Goal: Complete application form: Complete application form

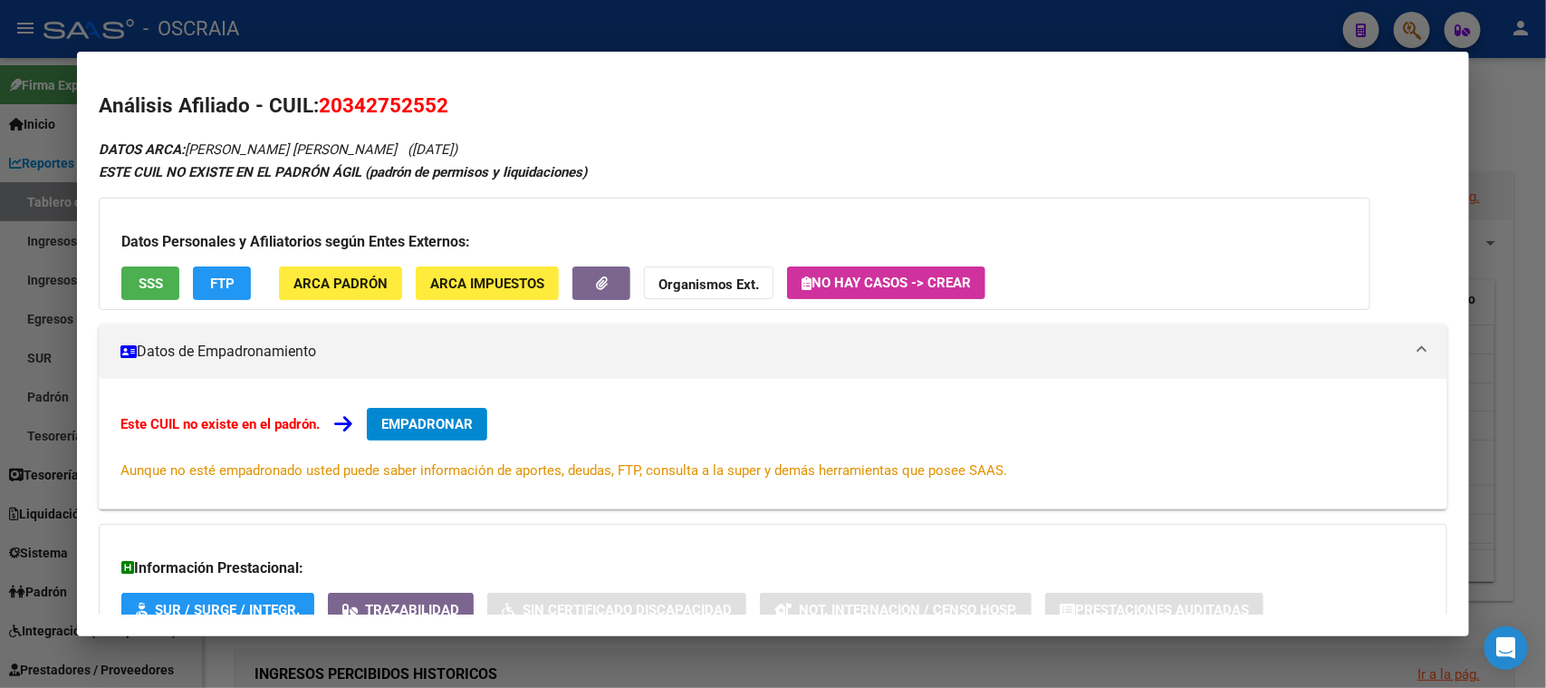
click at [522, 40] on div at bounding box center [773, 344] width 1546 height 688
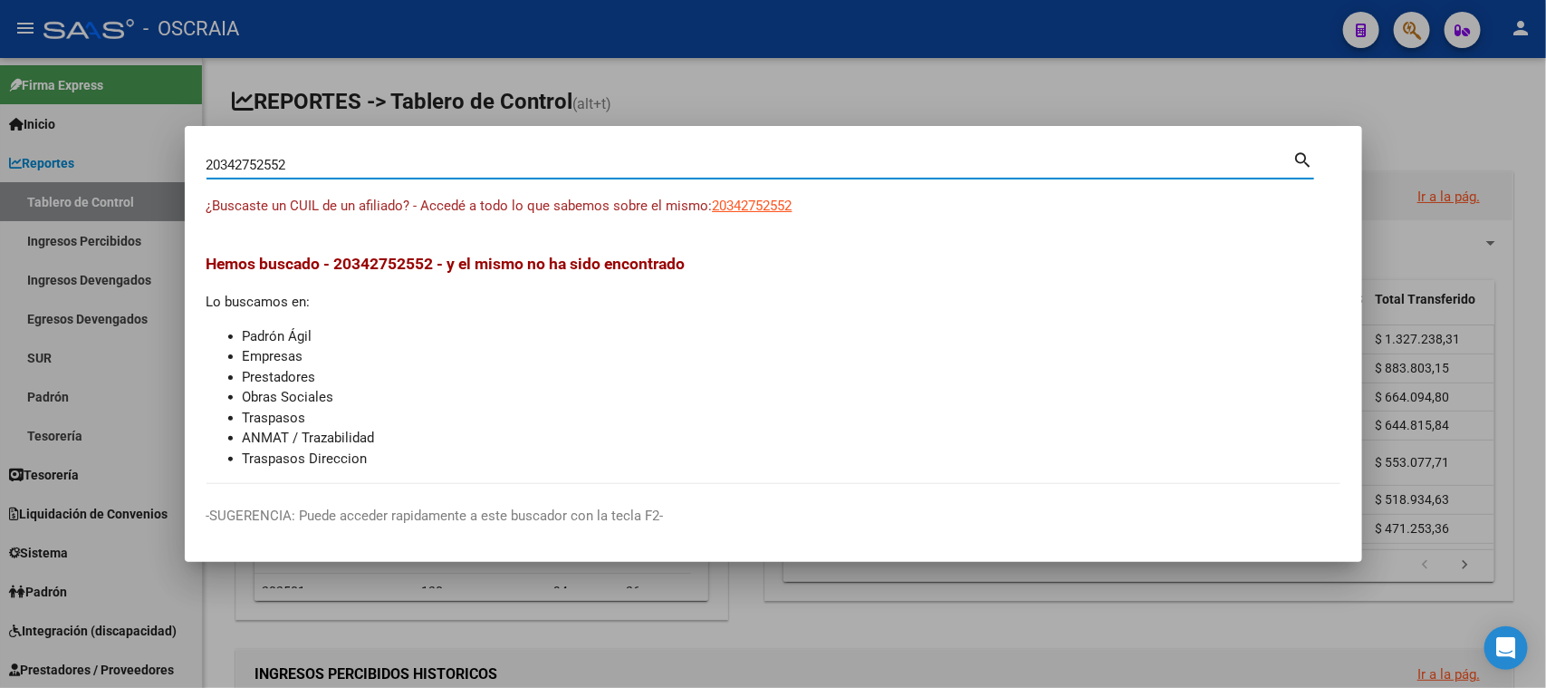
click at [408, 159] on input "20342752552" at bounding box center [750, 165] width 1087 height 16
paste input "7964331133"
type input "27964331133"
click at [776, 205] on span "27964331133" at bounding box center [753, 205] width 80 height 16
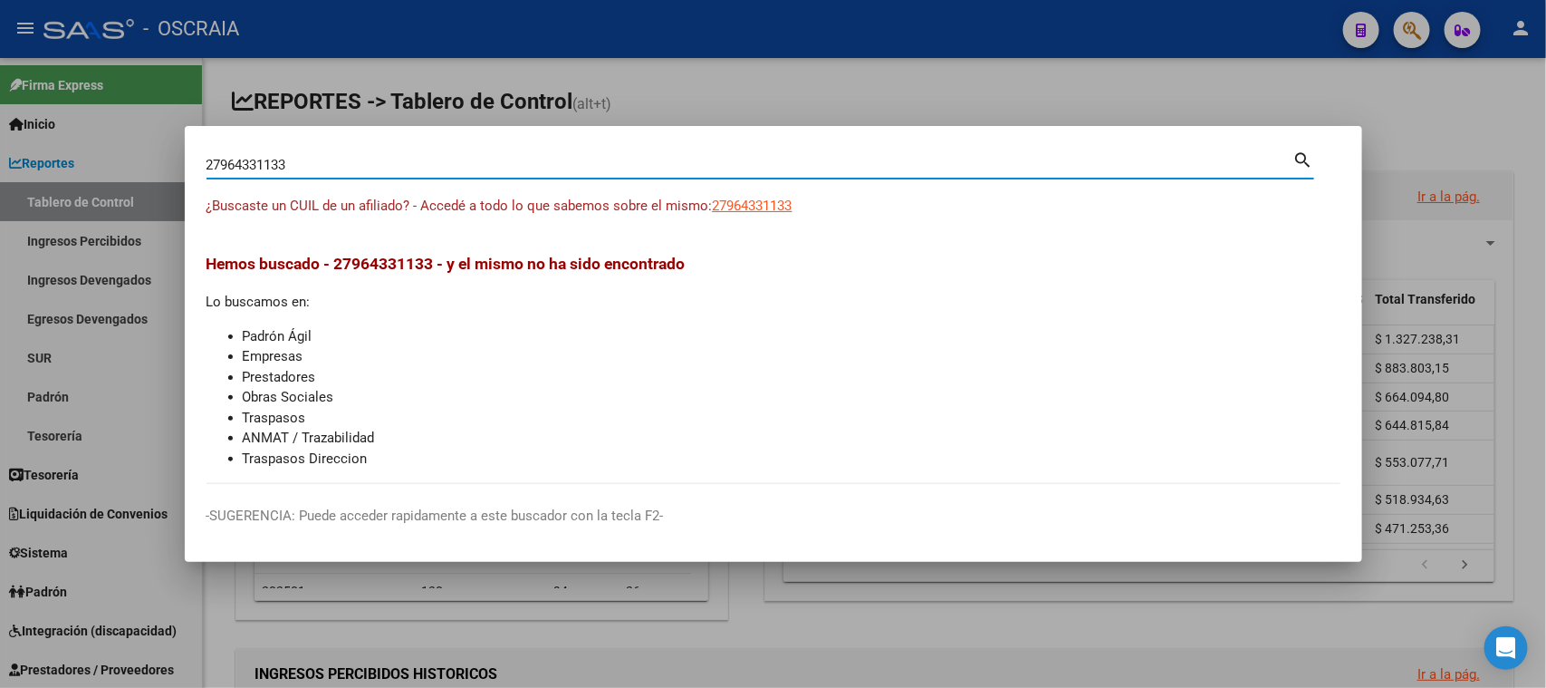
type textarea "27964331133"
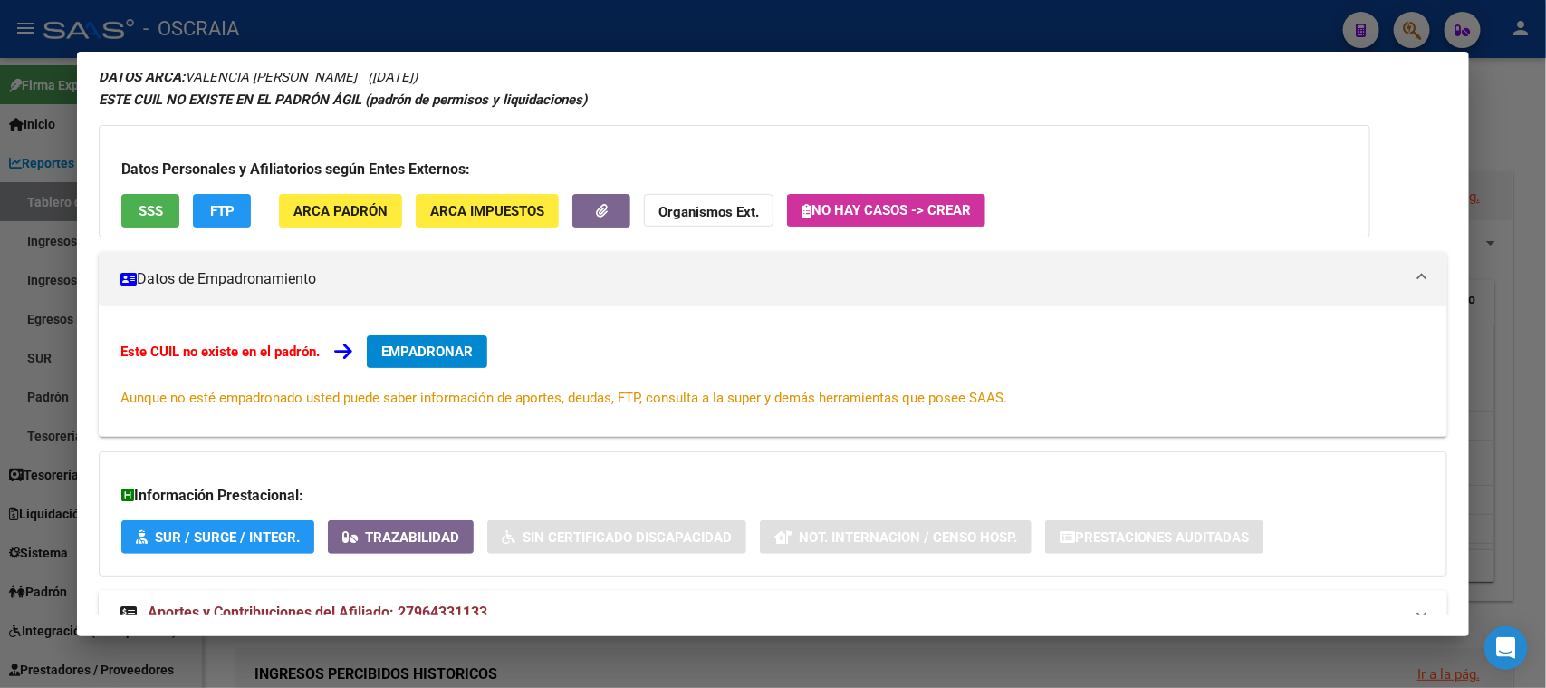
scroll to position [131, 0]
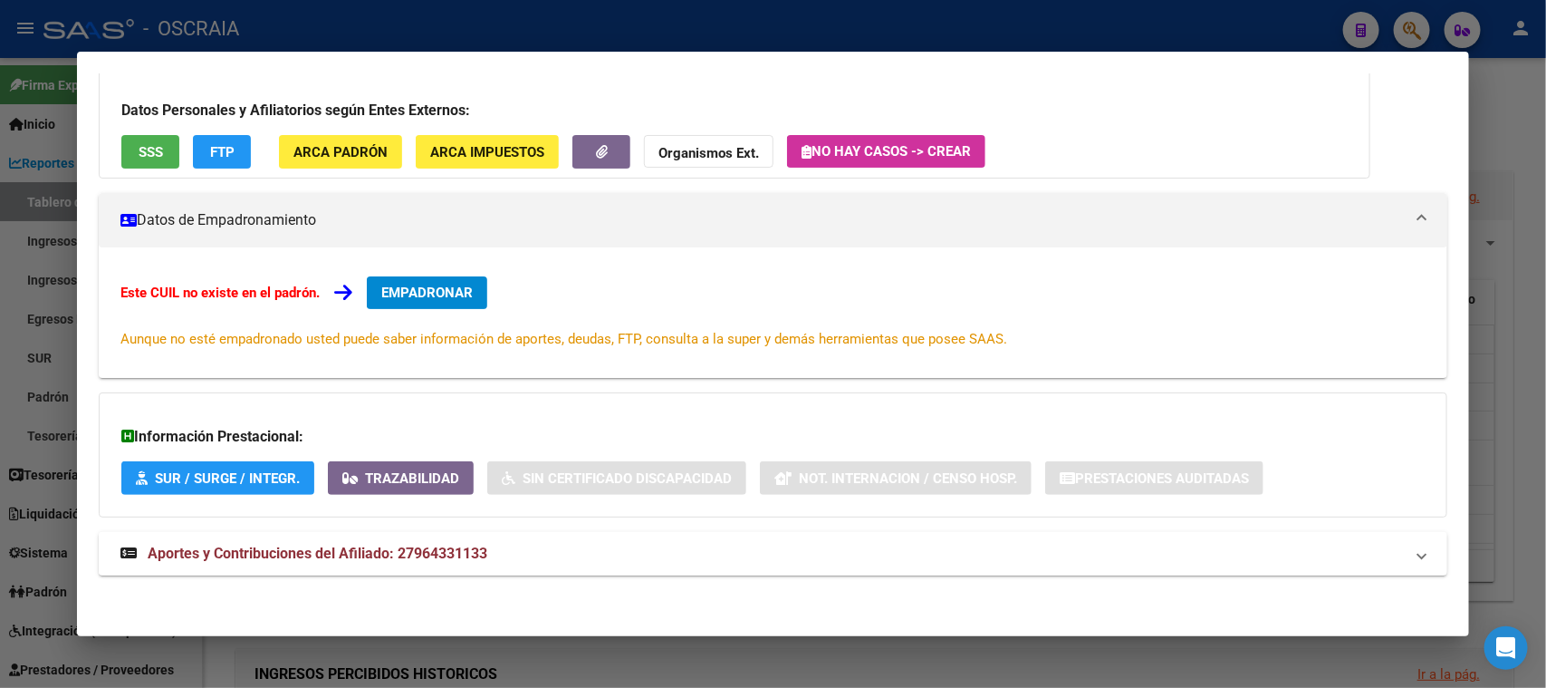
click at [400, 550] on span "Aportes y Contribuciones del Afiliado: 27964331133" at bounding box center [318, 552] width 340 height 17
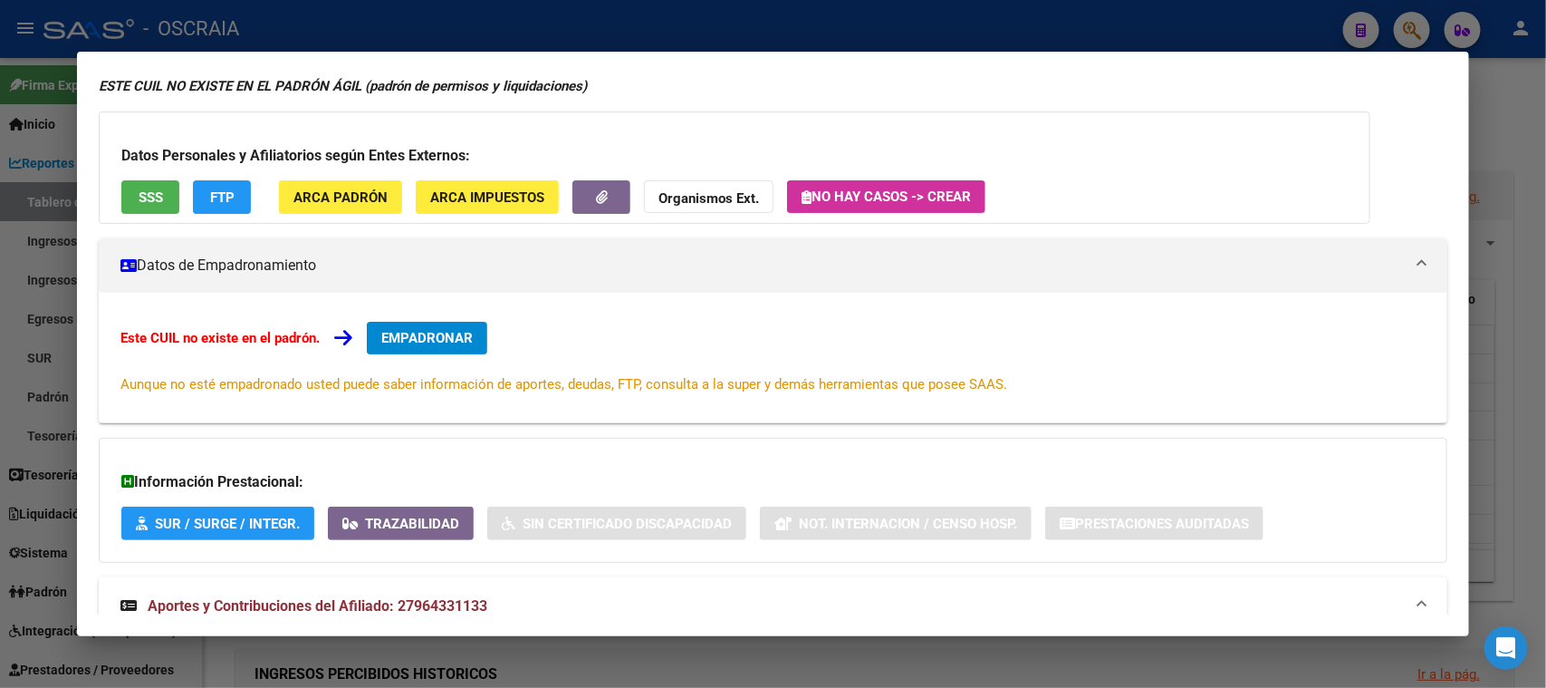
scroll to position [0, 0]
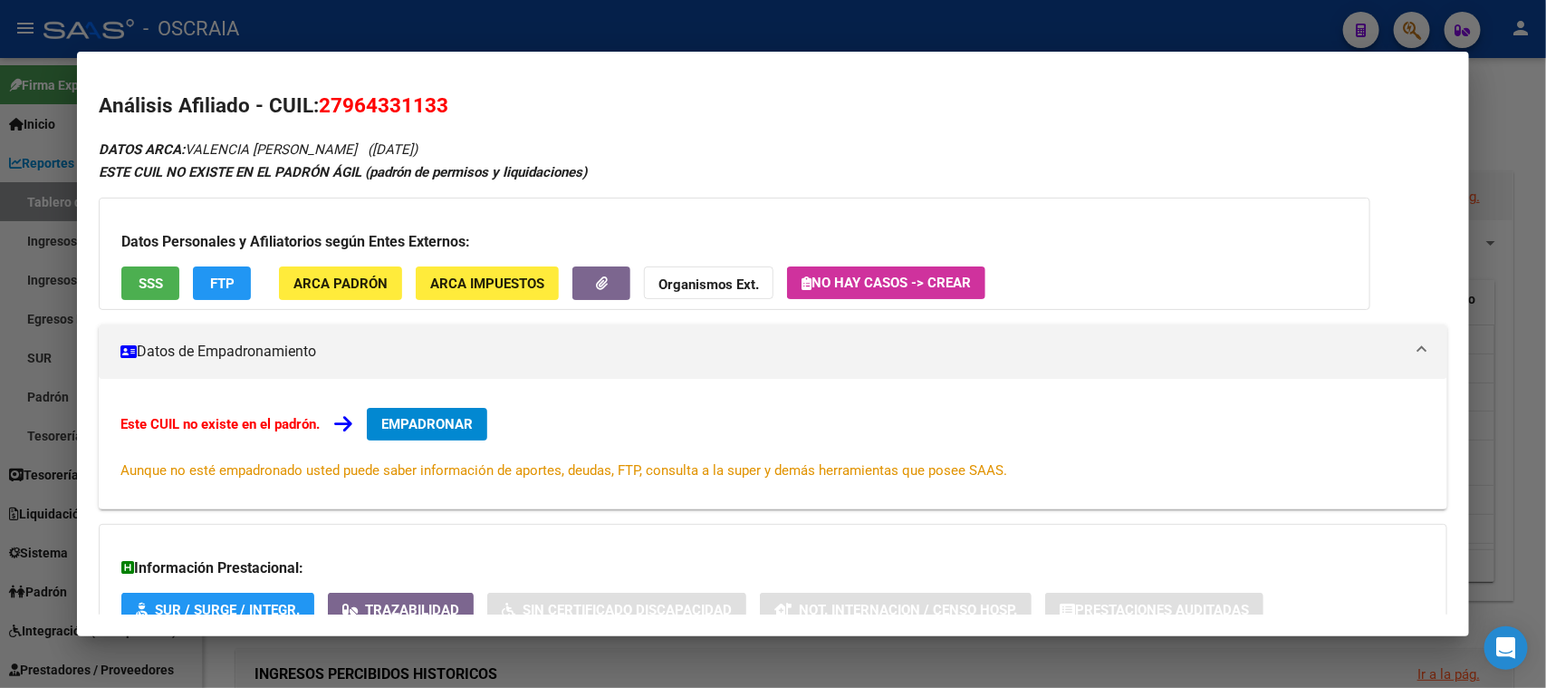
click at [349, 105] on span "27964331133" at bounding box center [384, 105] width 130 height 24
copy span "27964331133"
click at [766, 44] on div at bounding box center [773, 344] width 1546 height 688
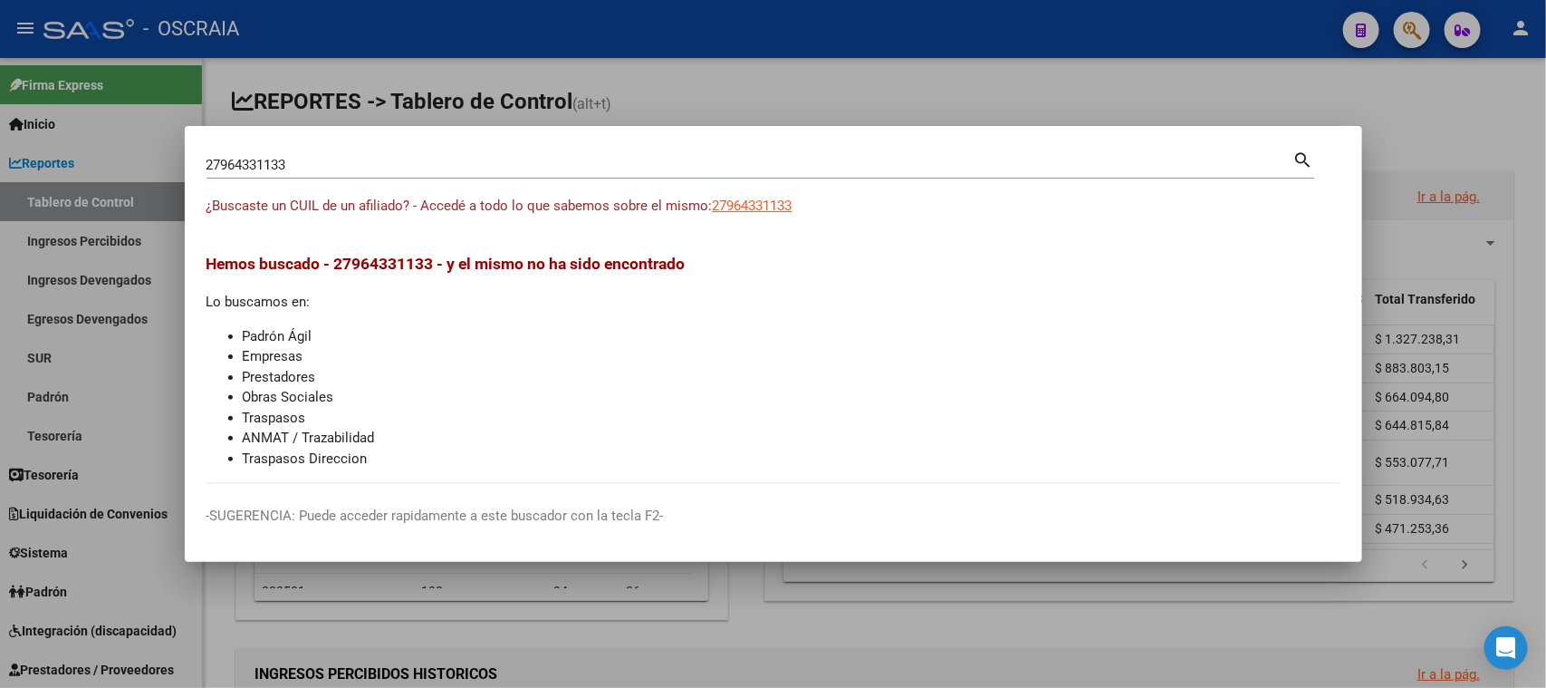
click at [617, 158] on input "27964331133" at bounding box center [750, 165] width 1087 height 16
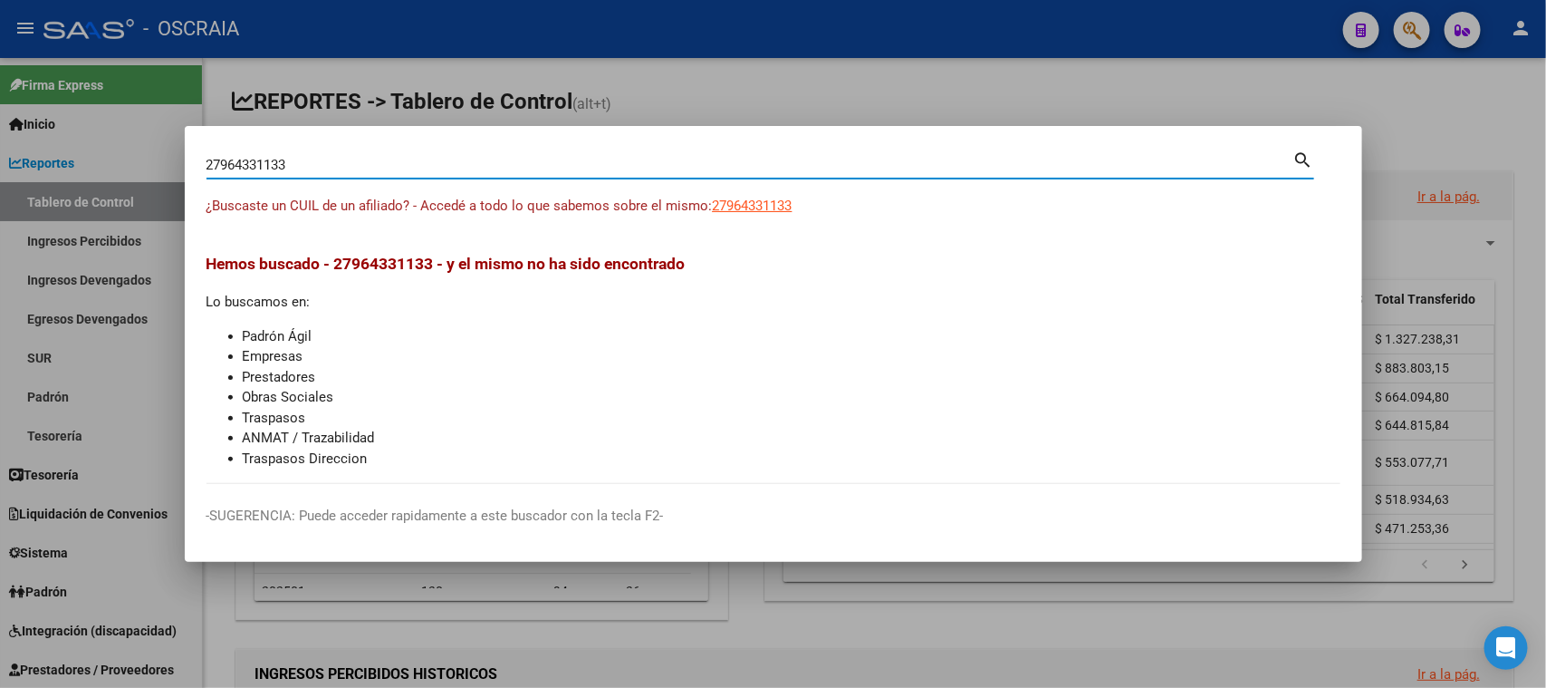
click at [617, 158] on input "27964331133" at bounding box center [750, 165] width 1087 height 16
paste input "0-21933837-7"
type input "20219338377"
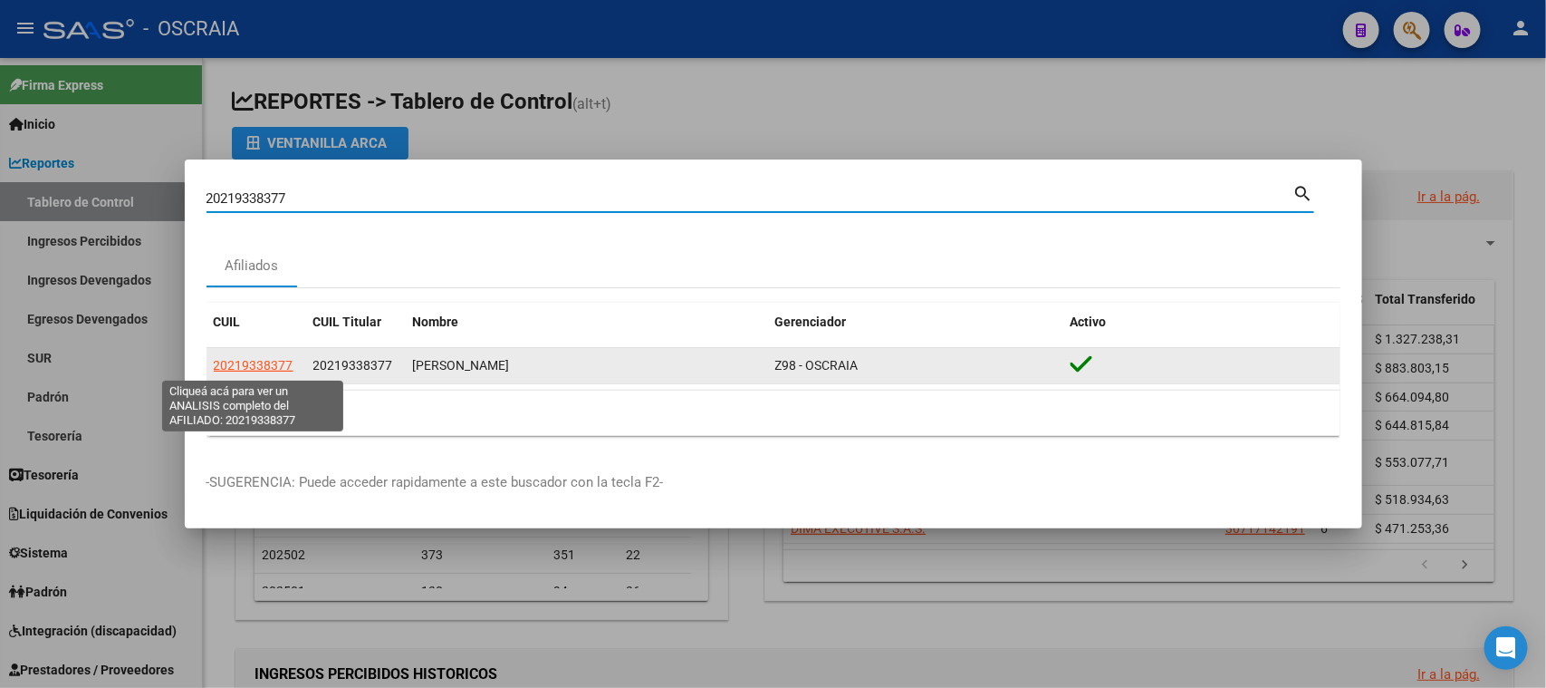
click at [288, 371] on span "20219338377" at bounding box center [254, 365] width 80 height 14
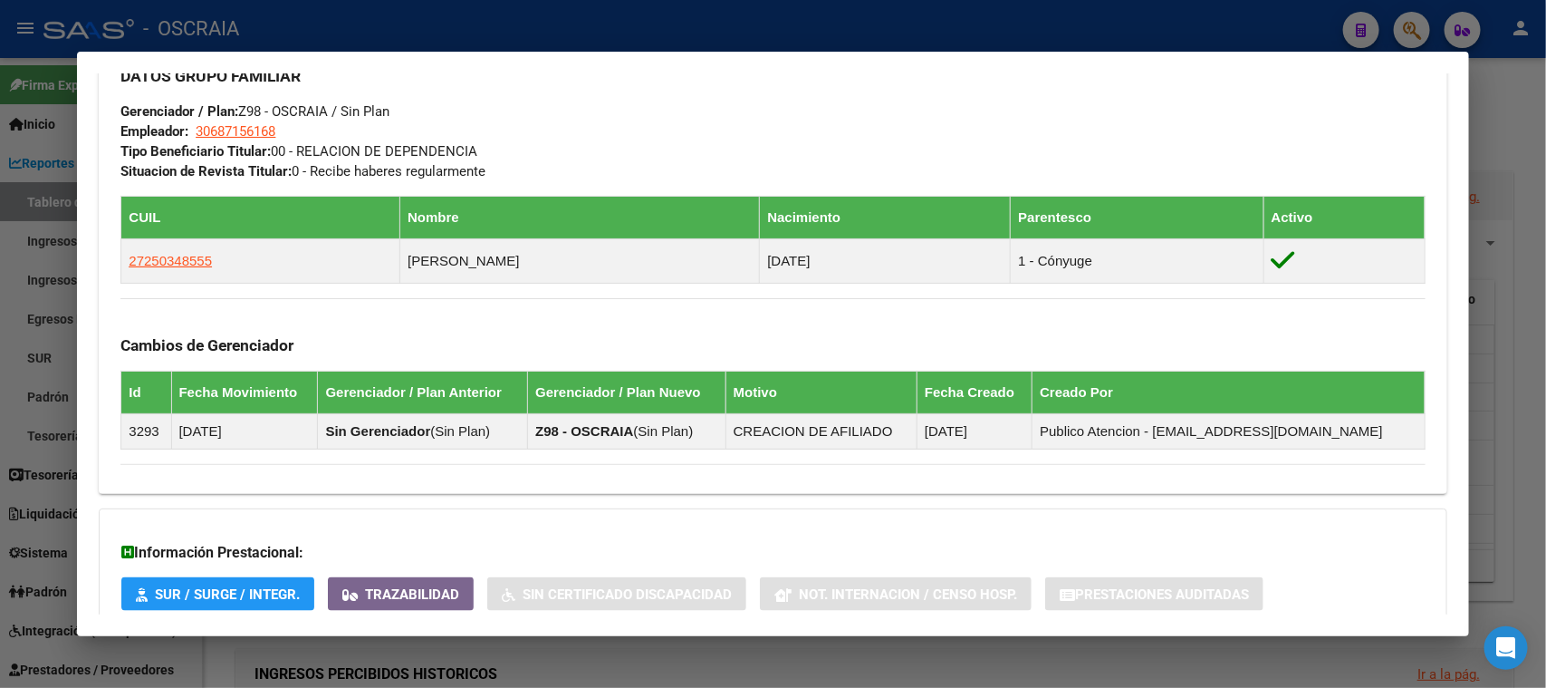
scroll to position [970, 0]
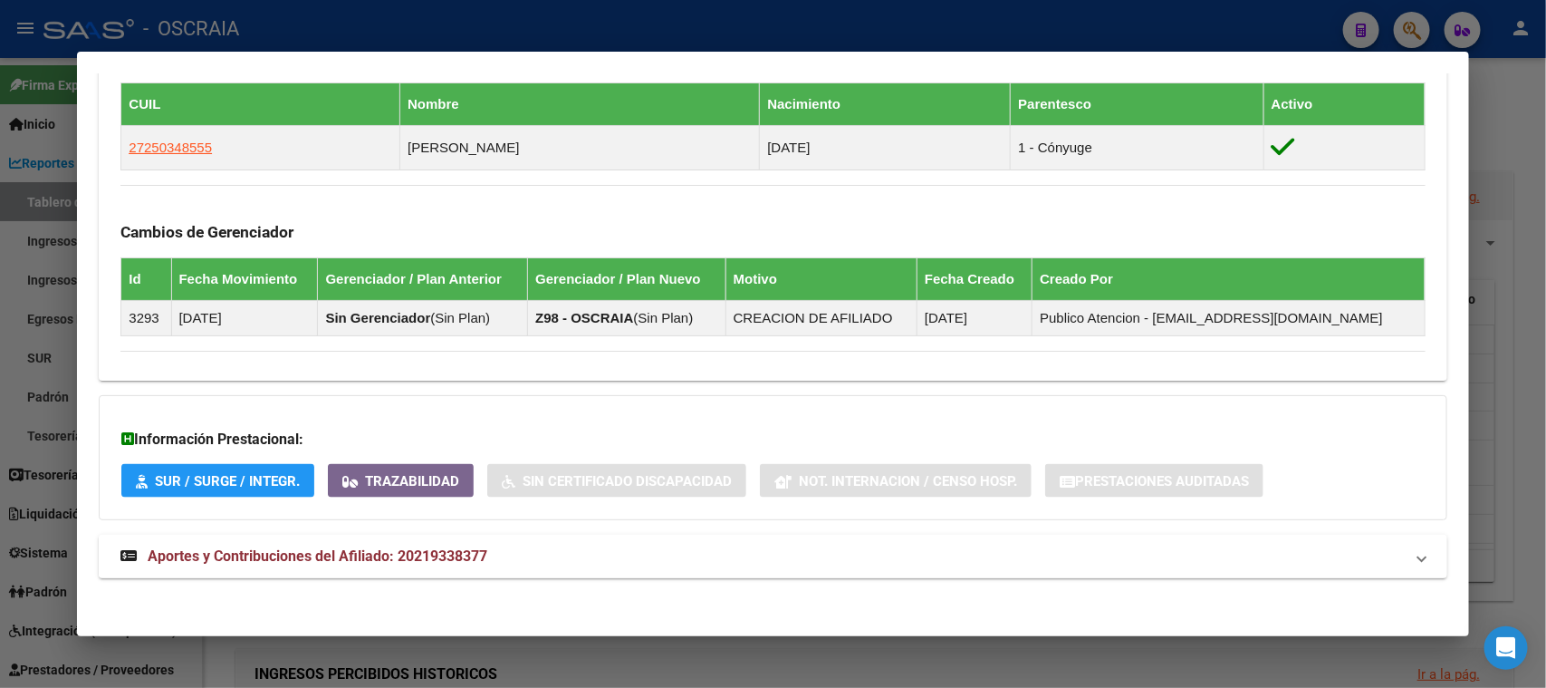
click at [532, 535] on mat-expansion-panel-header "Aportes y Contribuciones del Afiliado: 20219338377" at bounding box center [773, 556] width 1348 height 43
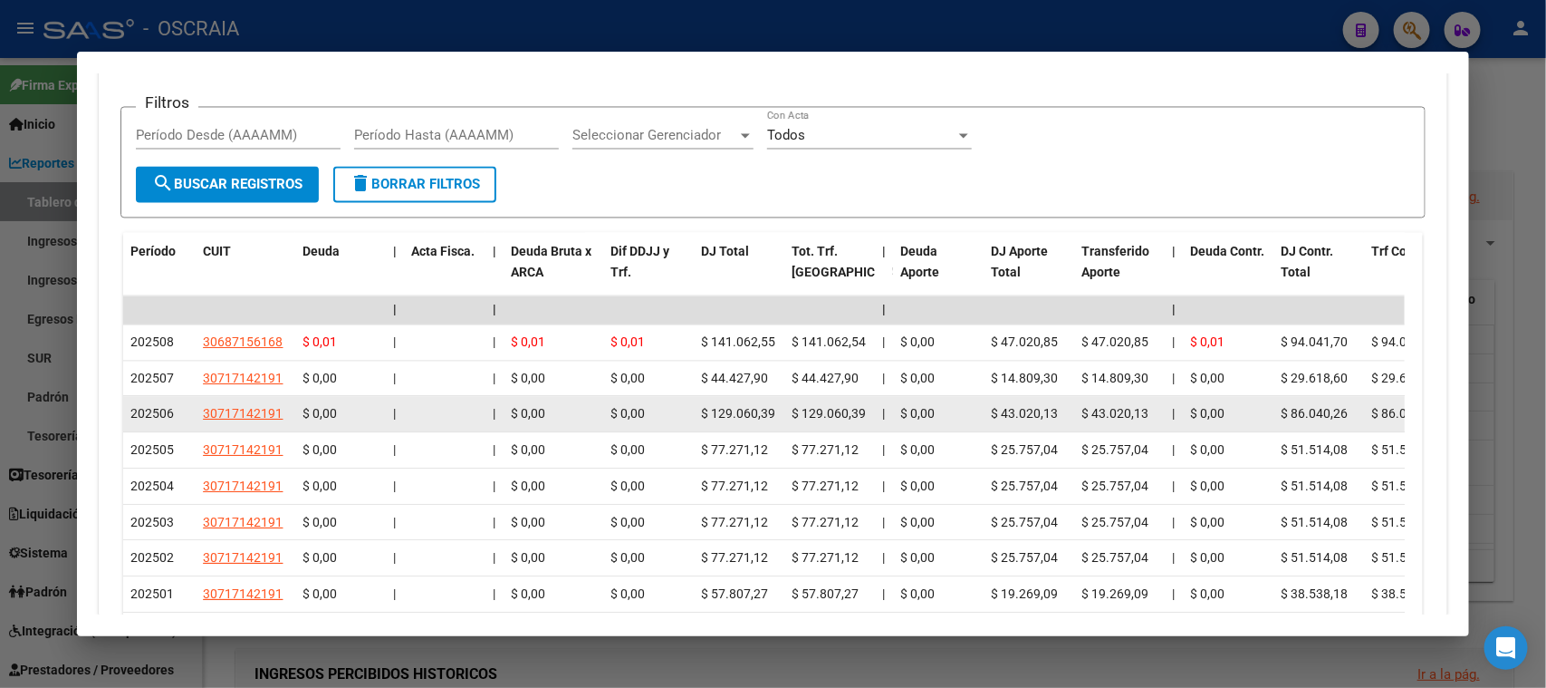
scroll to position [1651, 0]
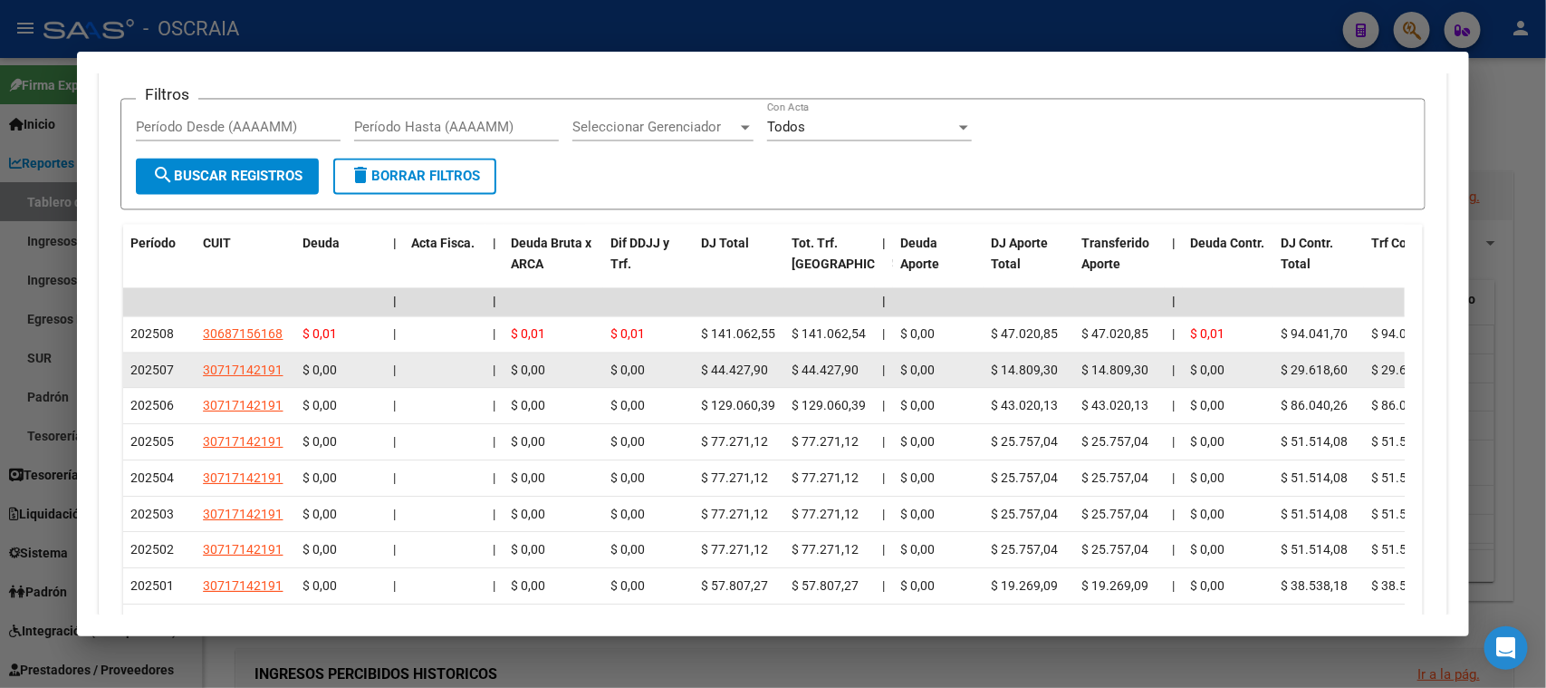
click at [266, 364] on span "30717142191" at bounding box center [243, 369] width 80 height 14
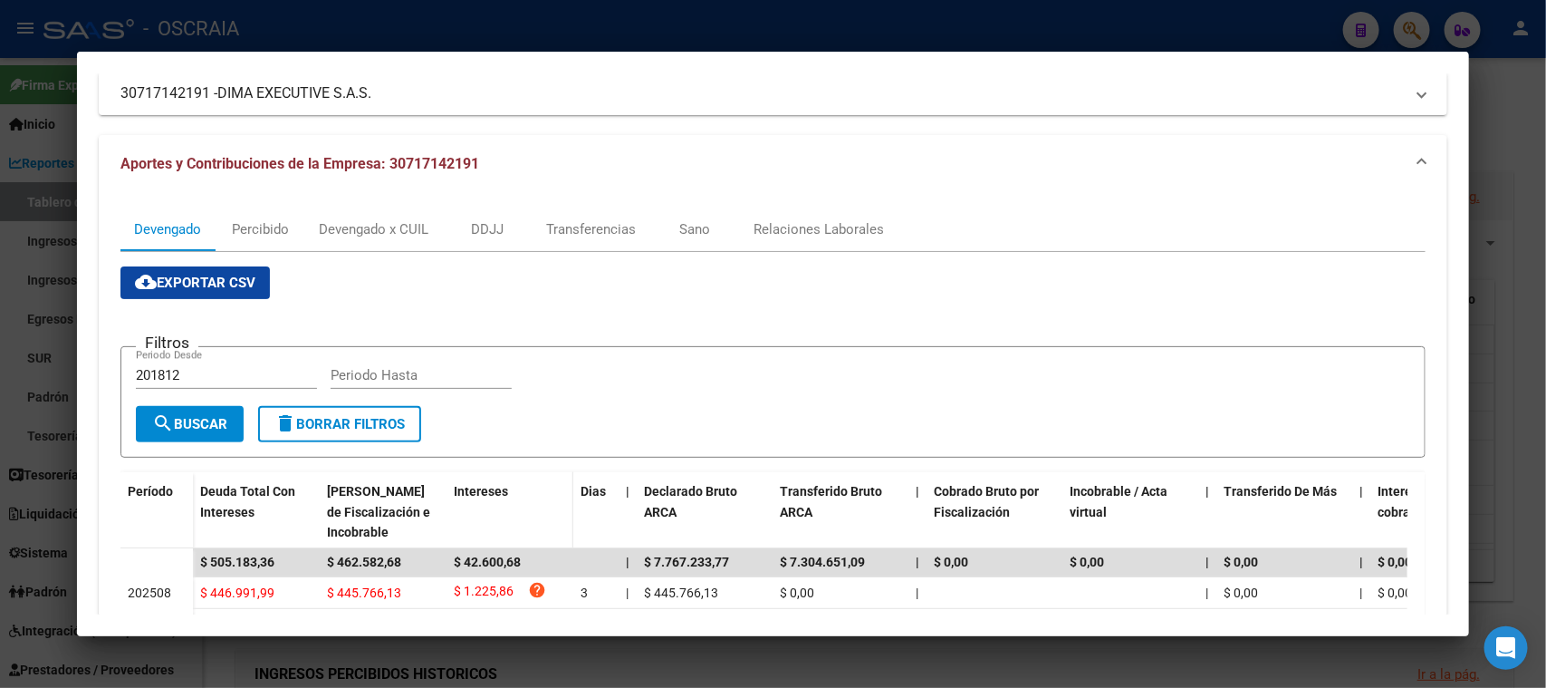
scroll to position [112, 0]
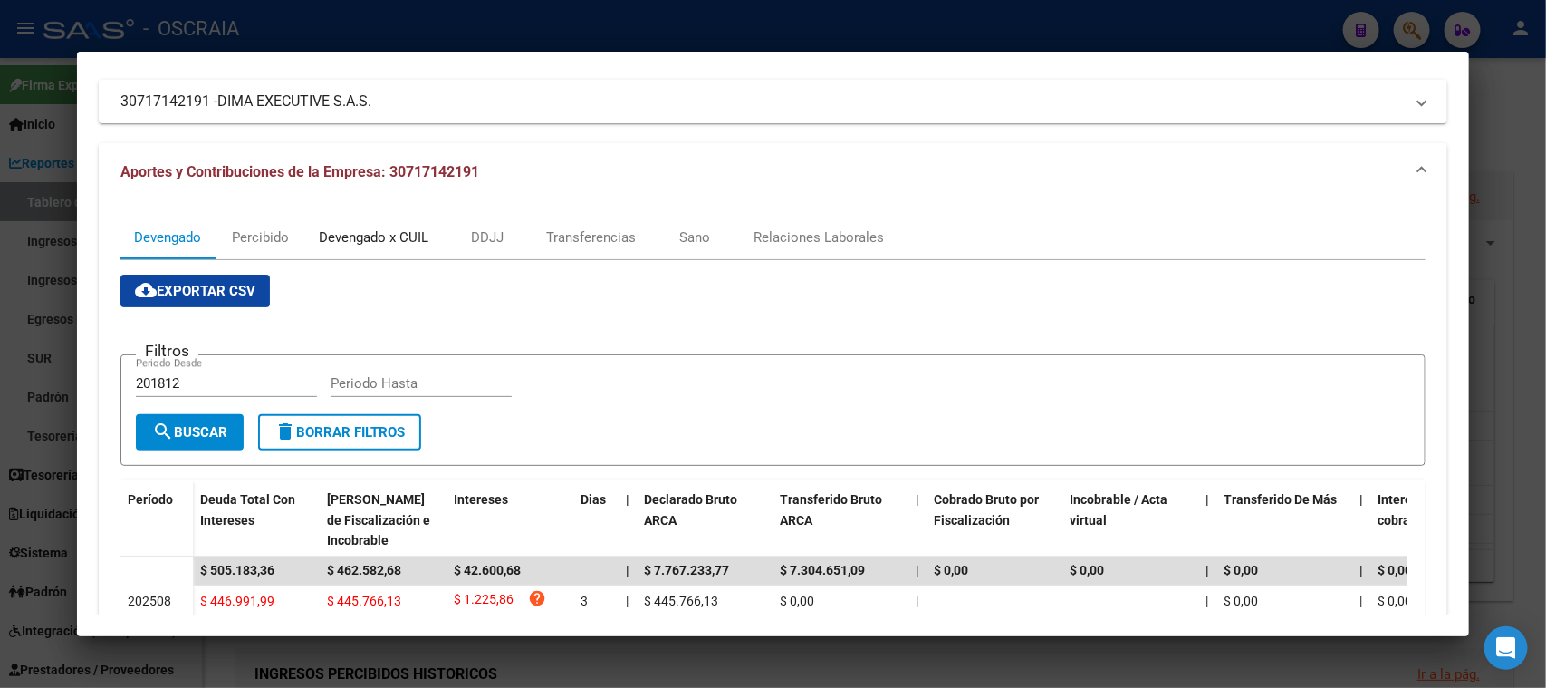
click at [439, 229] on div "Devengado x CUIL" at bounding box center [373, 237] width 137 height 43
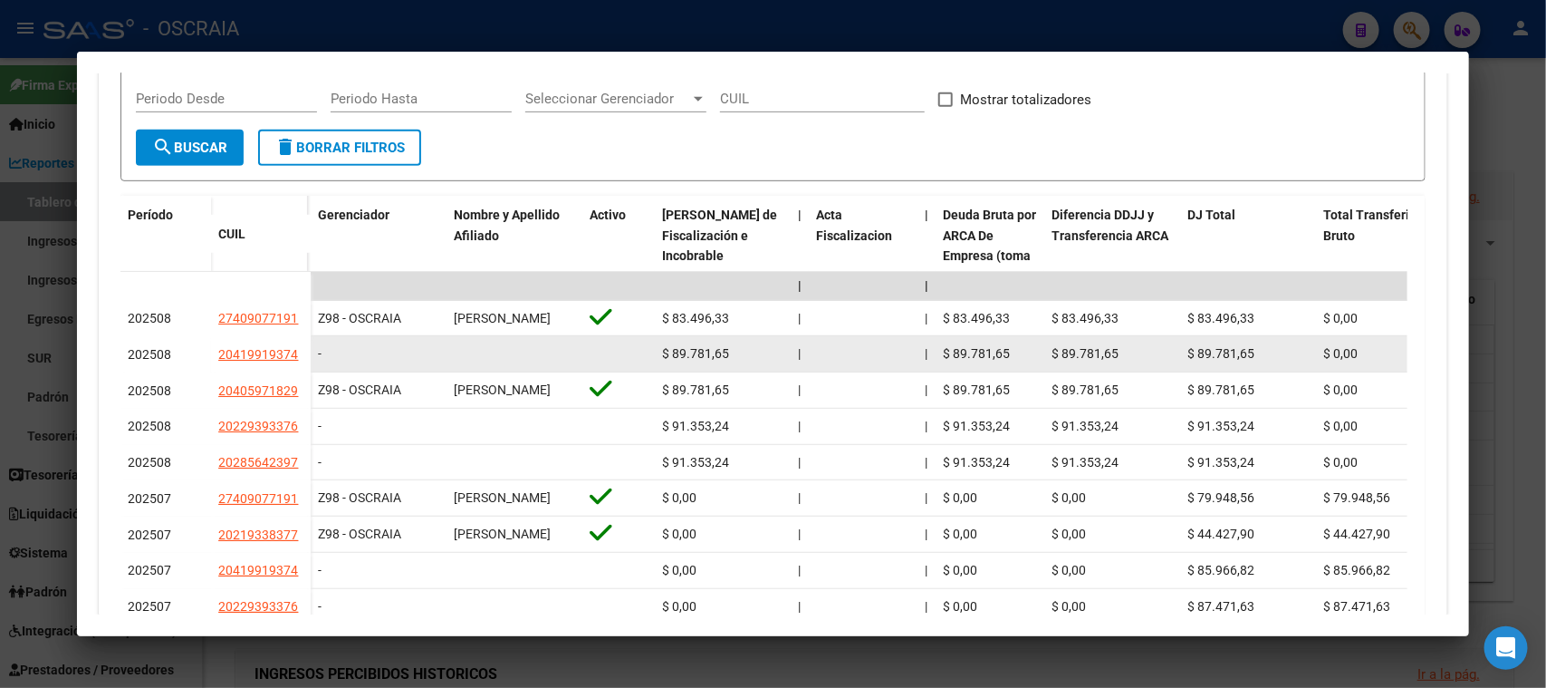
scroll to position [510, 0]
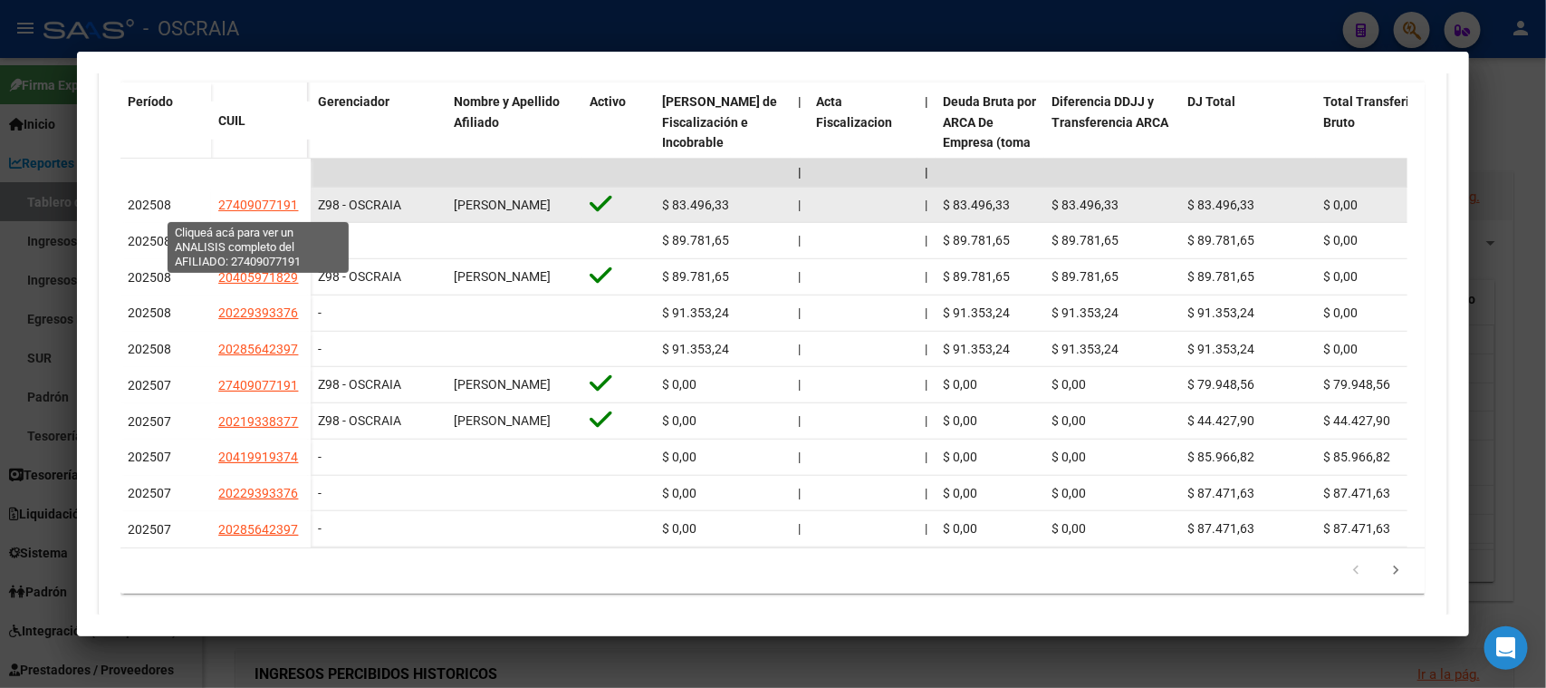
click at [274, 208] on span "27409077191" at bounding box center [258, 204] width 80 height 14
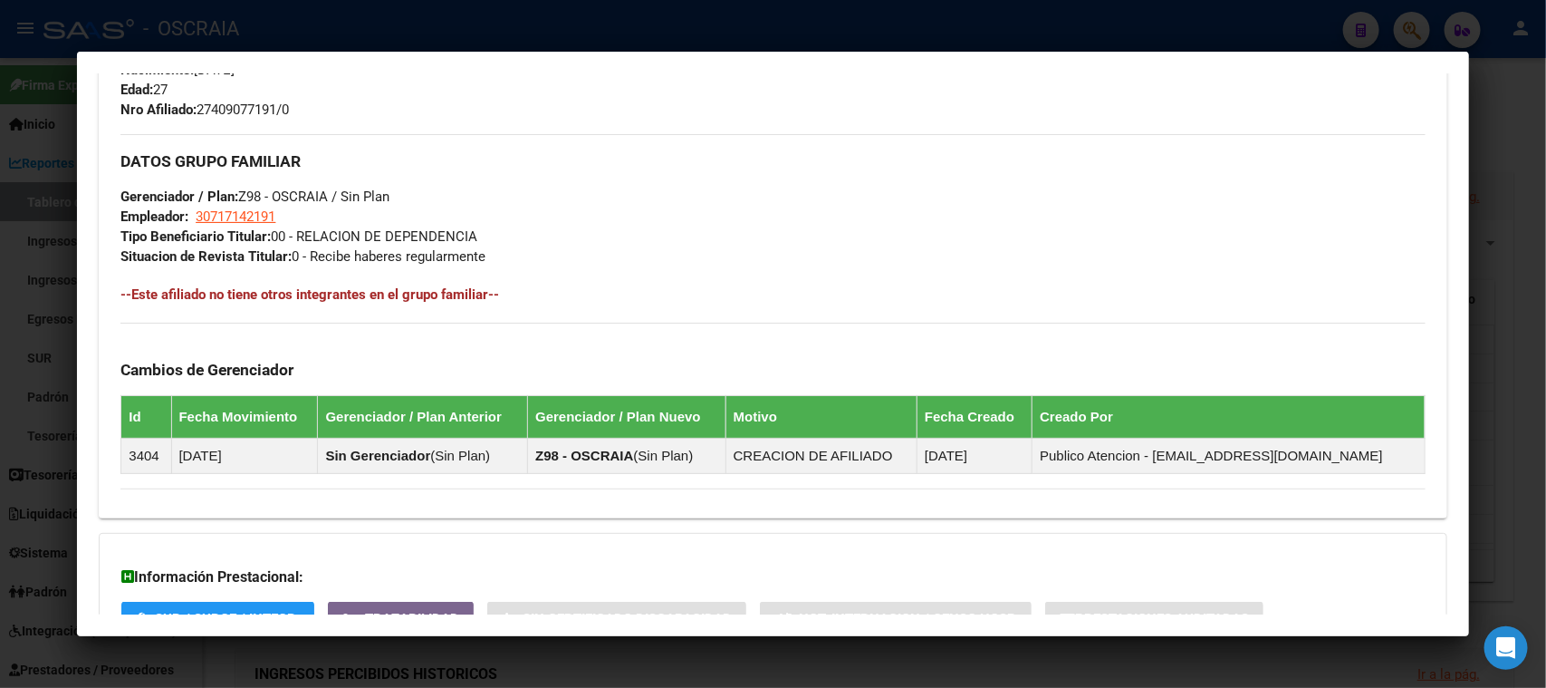
scroll to position [930, 0]
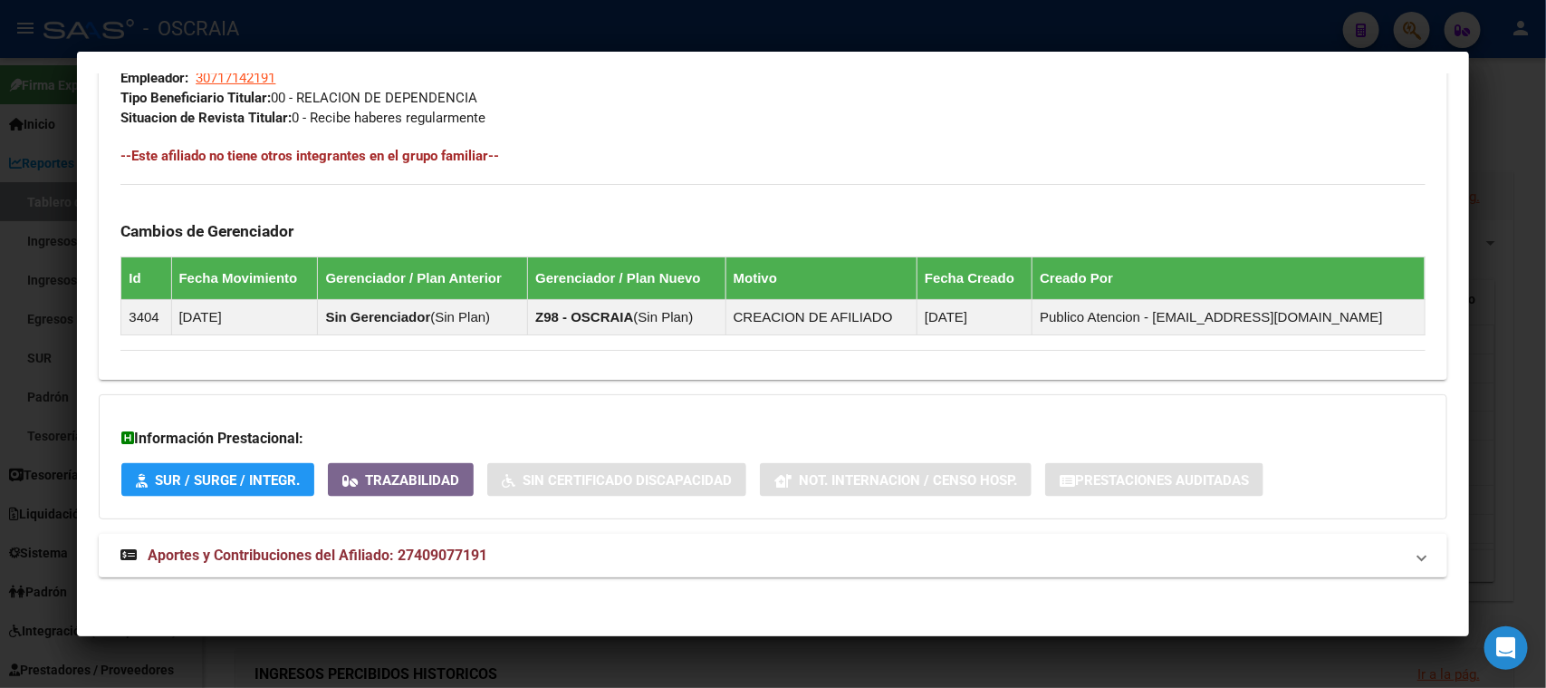
click at [389, 534] on mat-expansion-panel-header "Aportes y Contribuciones del Afiliado: 27409077191" at bounding box center [773, 555] width 1348 height 43
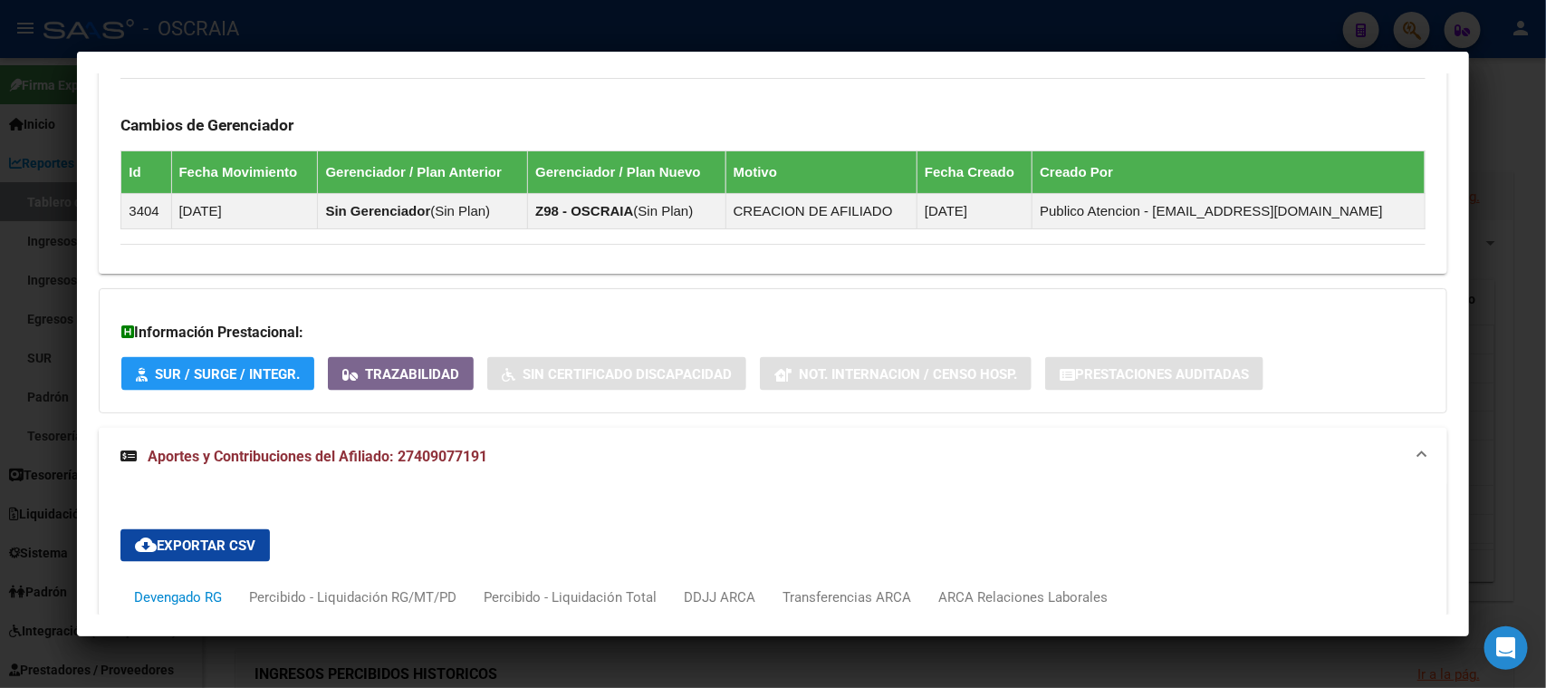
scroll to position [1603, 0]
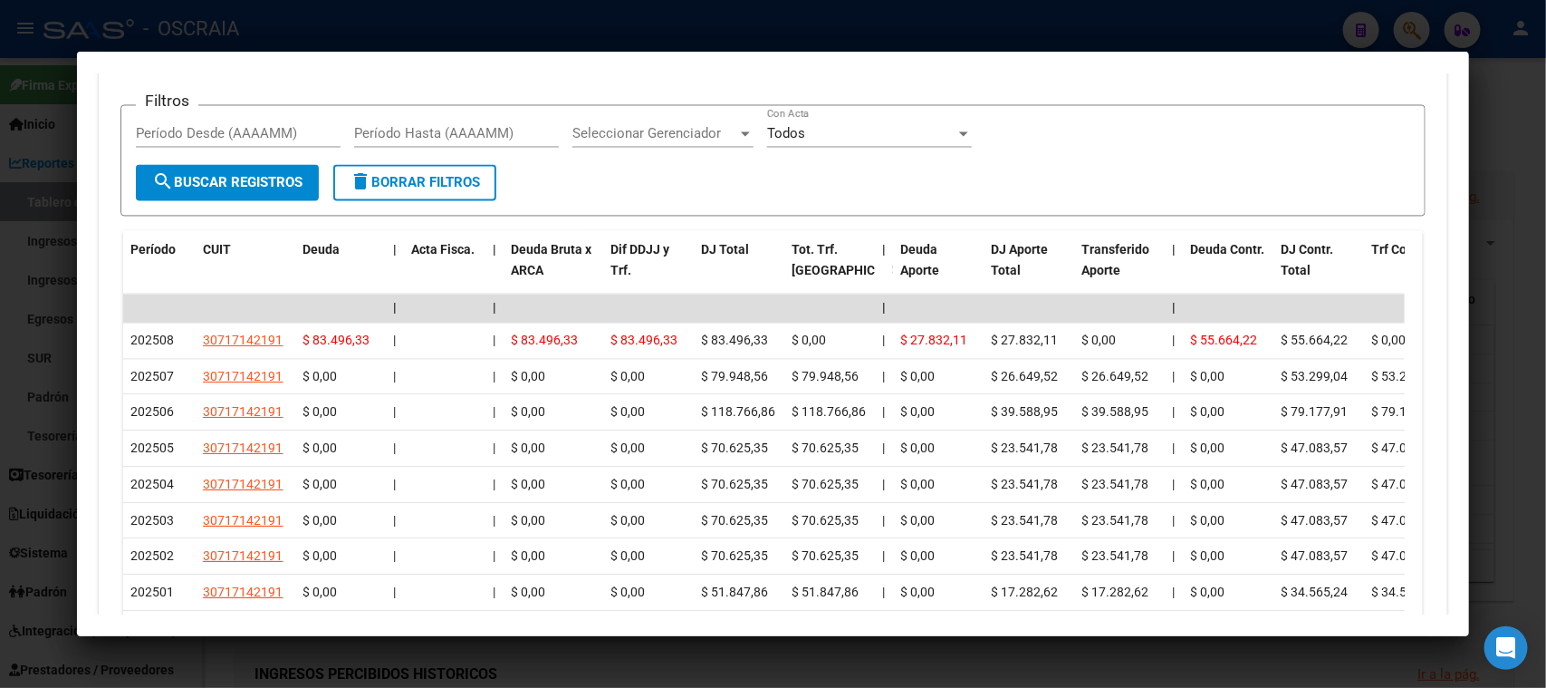
click at [352, 24] on div at bounding box center [773, 344] width 1546 height 688
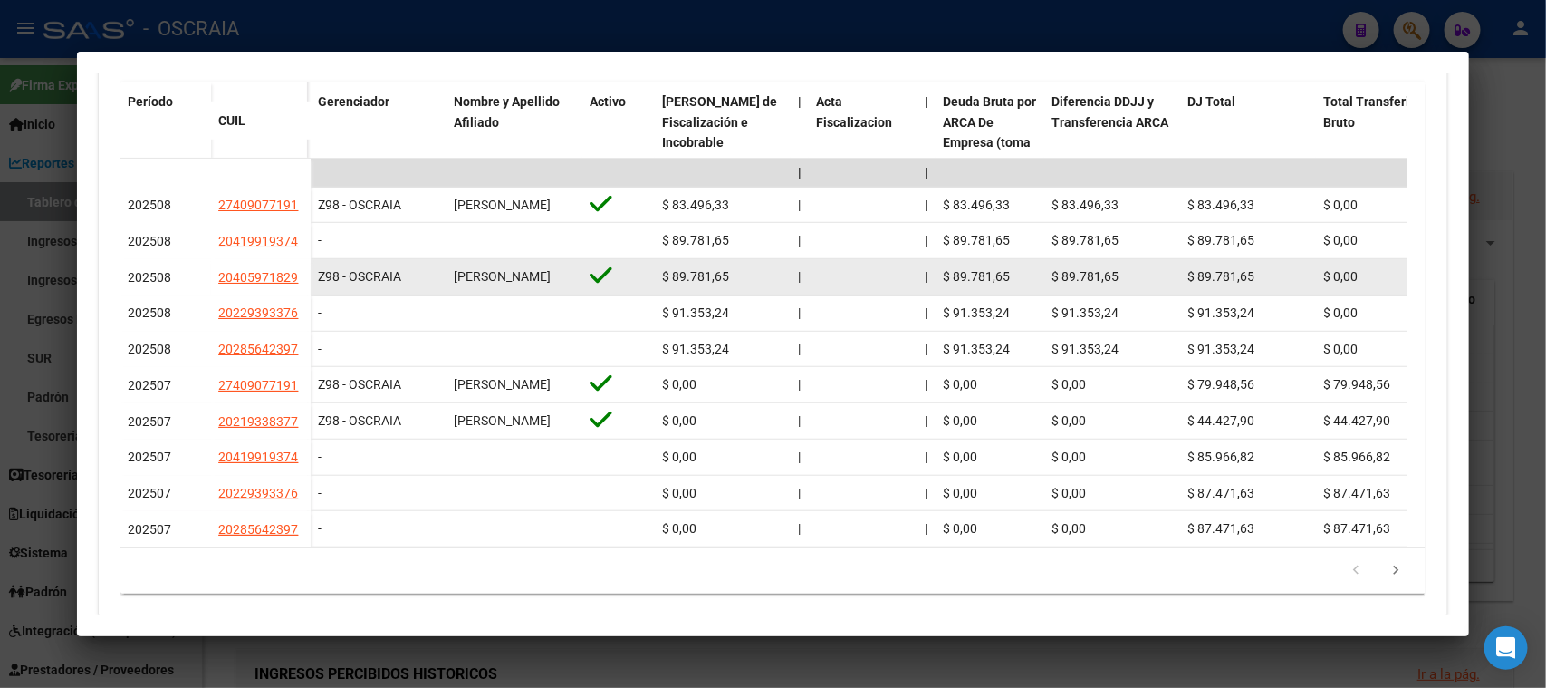
click at [254, 281] on span "20405971829" at bounding box center [258, 277] width 80 height 14
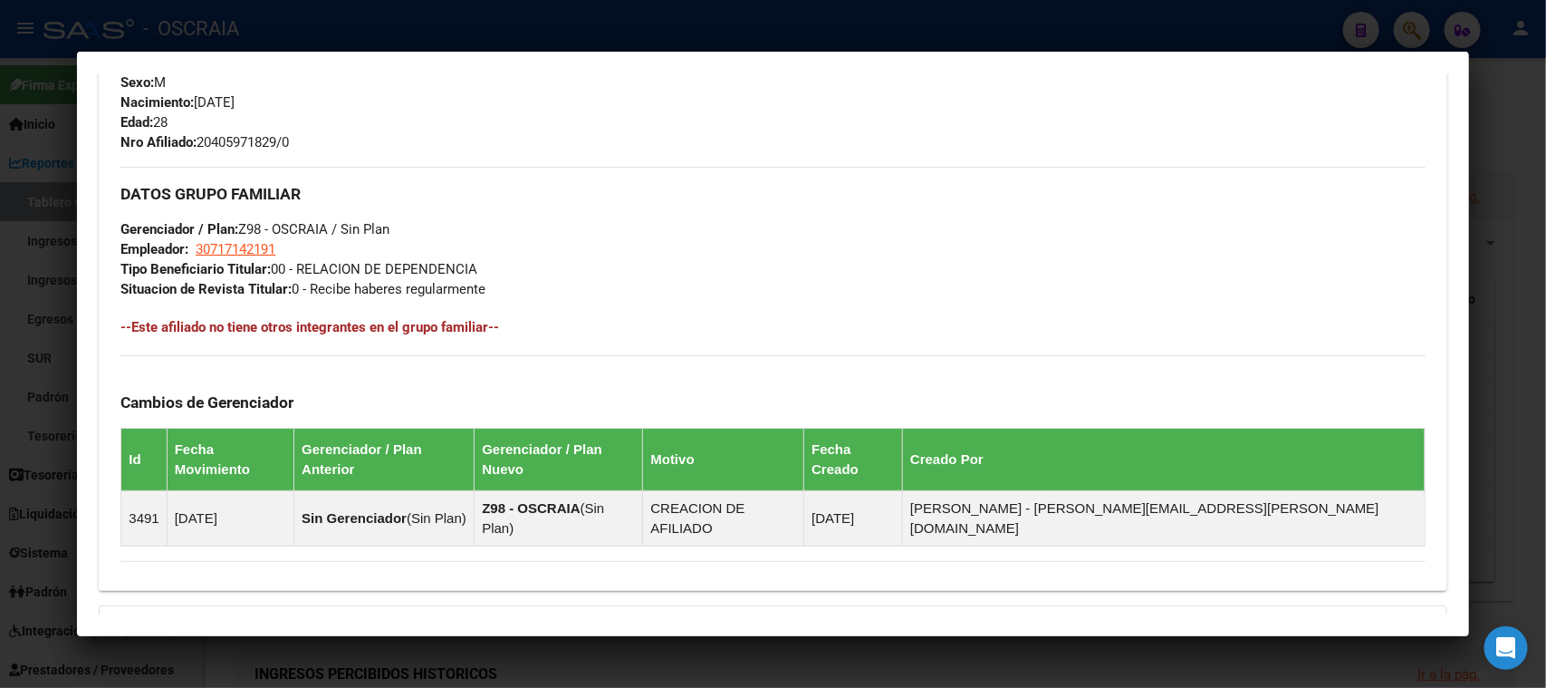
scroll to position [930, 0]
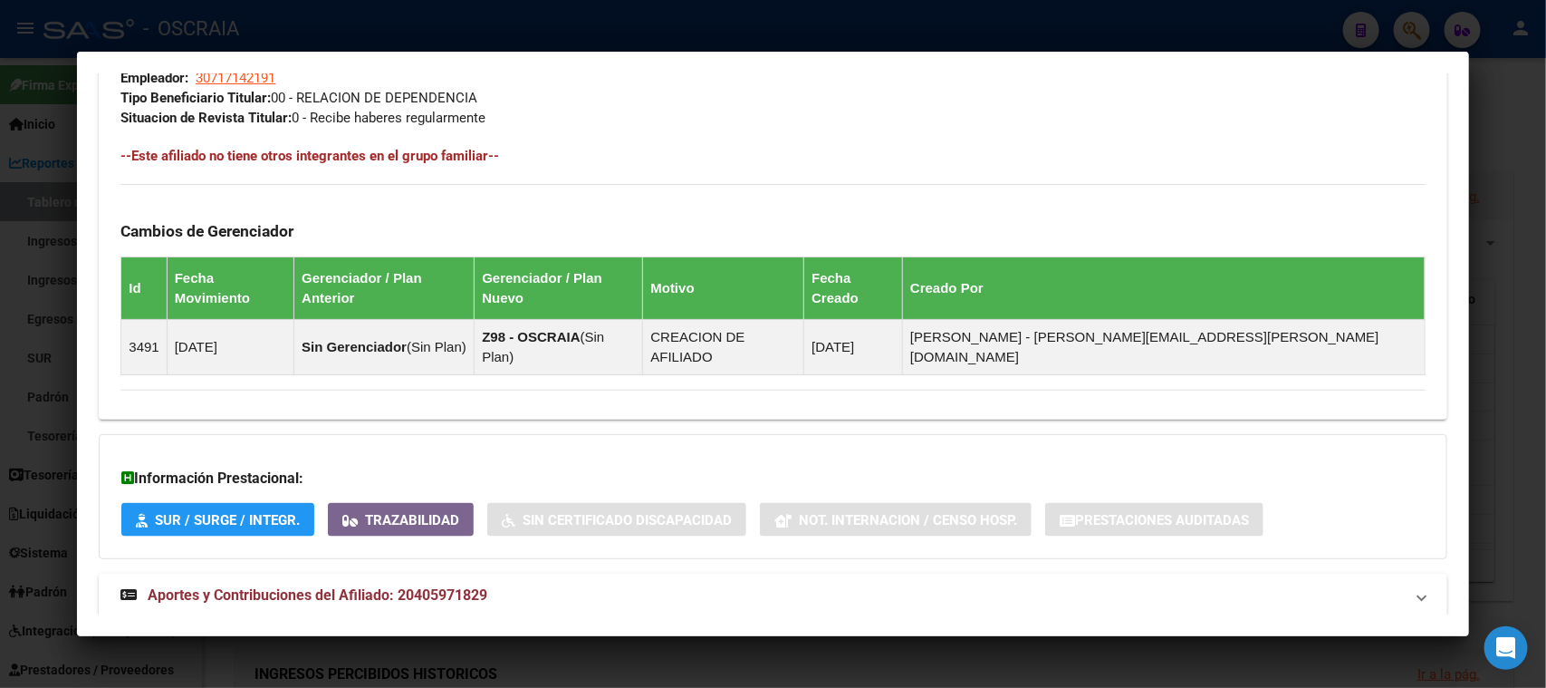
click at [288, 586] on span "Aportes y Contribuciones del Afiliado: 20405971829" at bounding box center [318, 594] width 340 height 17
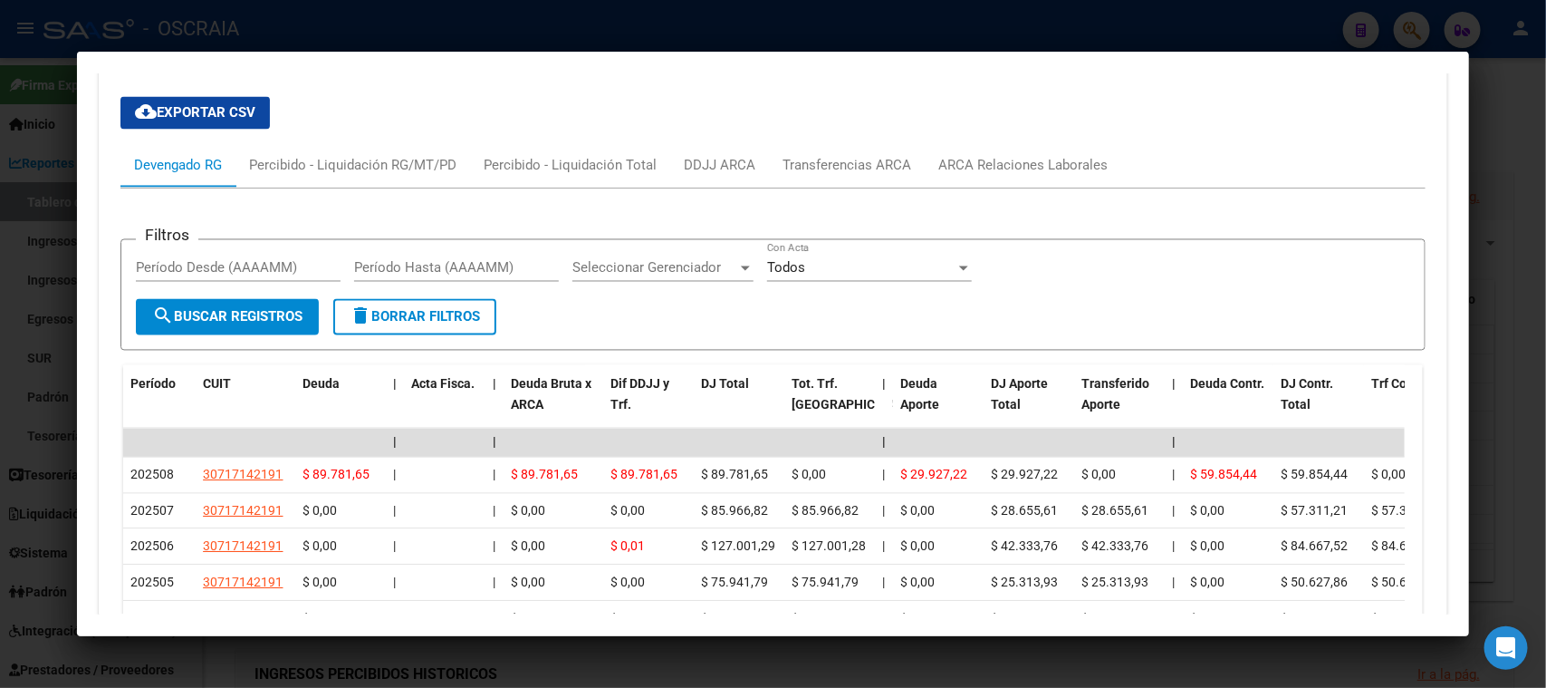
scroll to position [1723, 0]
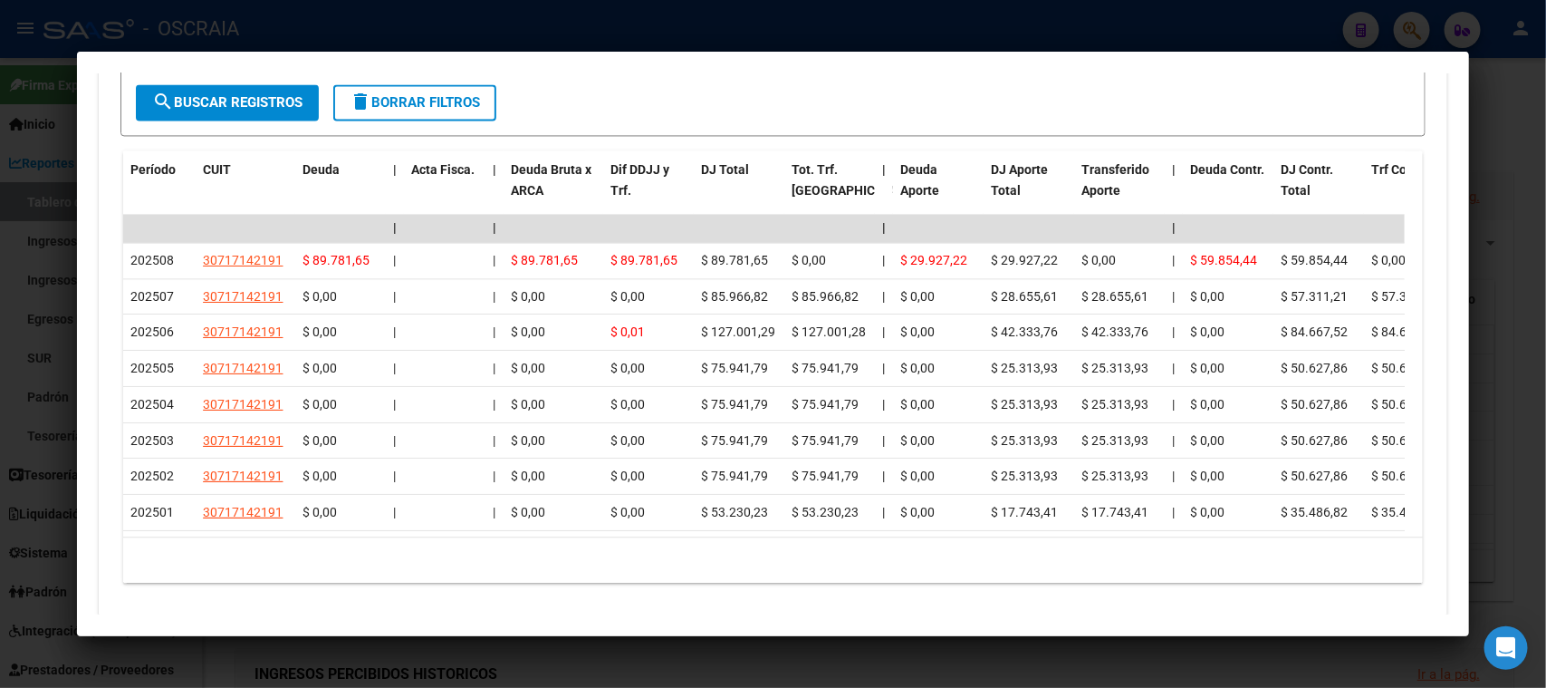
click at [645, 640] on div at bounding box center [773, 344] width 1546 height 688
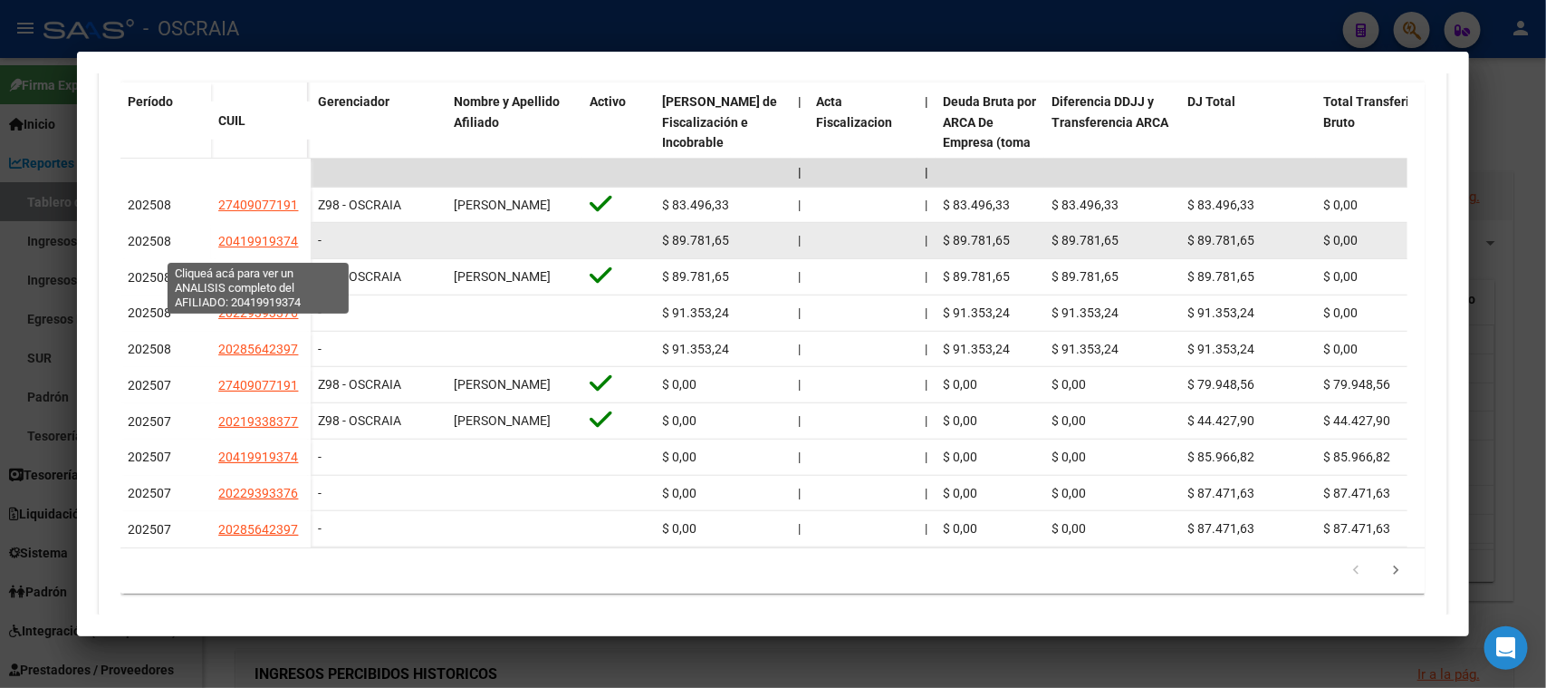
click at [227, 248] on span "20419919374" at bounding box center [258, 241] width 80 height 14
type textarea "20419919374"
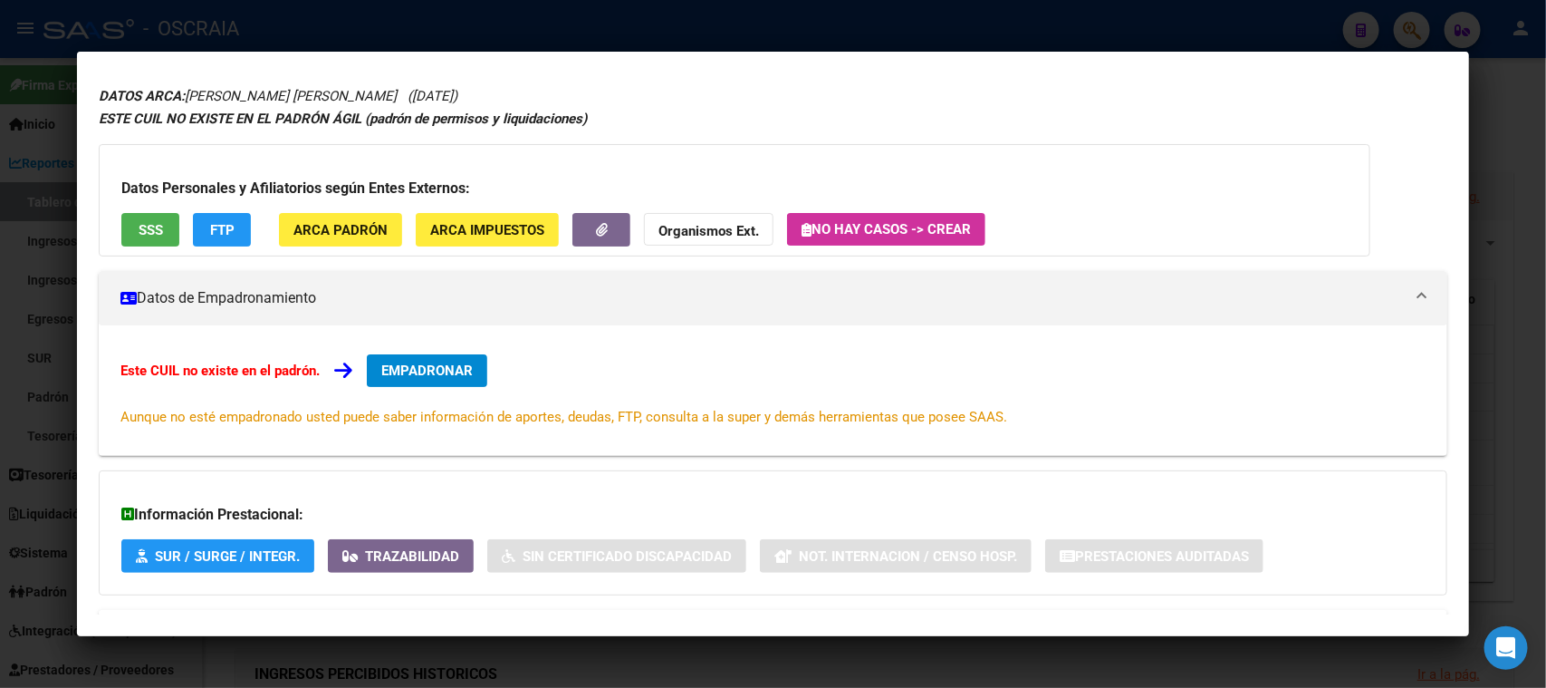
scroll to position [131, 0]
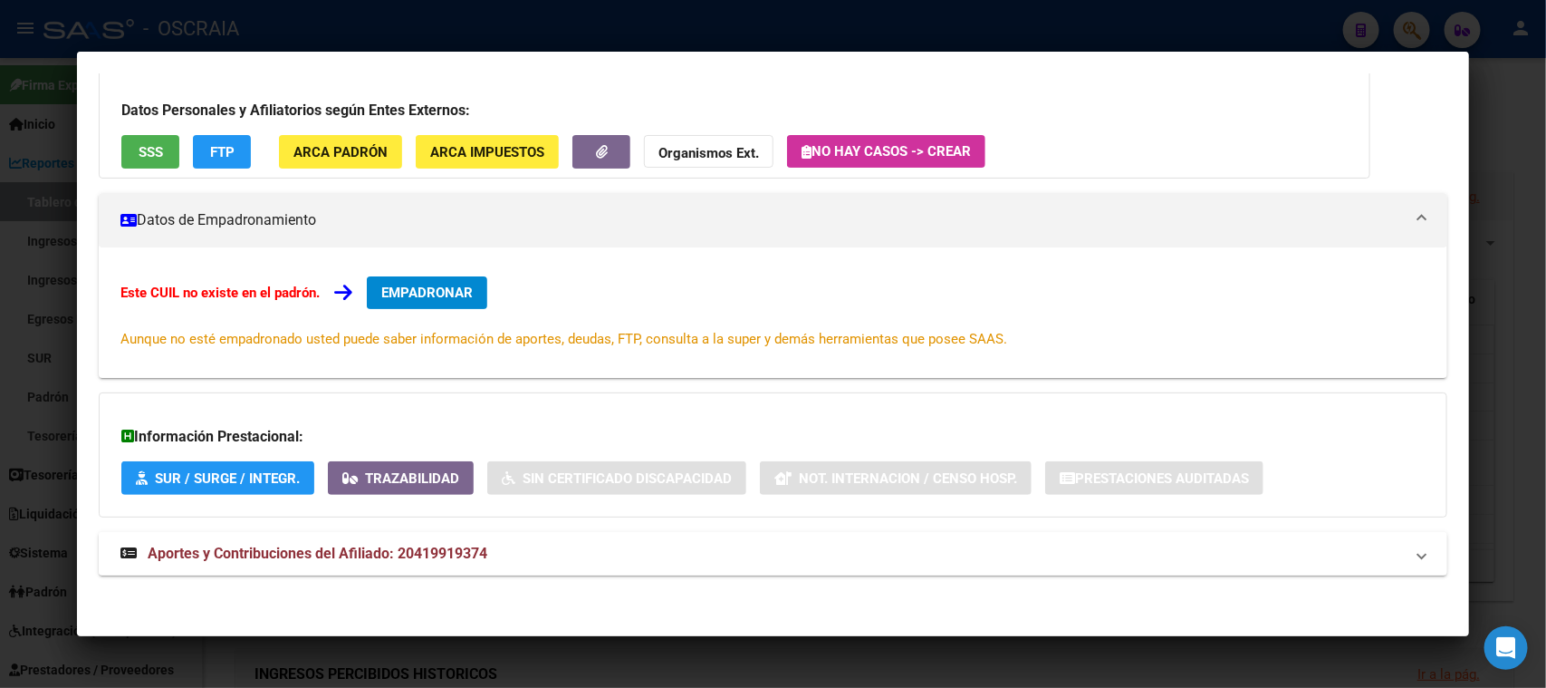
drag, startPoint x: 299, startPoint y: 519, endPoint x: 299, endPoint y: 531, distance: 11.8
click at [299, 522] on div "DATOS ARCA: [PERSON_NAME] [PERSON_NAME] ([DATE]) ESTE CUIL NO EXISTE EN EL PADR…" at bounding box center [773, 300] width 1348 height 589
click at [298, 536] on mat-expansion-panel-header "Aportes y Contribuciones del Afiliado: 20419919374" at bounding box center [773, 553] width 1348 height 43
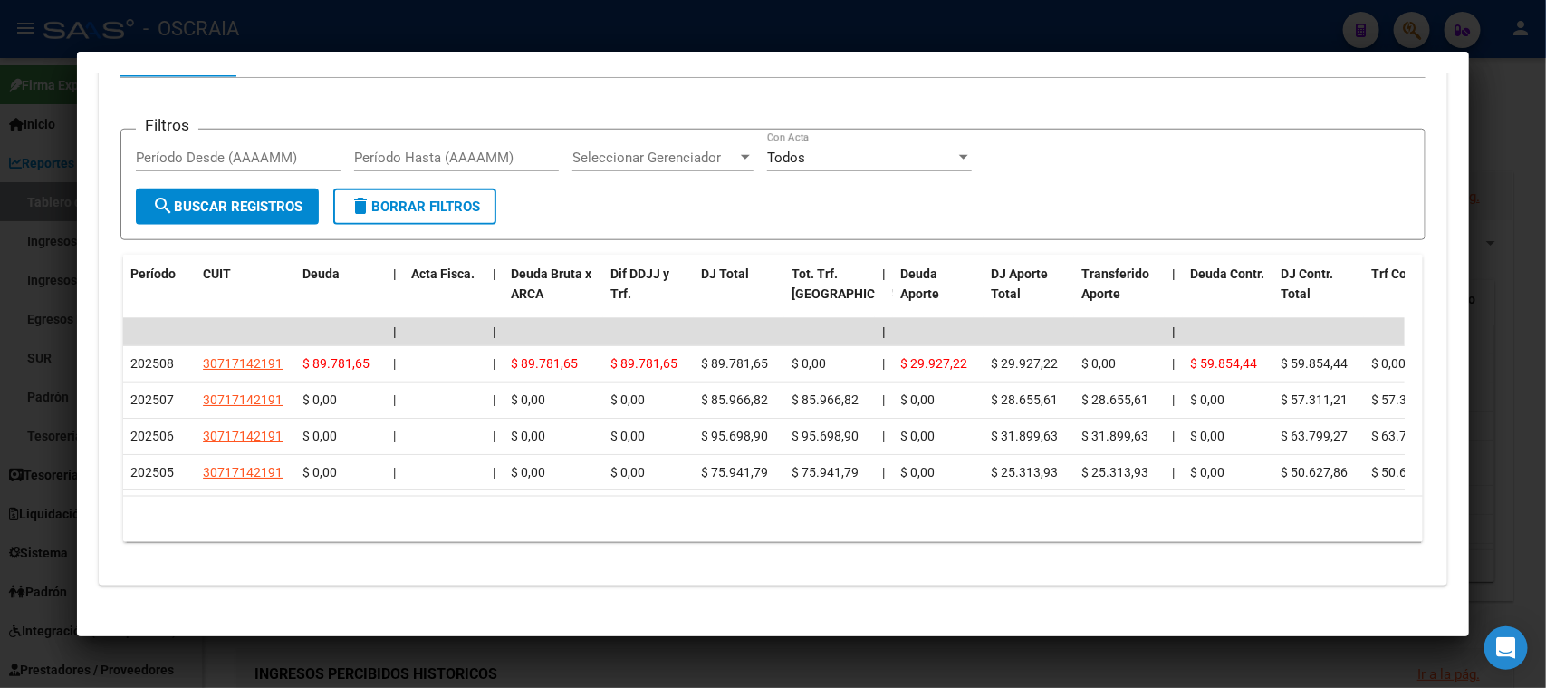
scroll to position [804, 0]
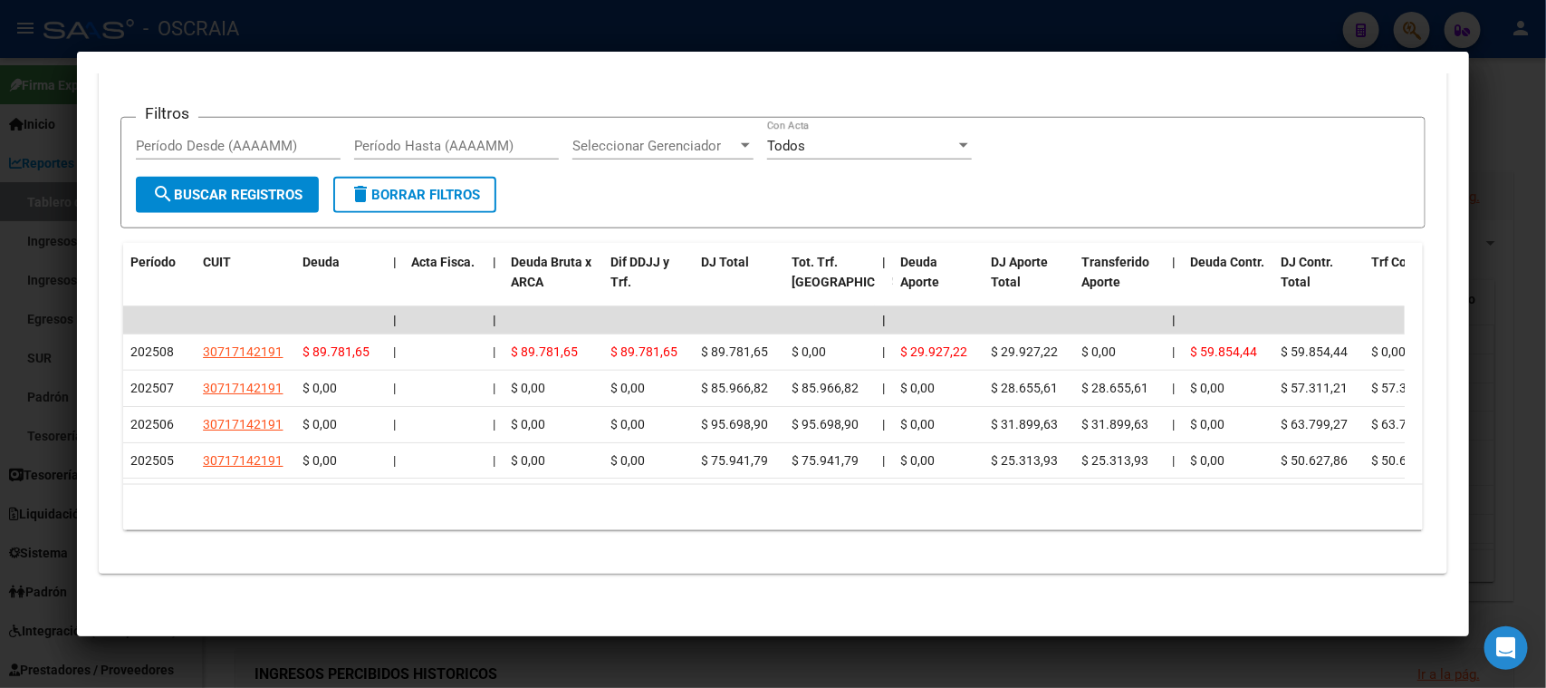
click at [775, 672] on div at bounding box center [773, 344] width 1546 height 688
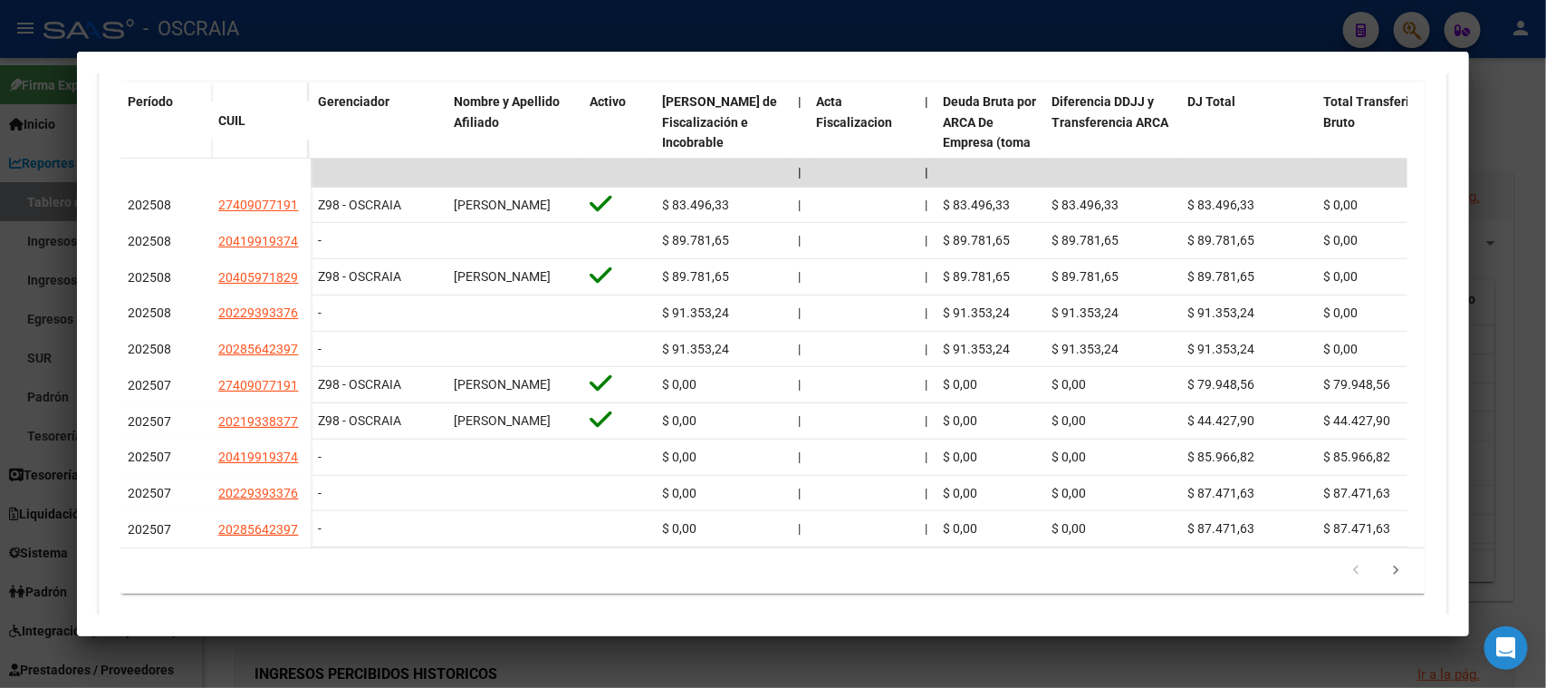
click at [467, 13] on div at bounding box center [773, 344] width 1546 height 688
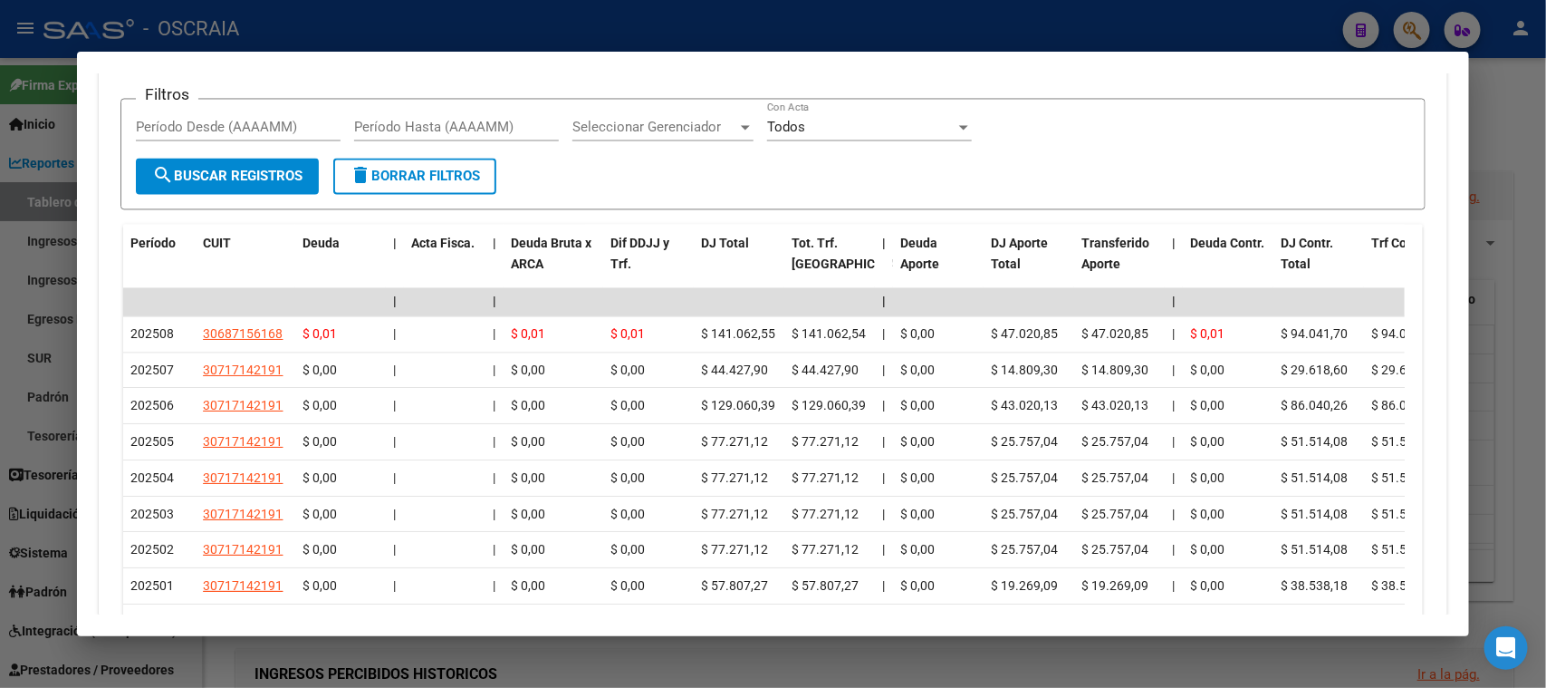
click at [611, 49] on div at bounding box center [773, 344] width 1546 height 688
click at [417, 29] on div at bounding box center [773, 344] width 1546 height 688
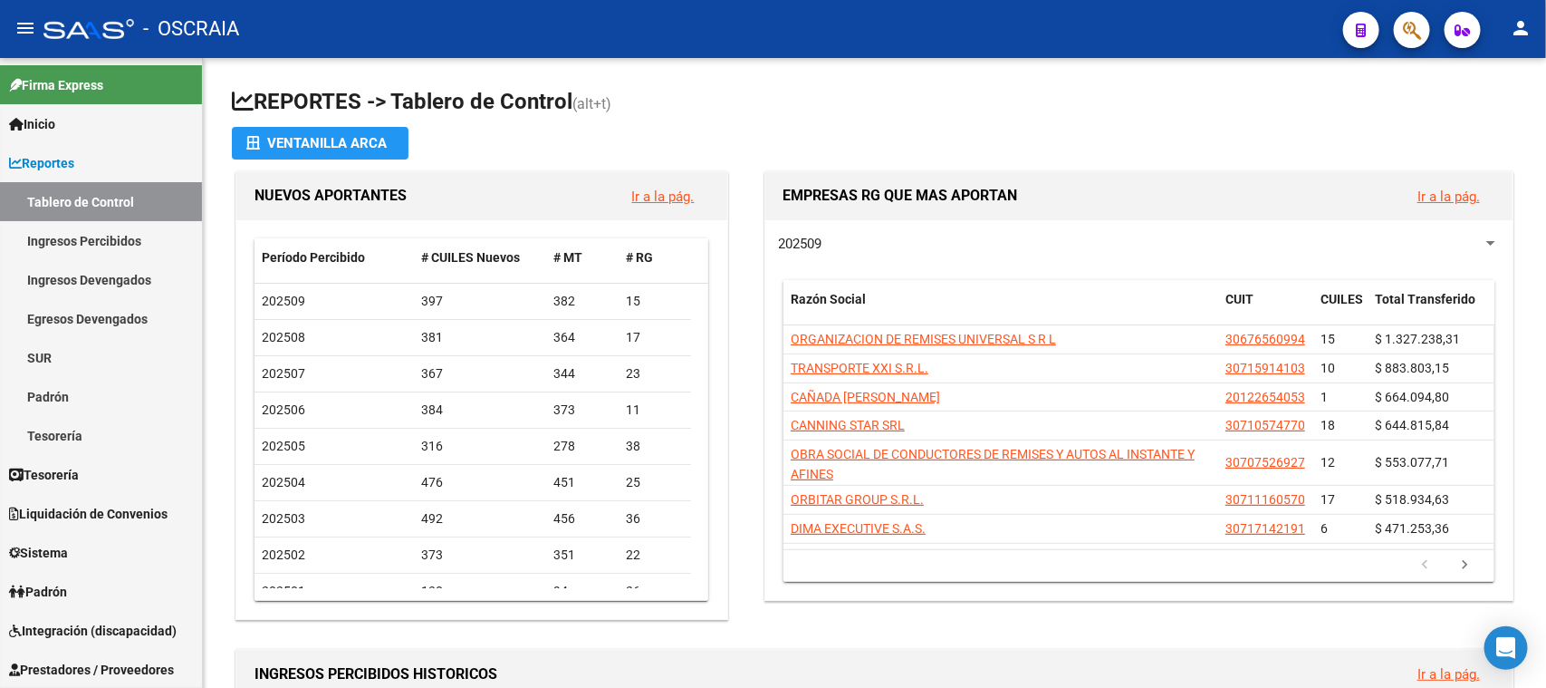
click at [1402, 29] on button "button" at bounding box center [1412, 30] width 36 height 36
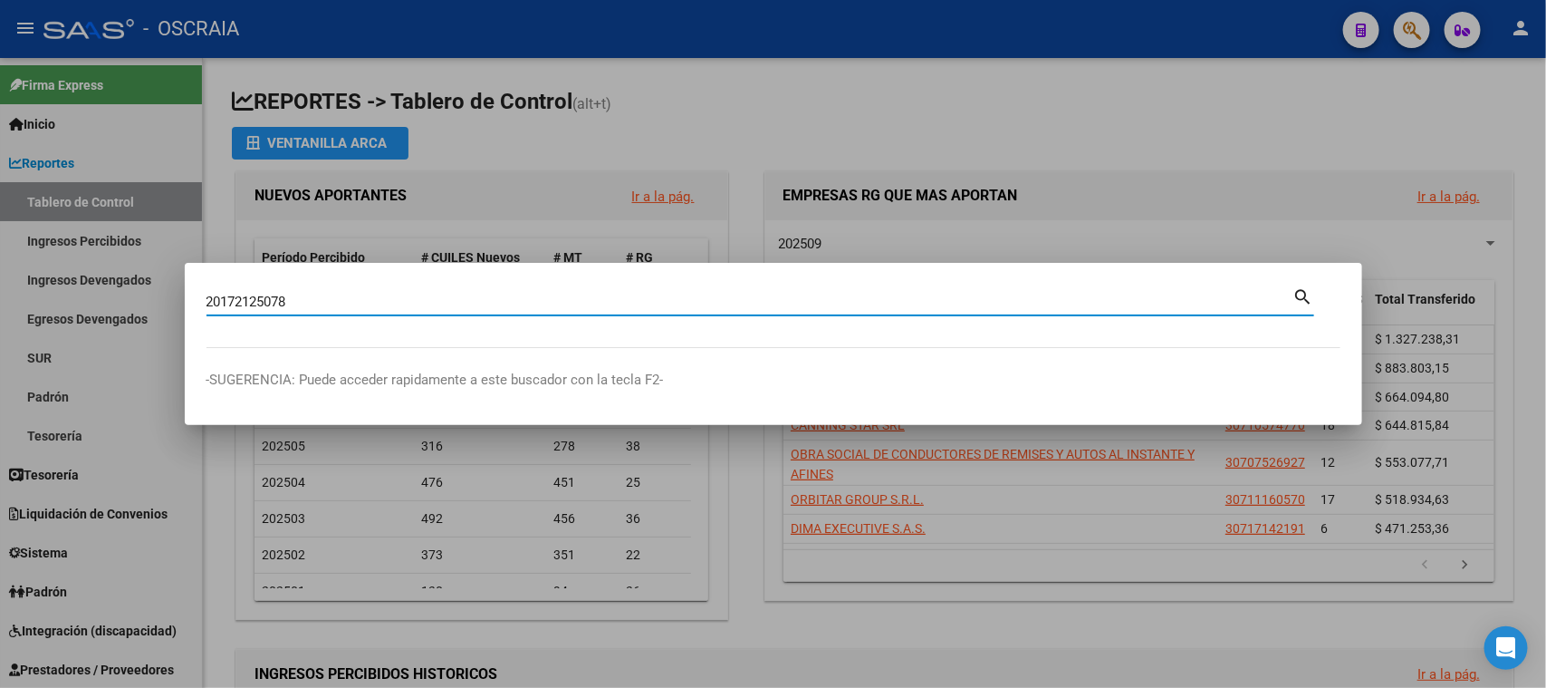
type input "20172125078"
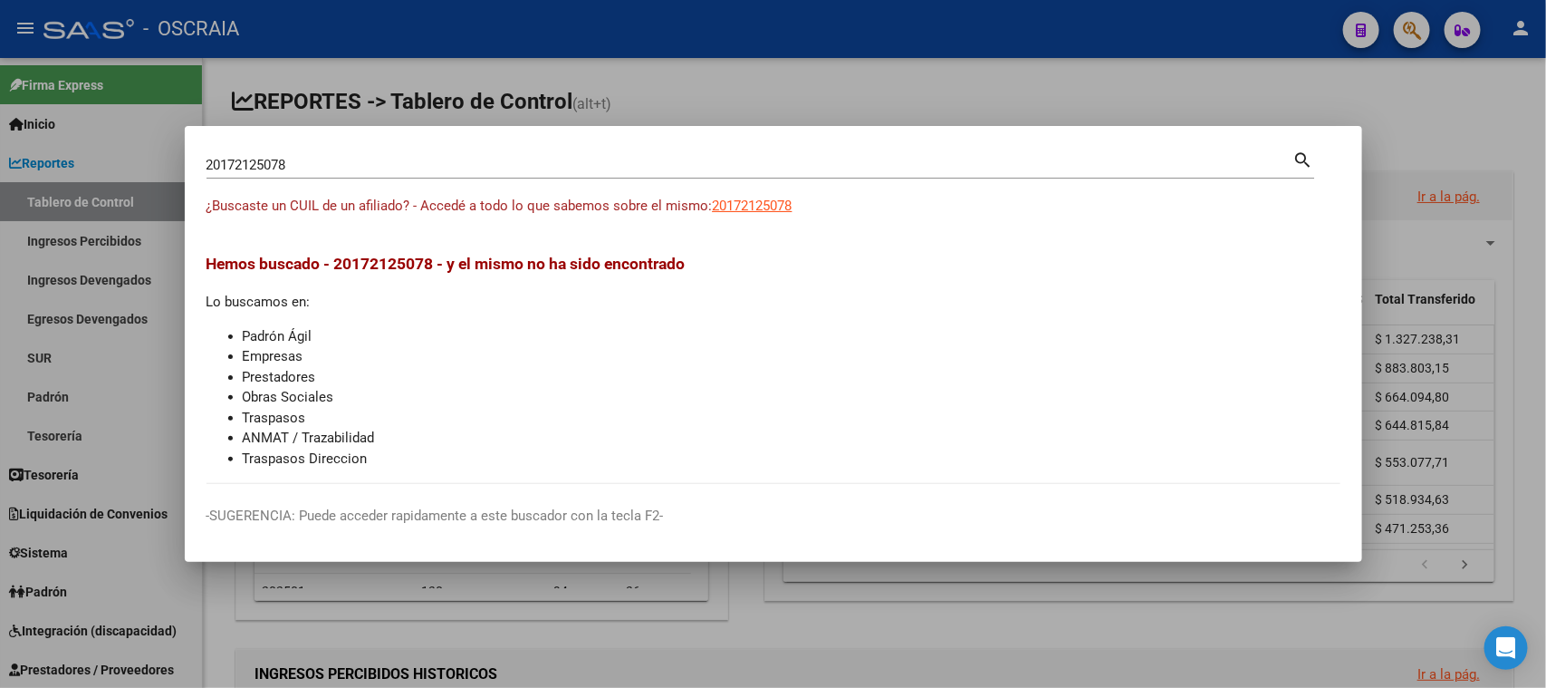
click at [758, 186] on div "20172125078 Buscar (apellido, dni, [PERSON_NAME], [PERSON_NAME], cuit, obra soc…" at bounding box center [761, 172] width 1108 height 48
click at [767, 205] on span "20172125078" at bounding box center [753, 205] width 80 height 16
type textarea "20172125078"
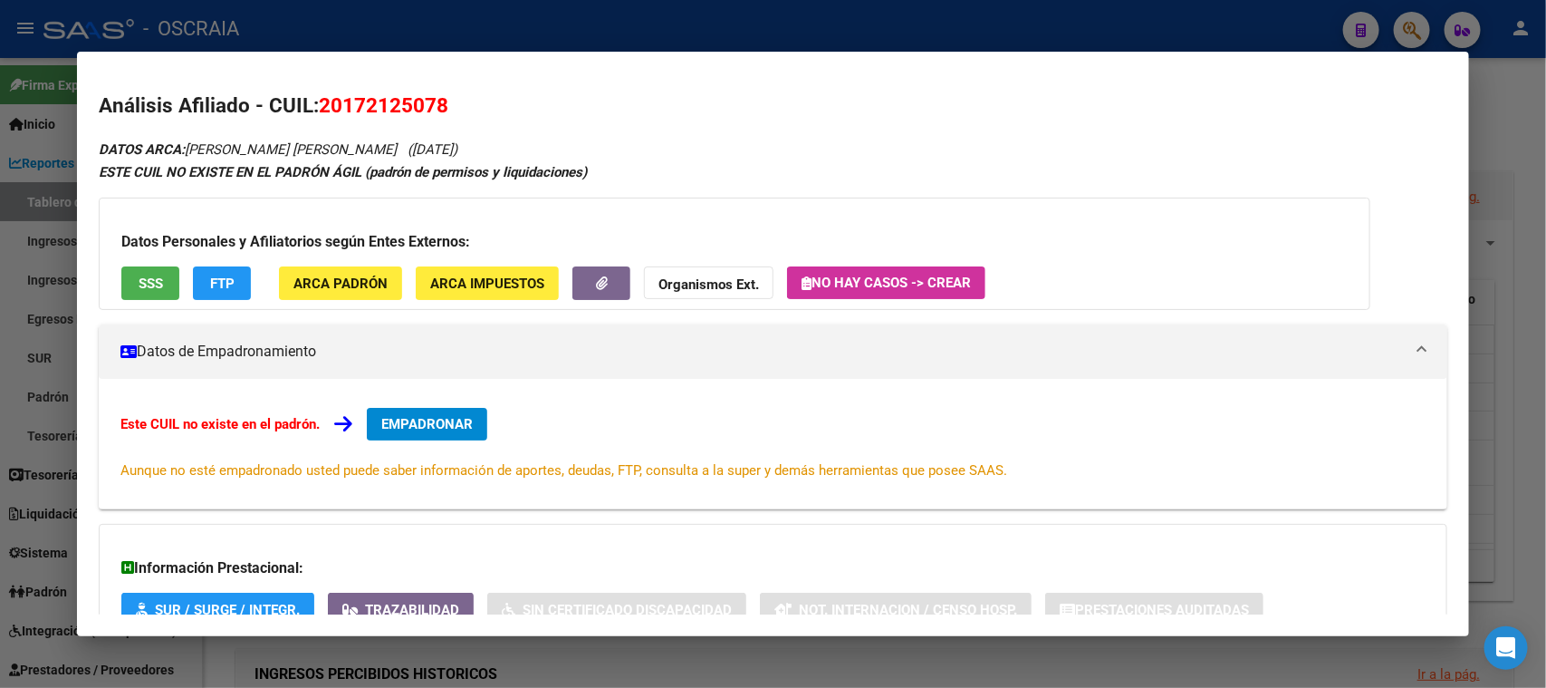
scroll to position [131, 0]
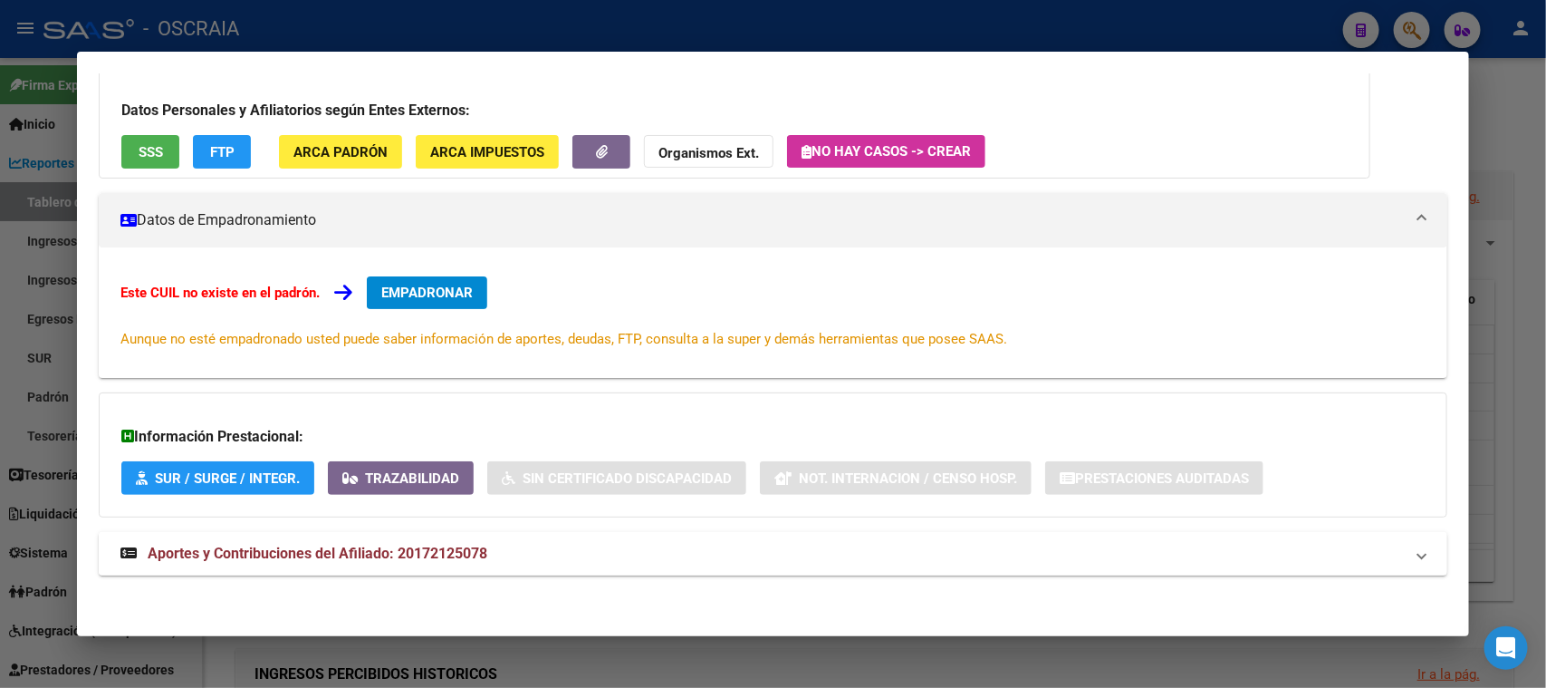
click at [757, 554] on mat-panel-title "Aportes y Contribuciones del Afiliado: 20172125078" at bounding box center [761, 554] width 1283 height 22
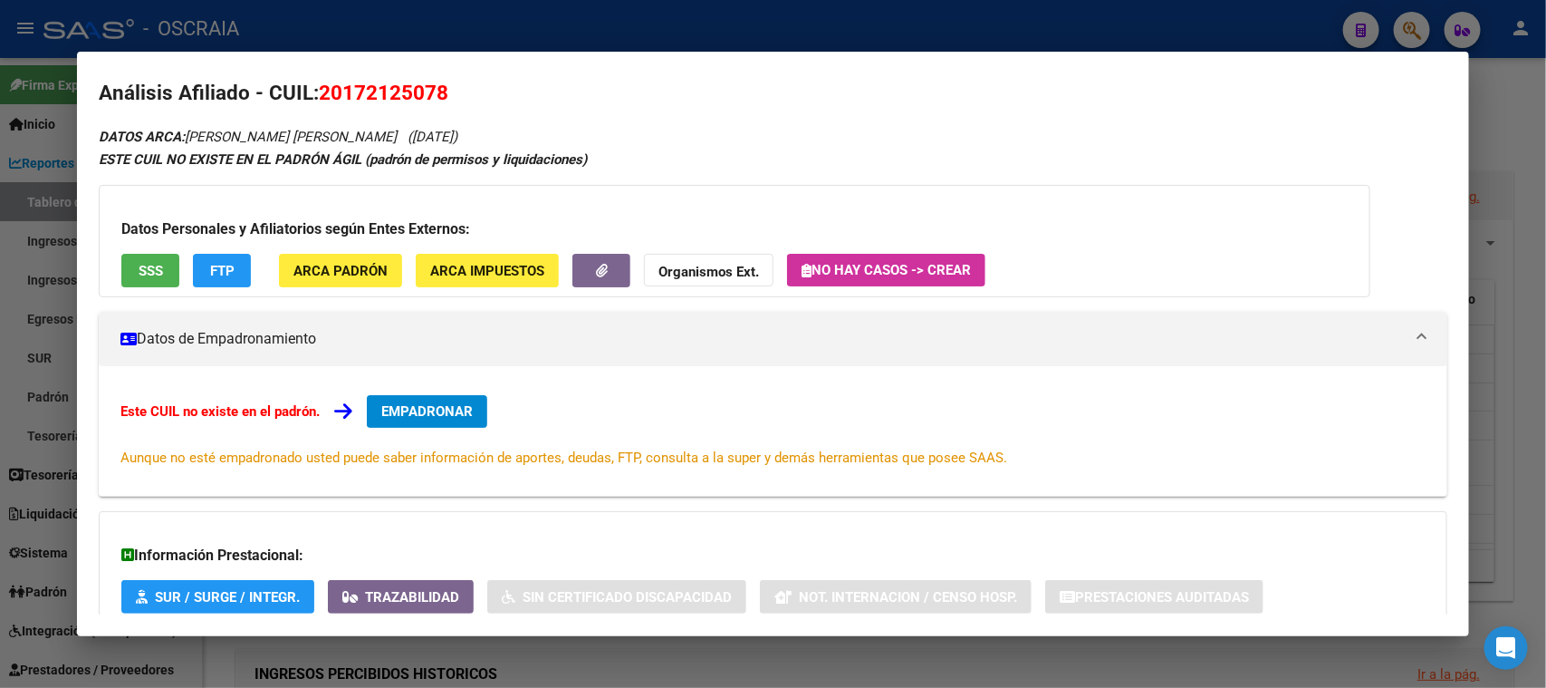
scroll to position [0, 0]
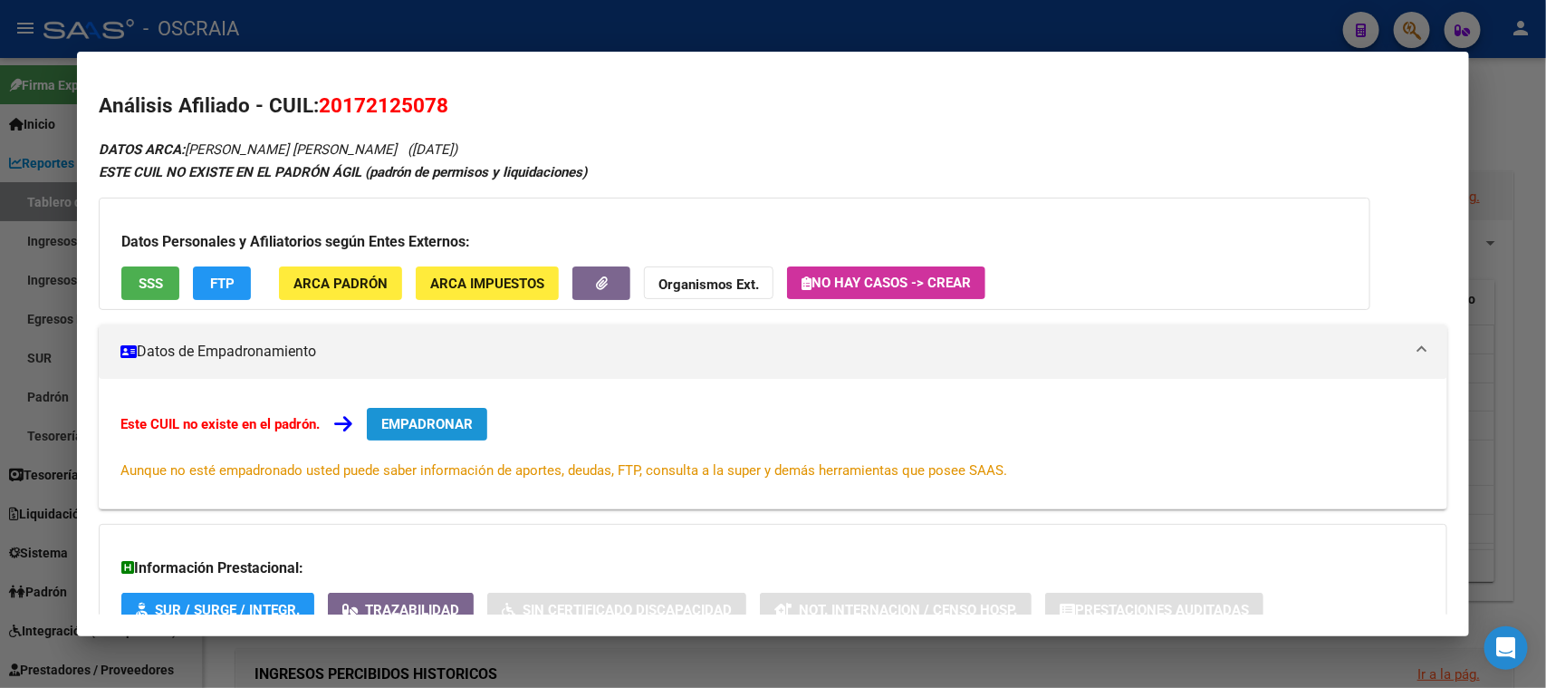
click at [411, 436] on button "EMPADRONAR" at bounding box center [427, 424] width 120 height 33
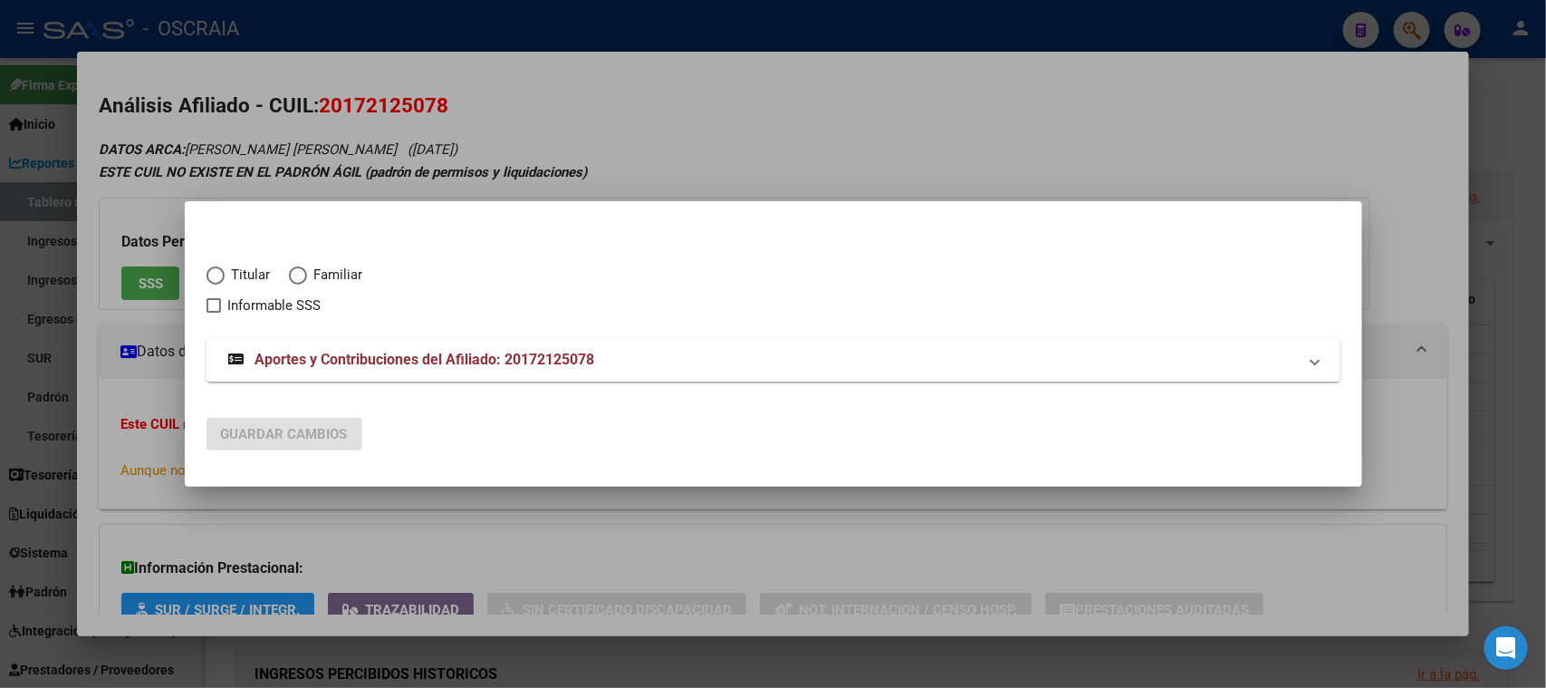
click at [347, 127] on div at bounding box center [773, 344] width 1546 height 688
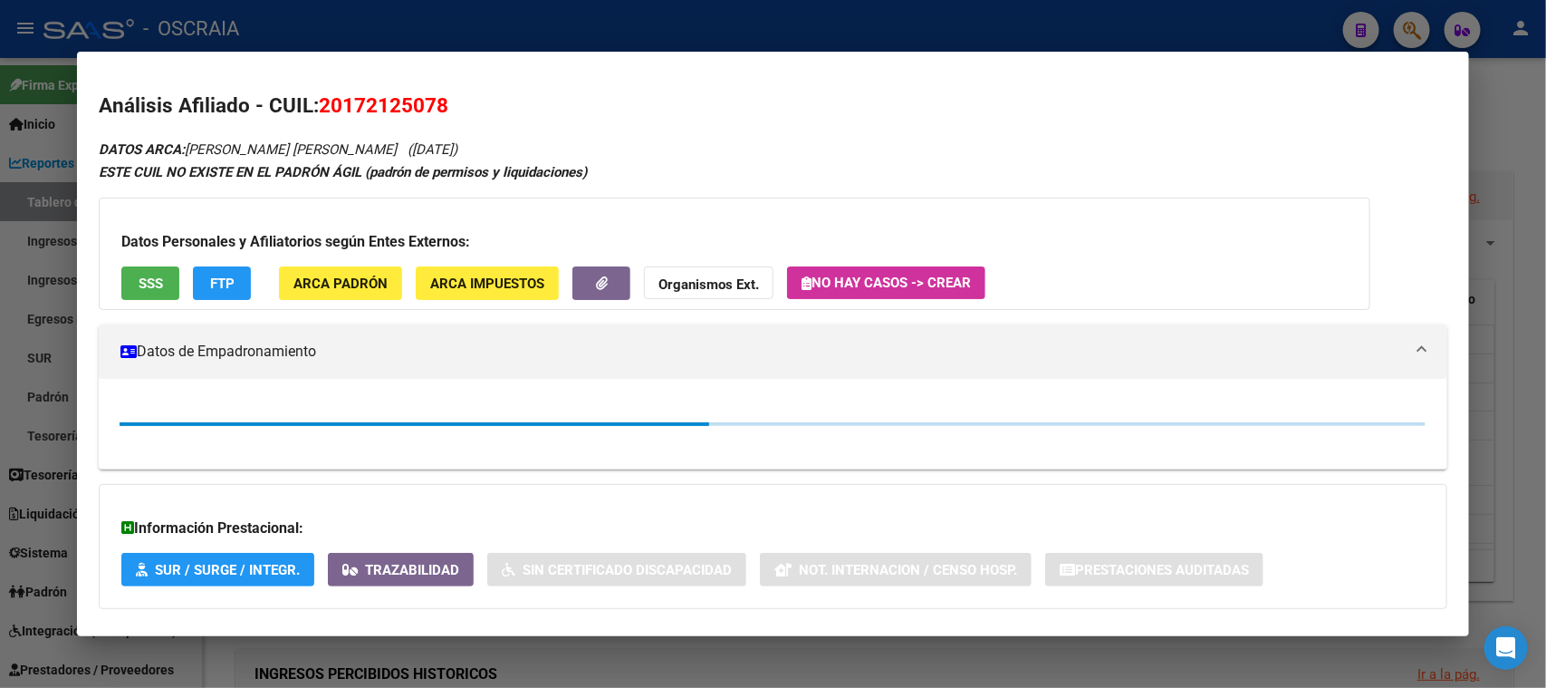
click at [370, 101] on span "20172125078" at bounding box center [384, 105] width 130 height 24
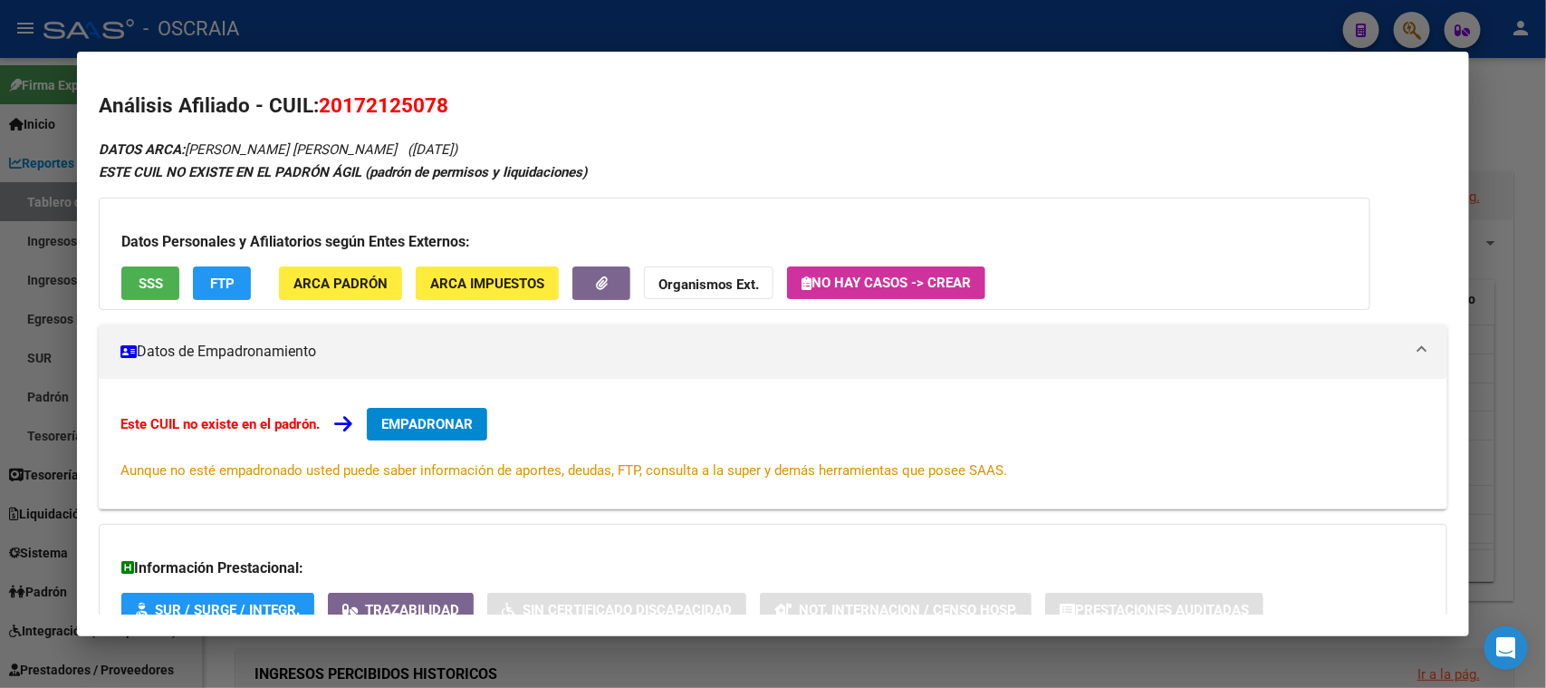
click at [370, 101] on span "20172125078" at bounding box center [384, 105] width 130 height 24
copy span "20172125078"
click at [142, 266] on button "SSS" at bounding box center [150, 283] width 58 height 34
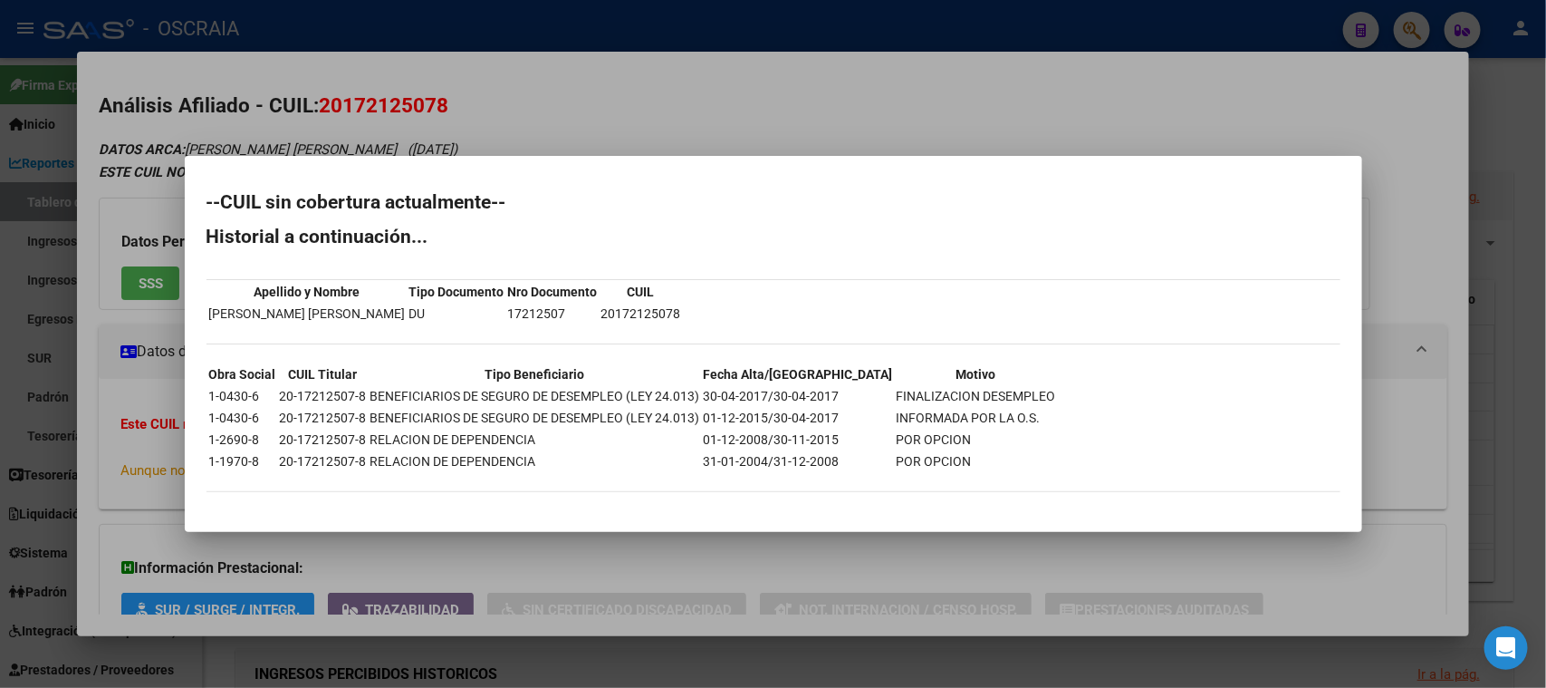
drag, startPoint x: 464, startPoint y: 128, endPoint x: 461, endPoint y: 142, distance: 14.7
click at [461, 142] on div at bounding box center [773, 344] width 1546 height 688
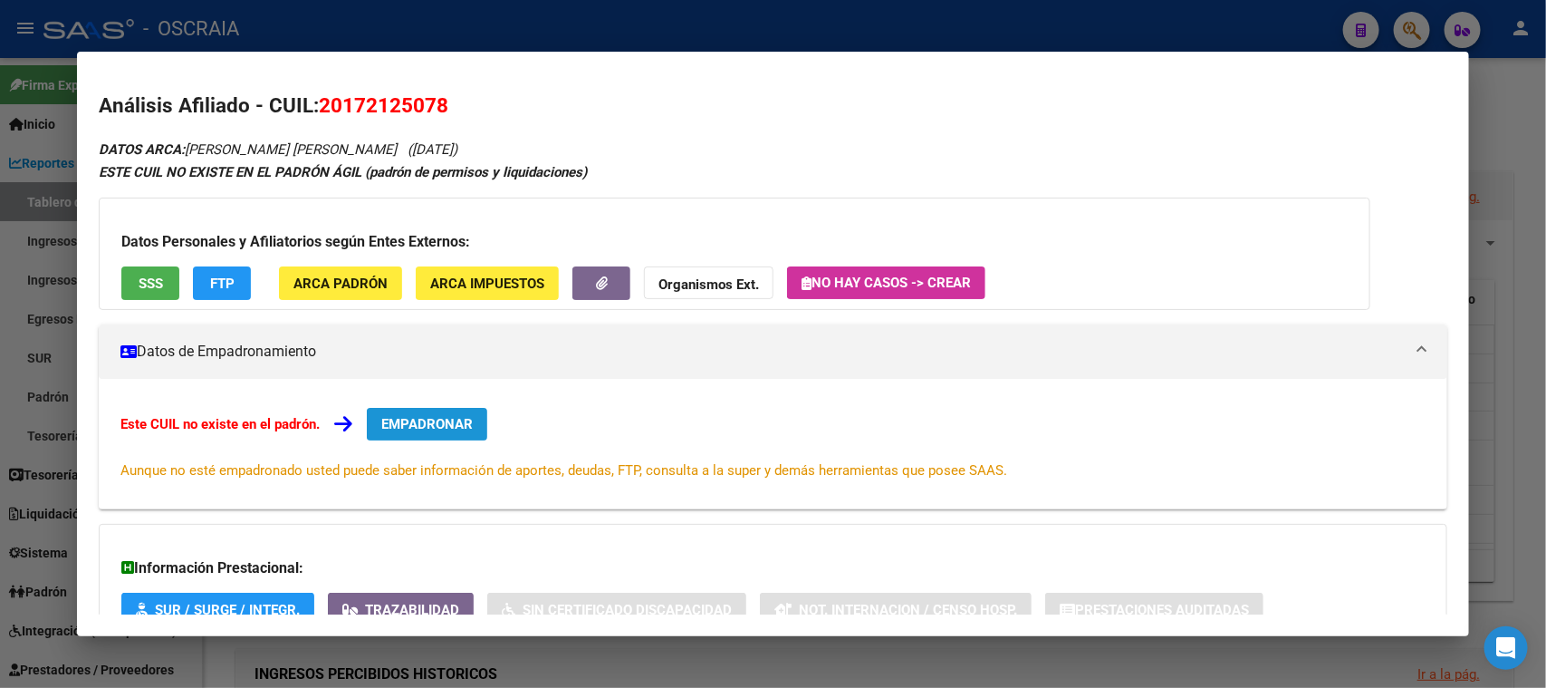
click at [437, 425] on span "EMPADRONAR" at bounding box center [427, 424] width 92 height 16
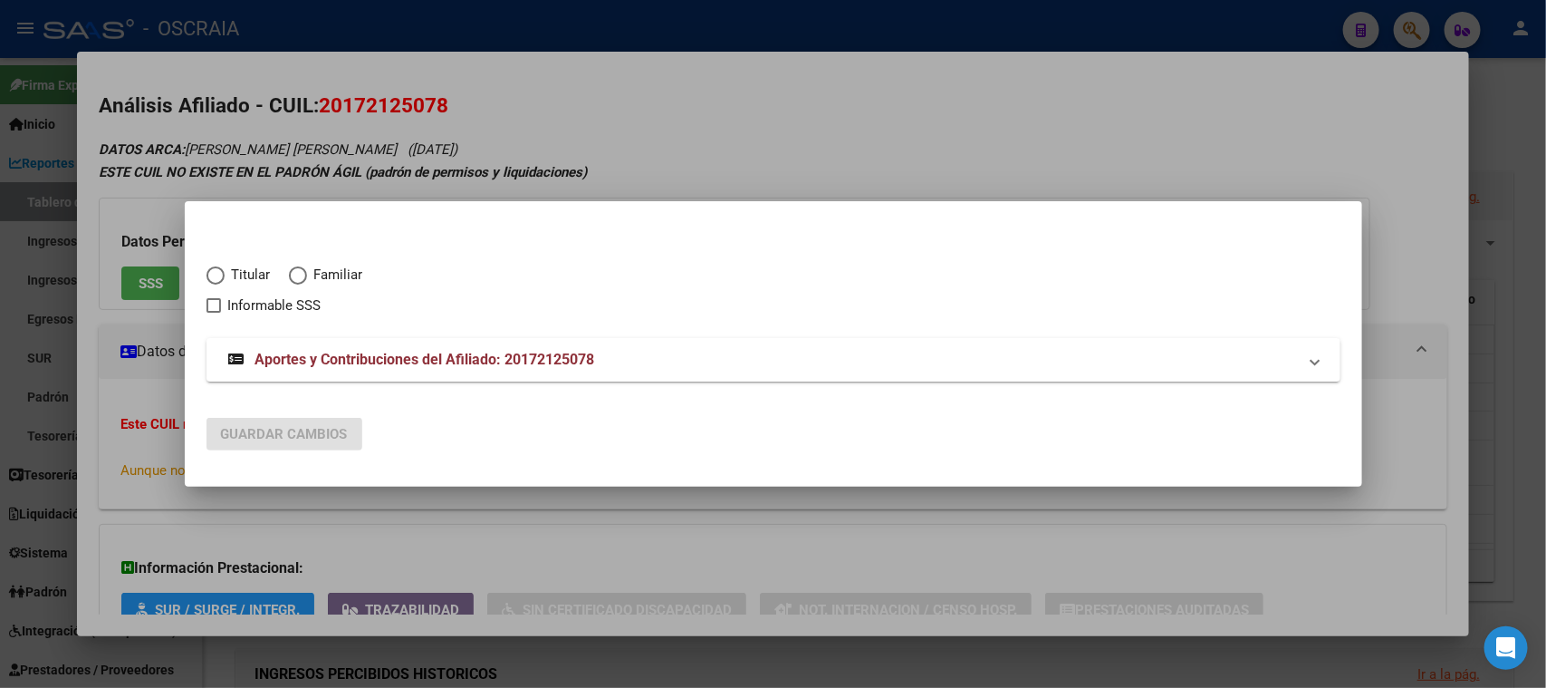
click at [222, 256] on div "Titular Familiar Informable SSS" at bounding box center [774, 279] width 1134 height 73
click at [236, 278] on span "Titular" at bounding box center [248, 275] width 46 height 21
click at [225, 278] on input "Titular" at bounding box center [216, 275] width 18 height 18
radio input "true"
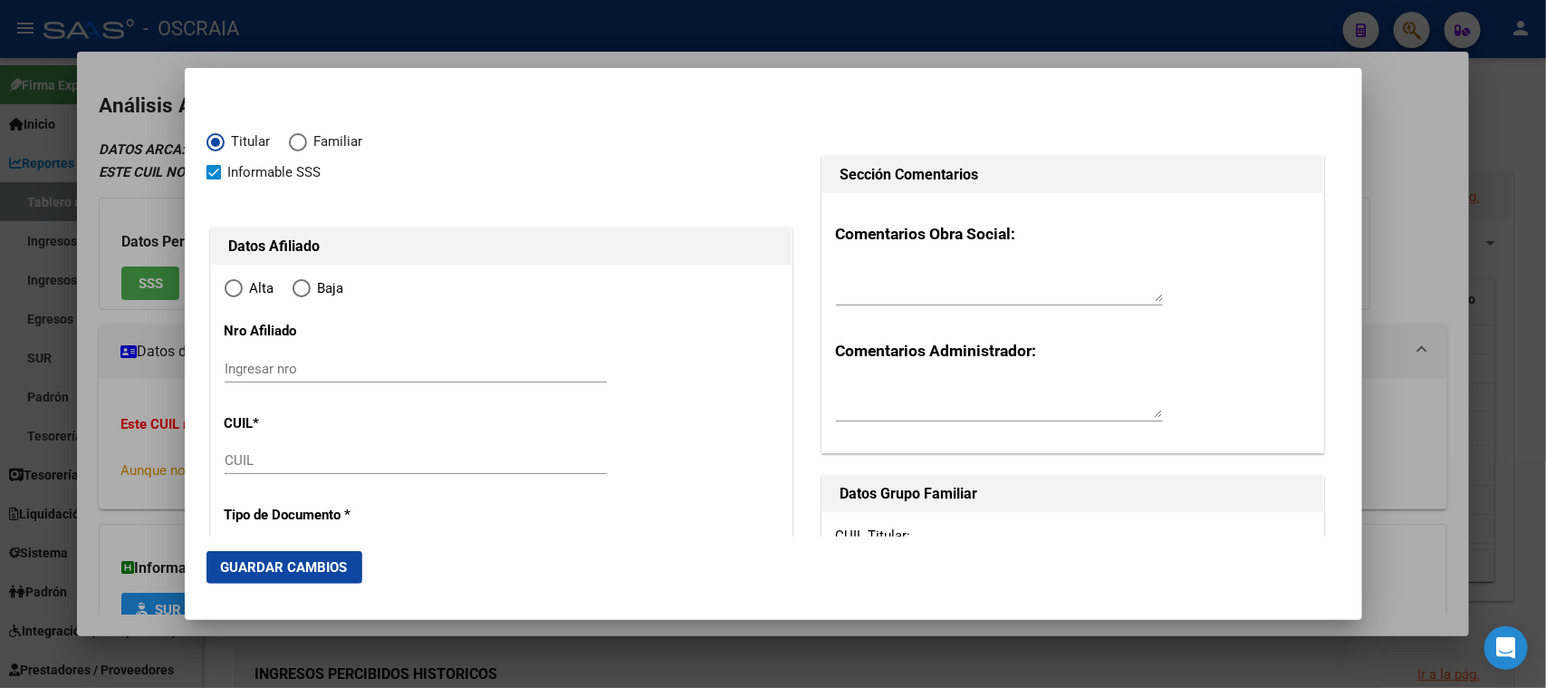
checkbox input "true"
type input "20-17212507-8"
radio input "true"
type input "17212507"
type input "[PERSON_NAME]"
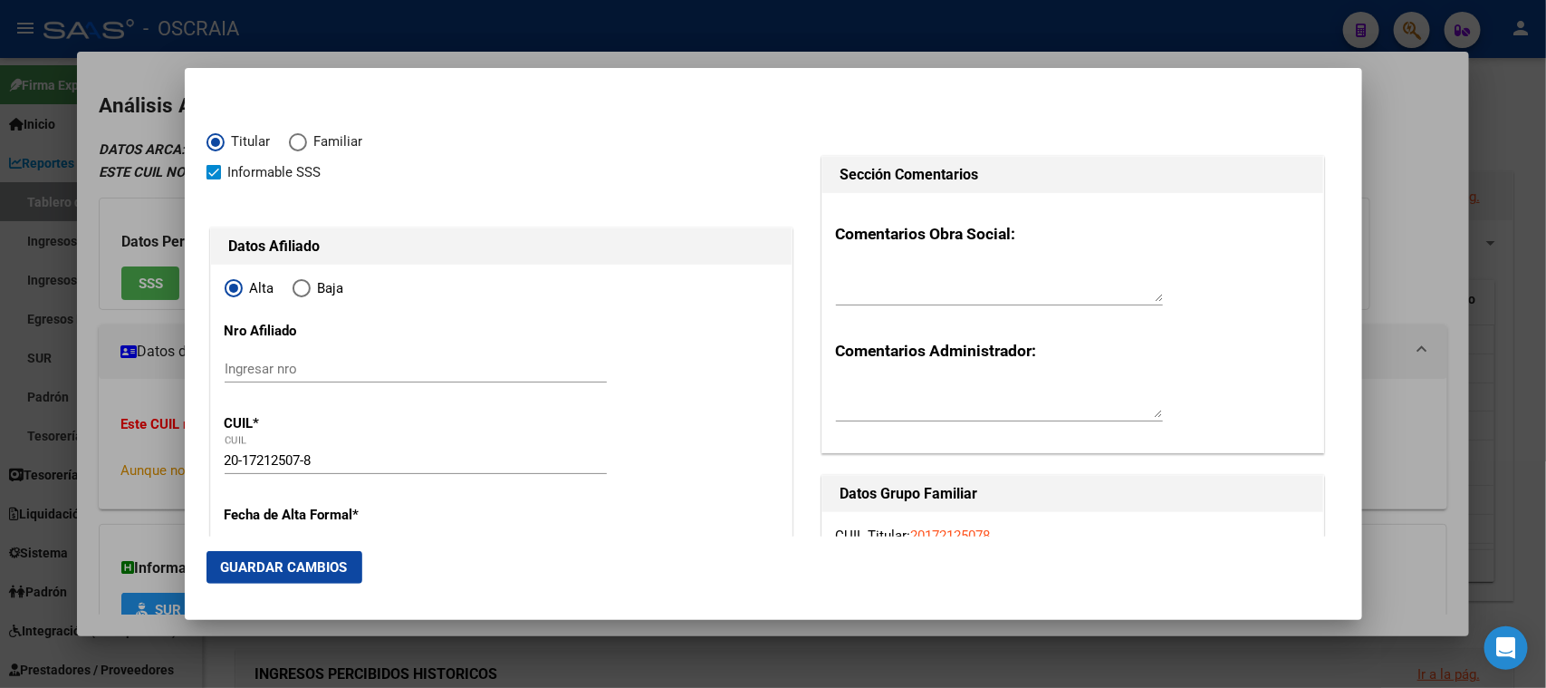
type input "[PERSON_NAME]"
type input "[DATE]"
type input "WILDE"
type input "1875"
type input "[PERSON_NAME]"
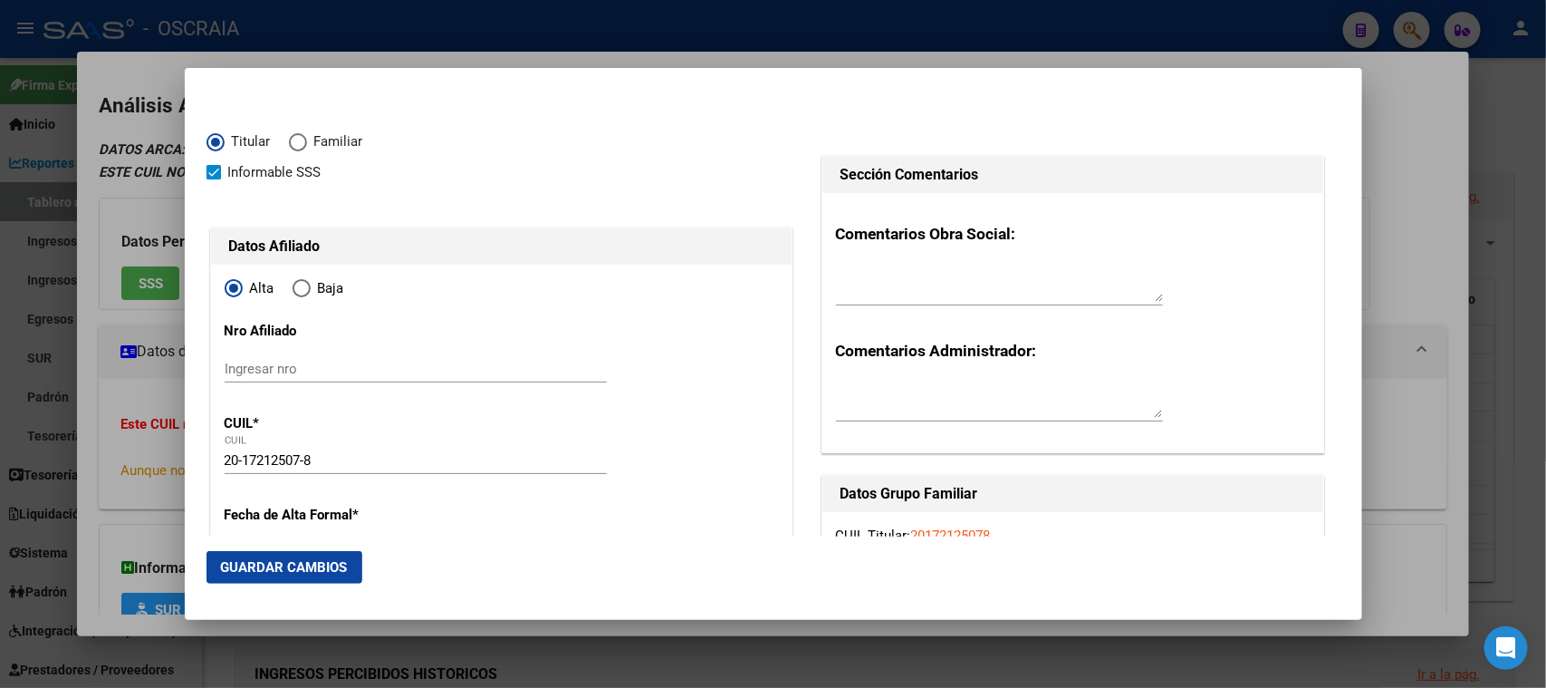
type input "1550"
type input "WILDE"
drag, startPoint x: 331, startPoint y: 377, endPoint x: 268, endPoint y: 370, distance: 62.9
click at [268, 370] on input "Ingresar nro" at bounding box center [416, 369] width 382 height 16
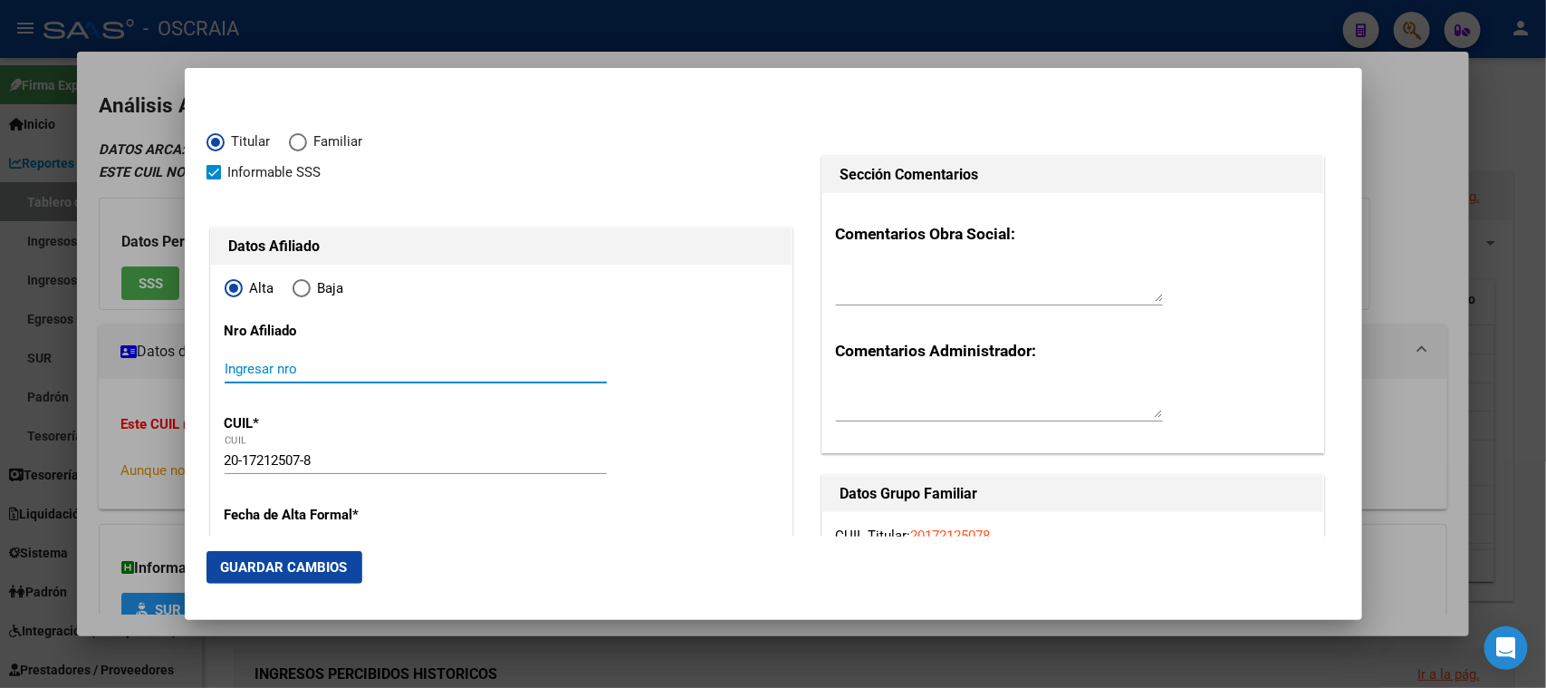
paste input "20172125078"
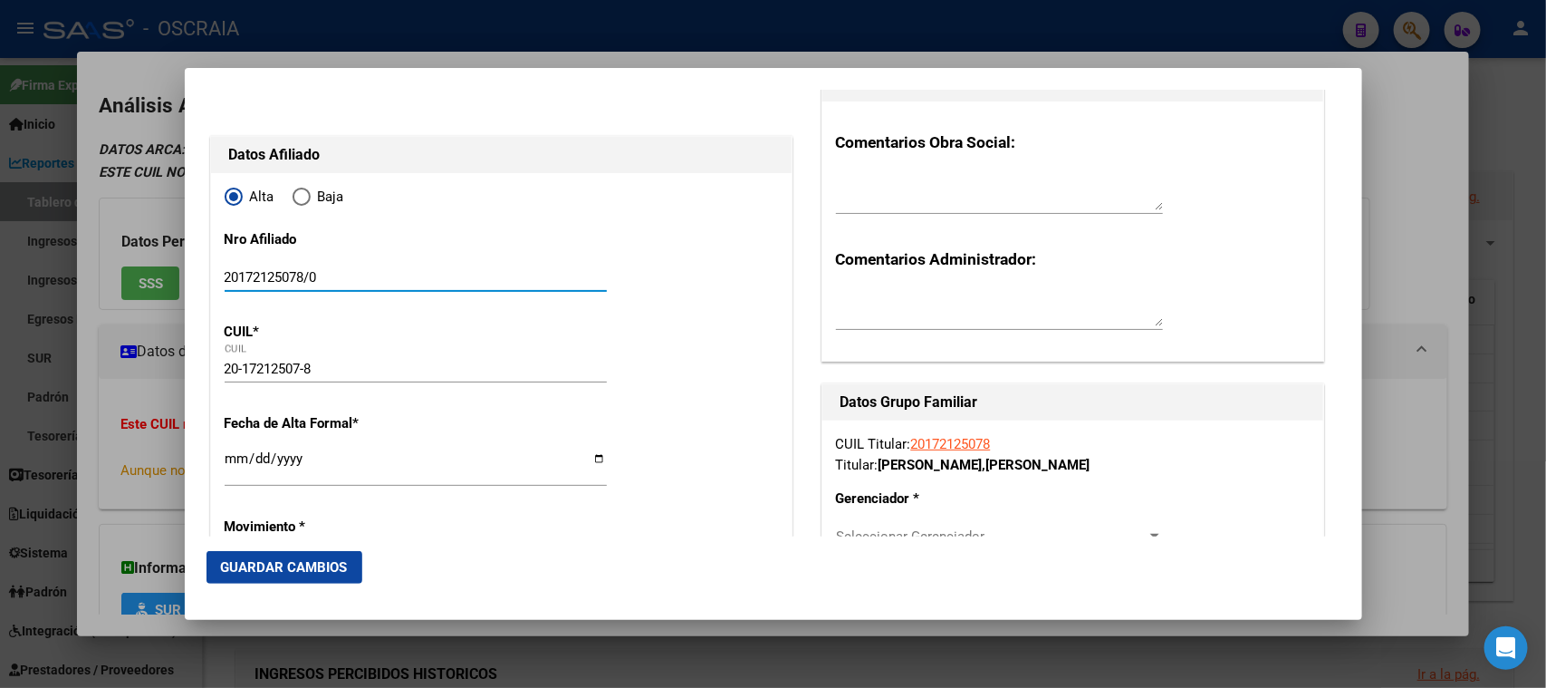
scroll to position [226, 0]
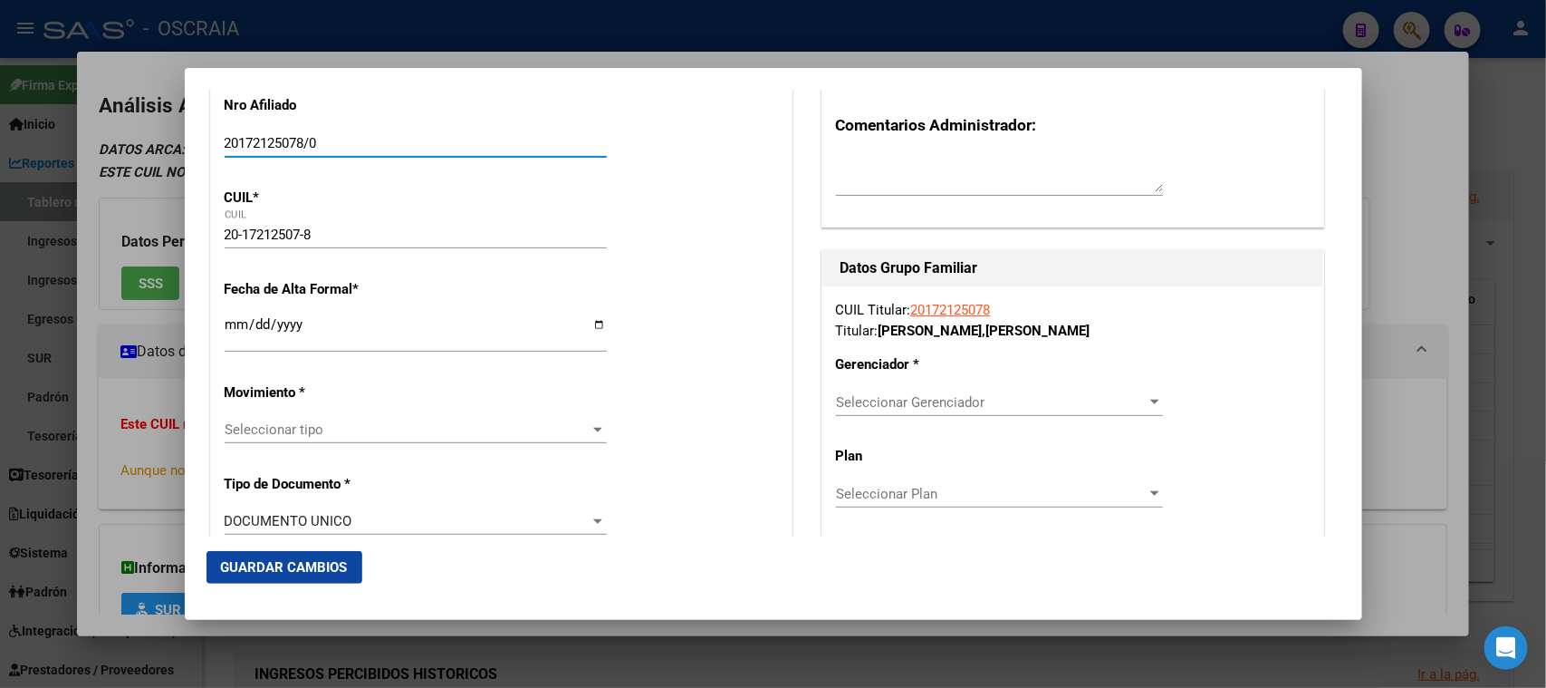
type input "20172125078/0"
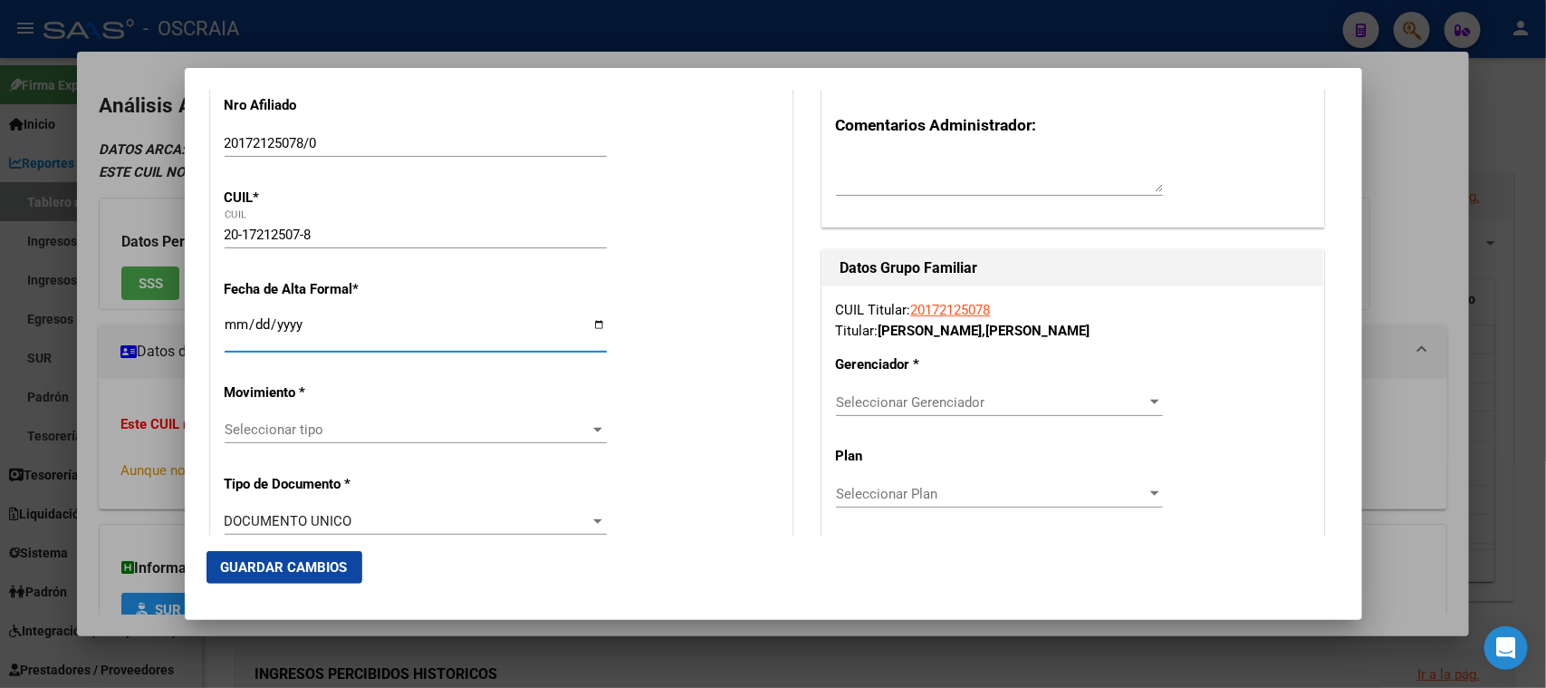
click at [239, 323] on input "Ingresar fecha" at bounding box center [416, 331] width 382 height 29
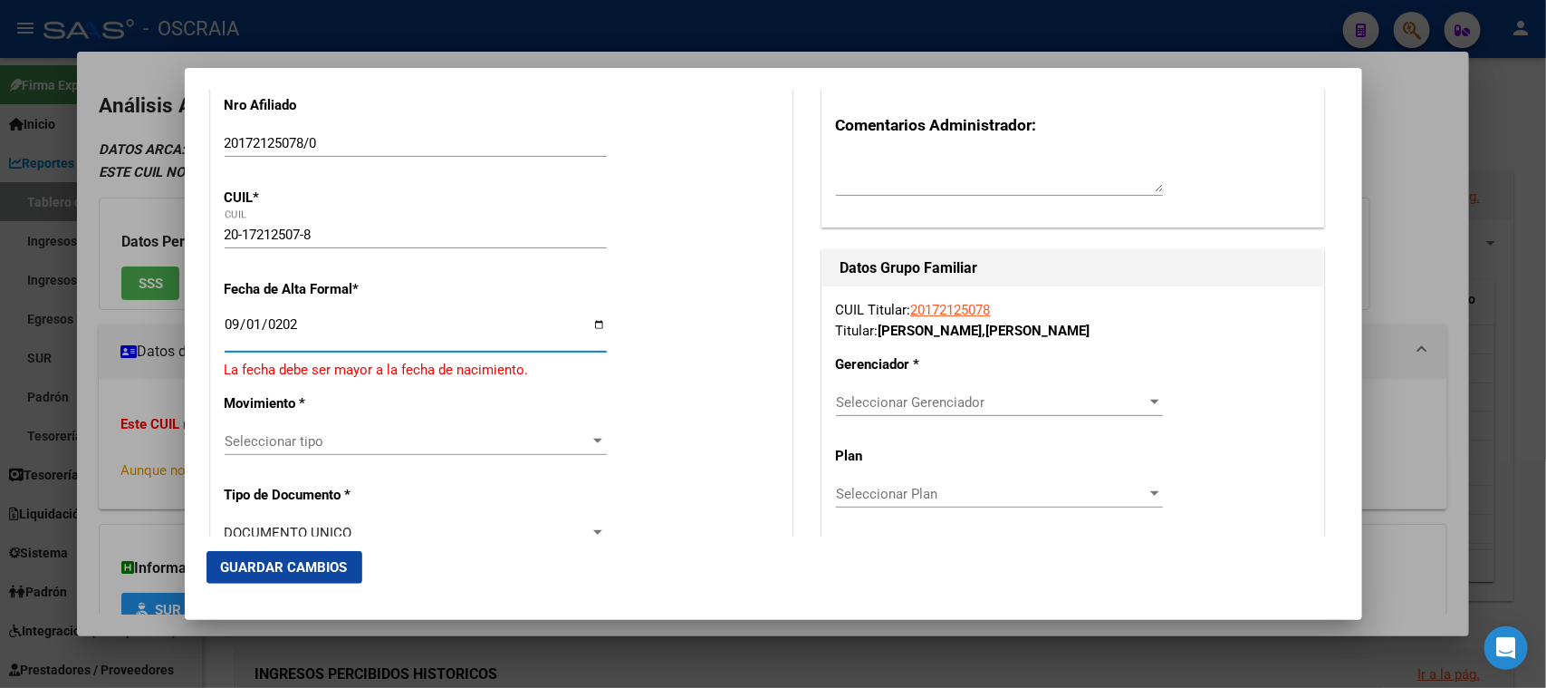
type input "[DATE]"
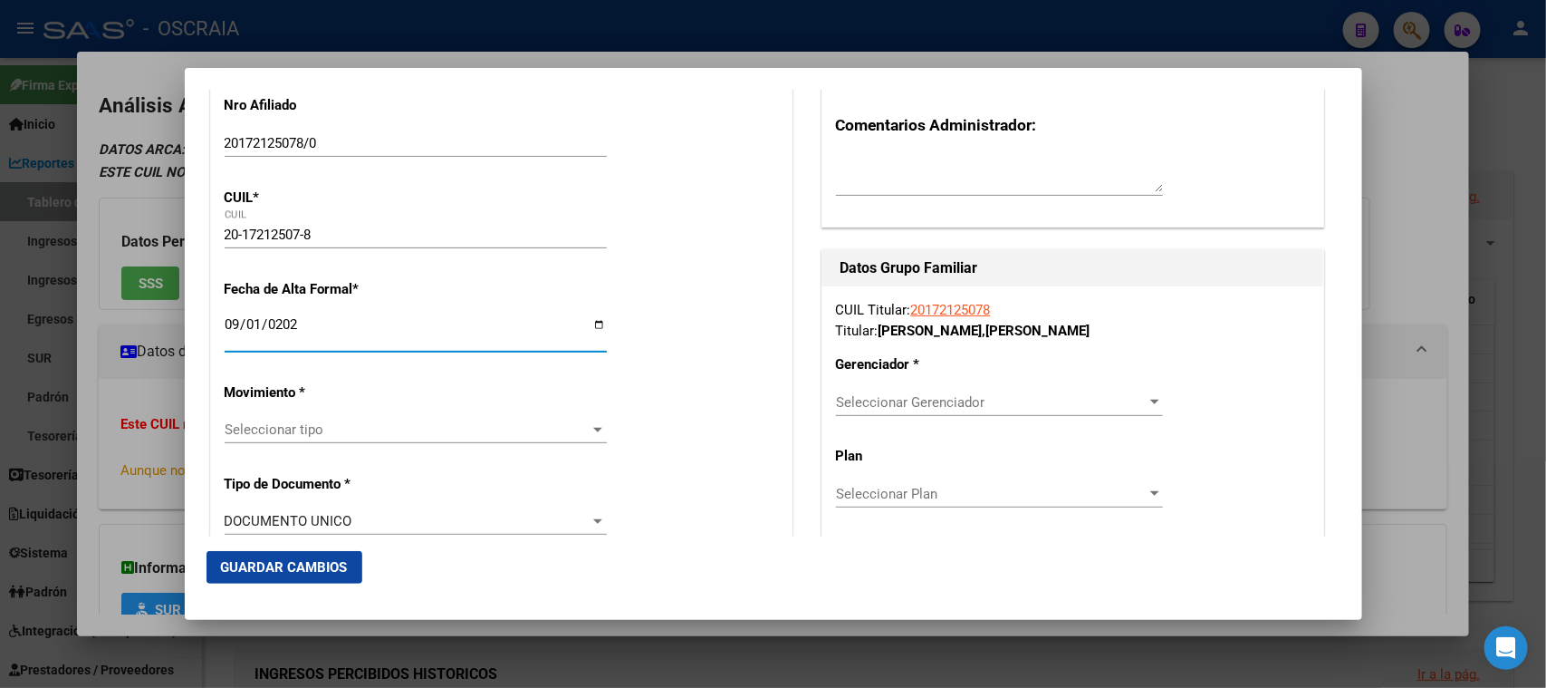
click at [275, 438] on div "Seleccionar tipo Seleccionar tipo" at bounding box center [416, 429] width 382 height 27
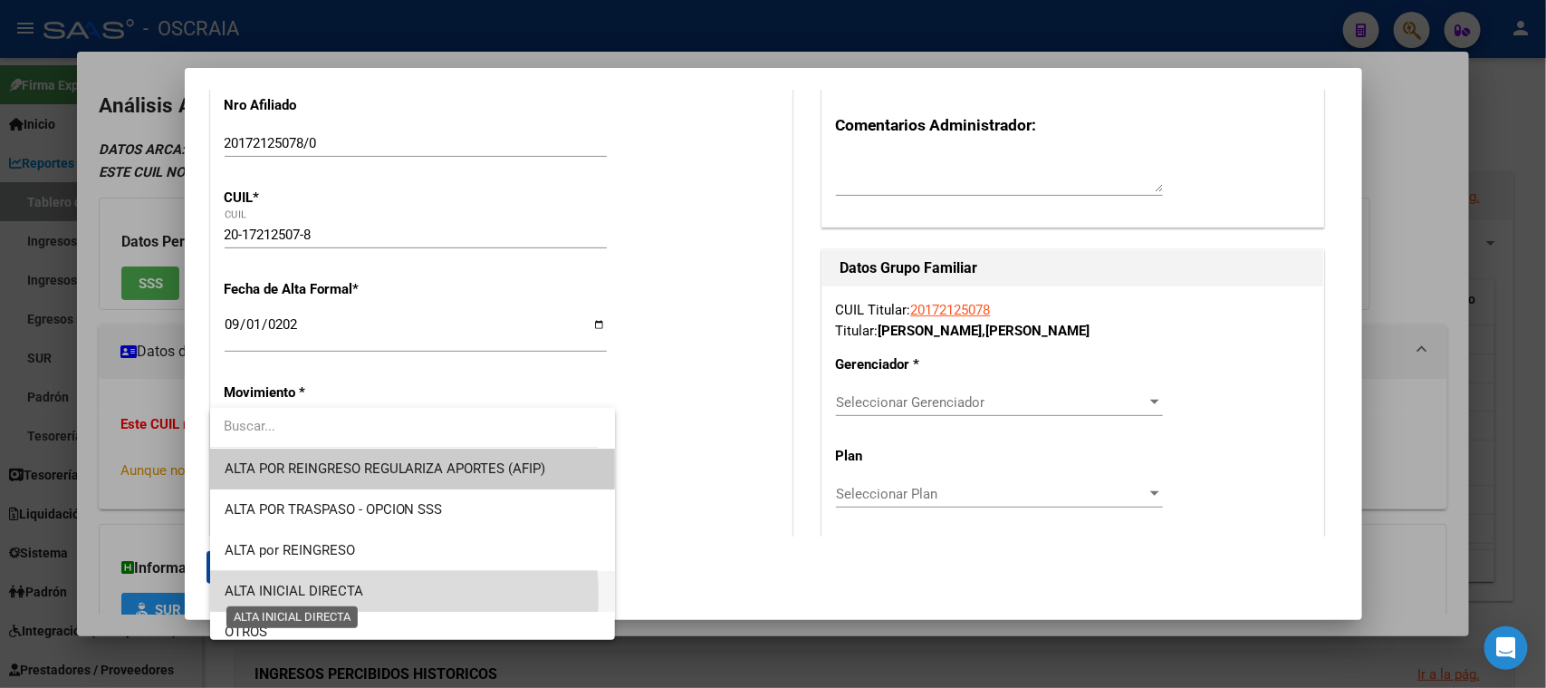
click at [313, 596] on span "ALTA INICIAL DIRECTA" at bounding box center [294, 591] width 139 height 16
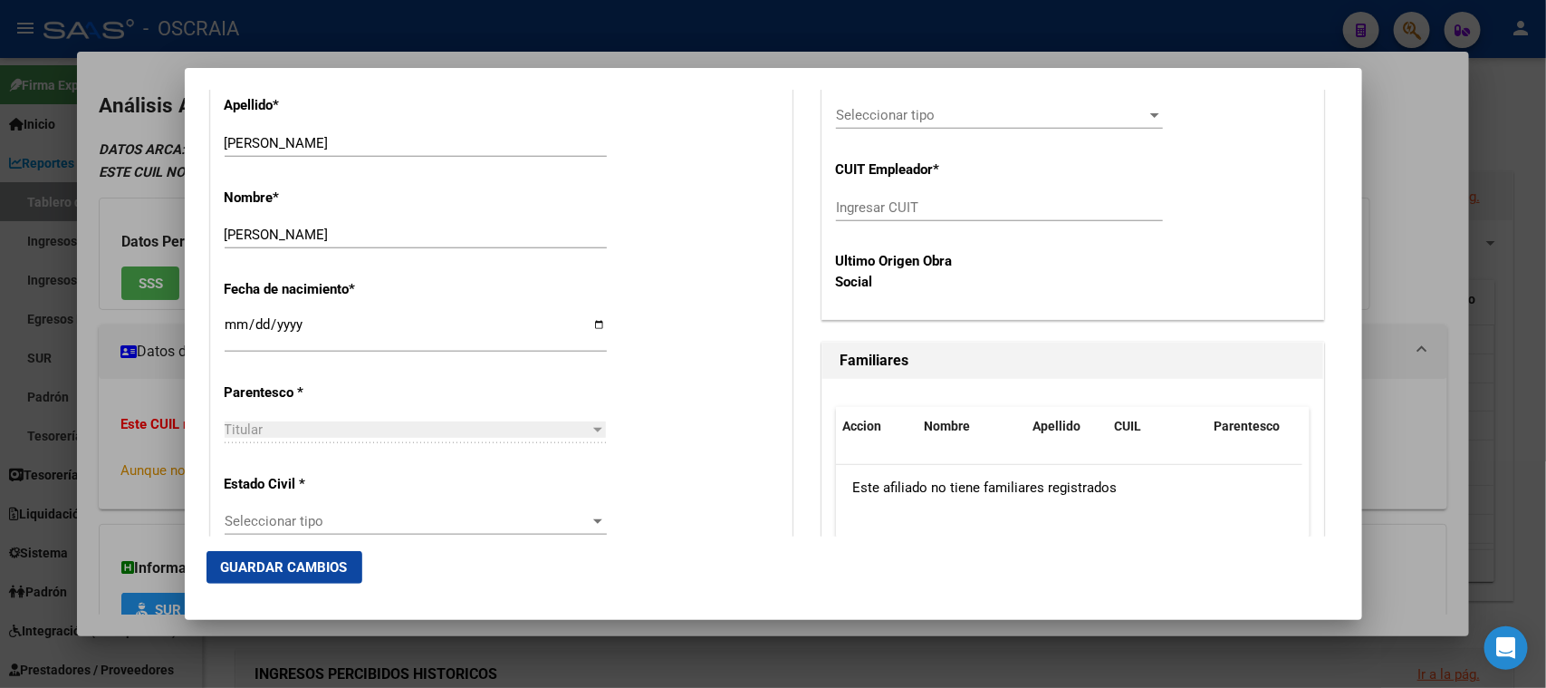
scroll to position [905, 0]
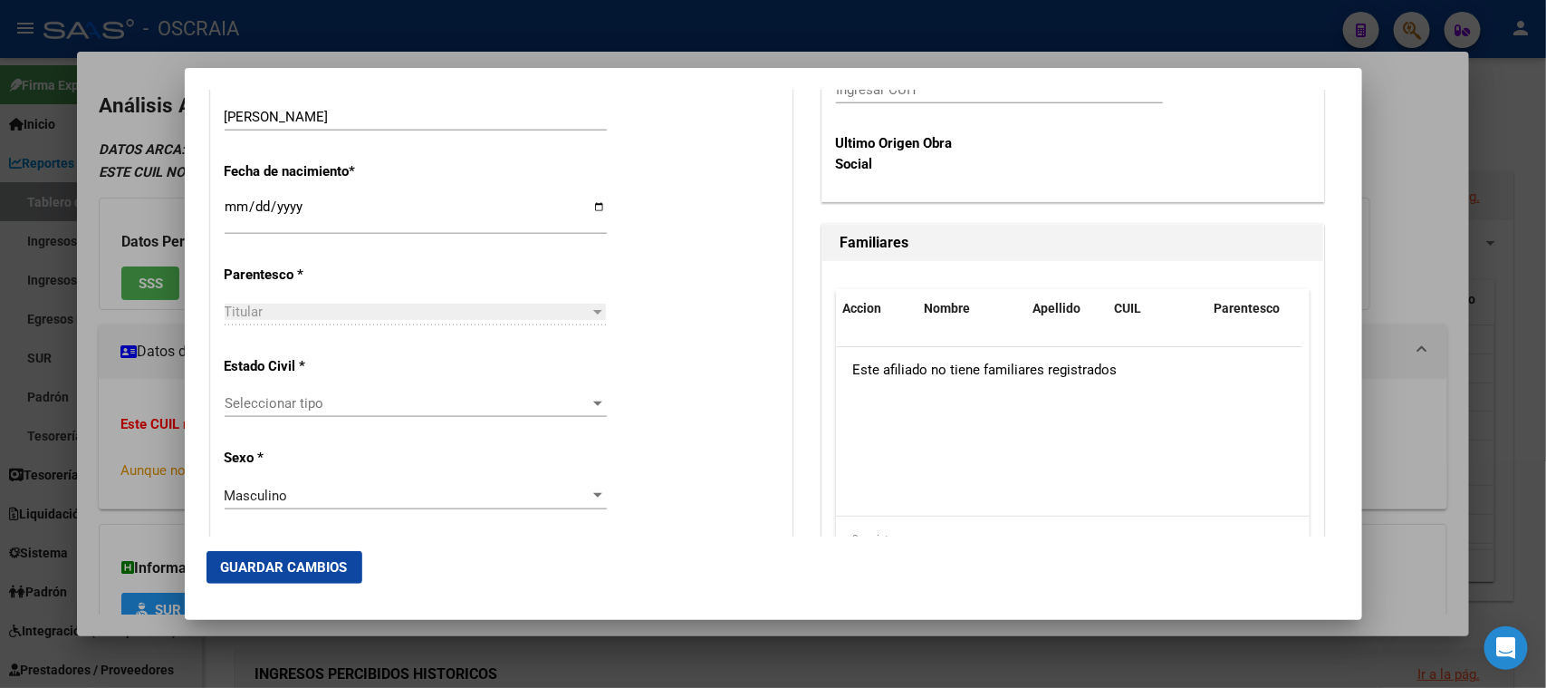
click at [368, 391] on div "Seleccionar tipo Seleccionar tipo" at bounding box center [416, 403] width 382 height 27
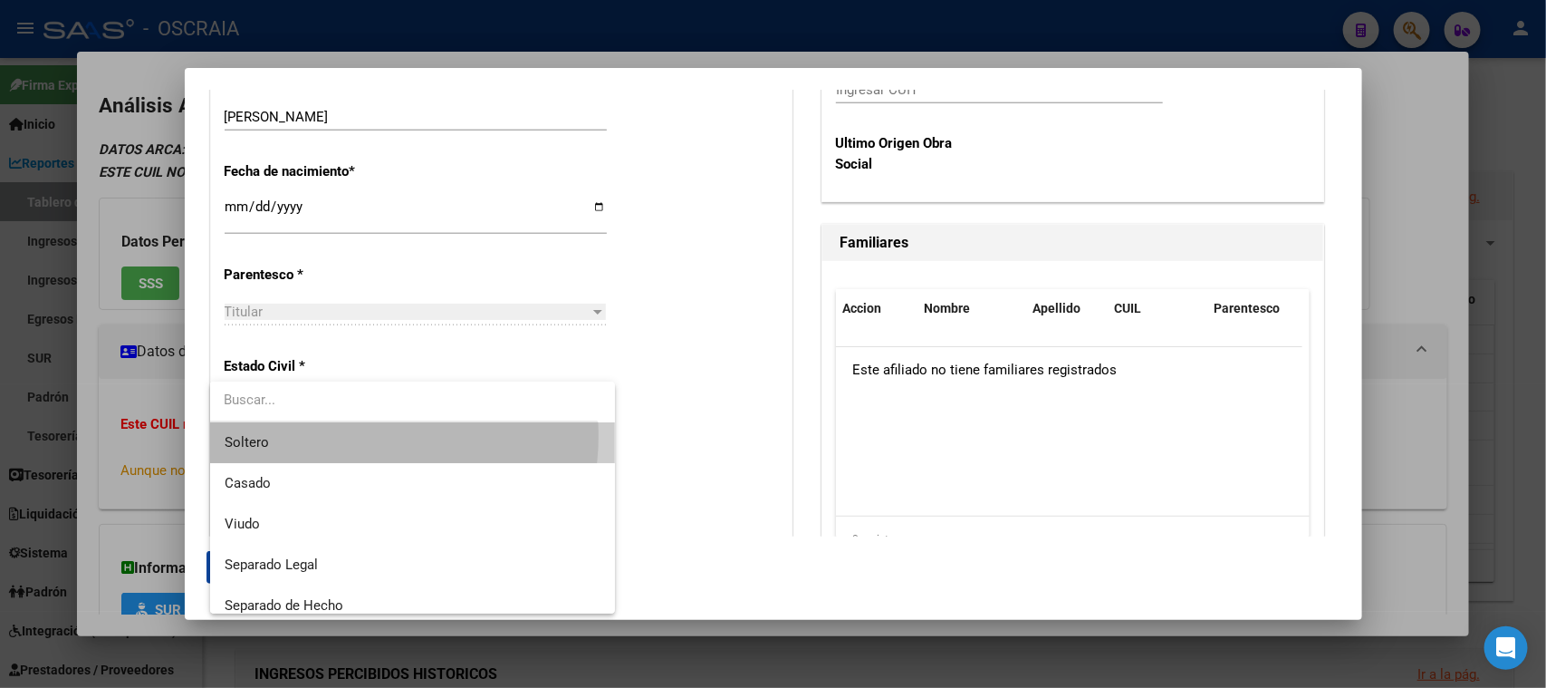
click at [357, 437] on span "Soltero" at bounding box center [413, 442] width 376 height 41
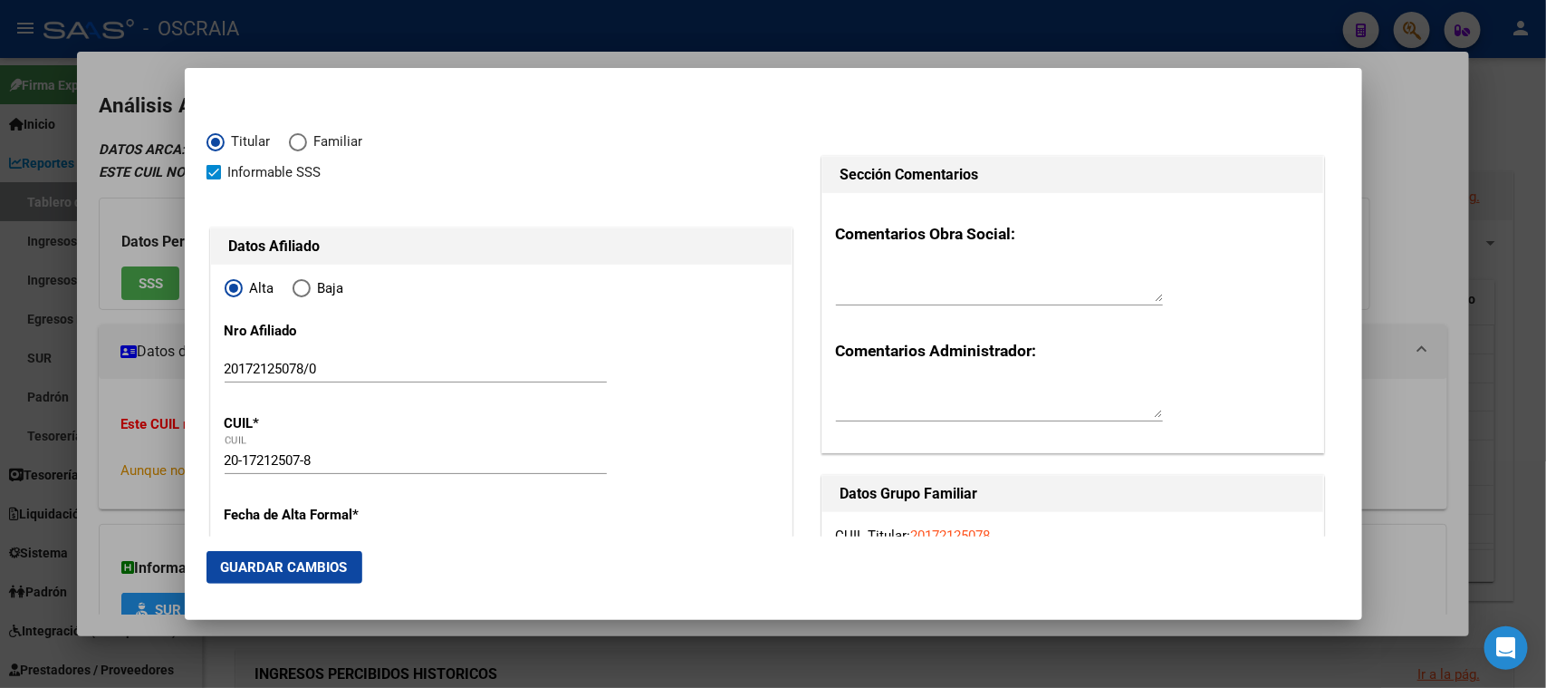
scroll to position [226, 0]
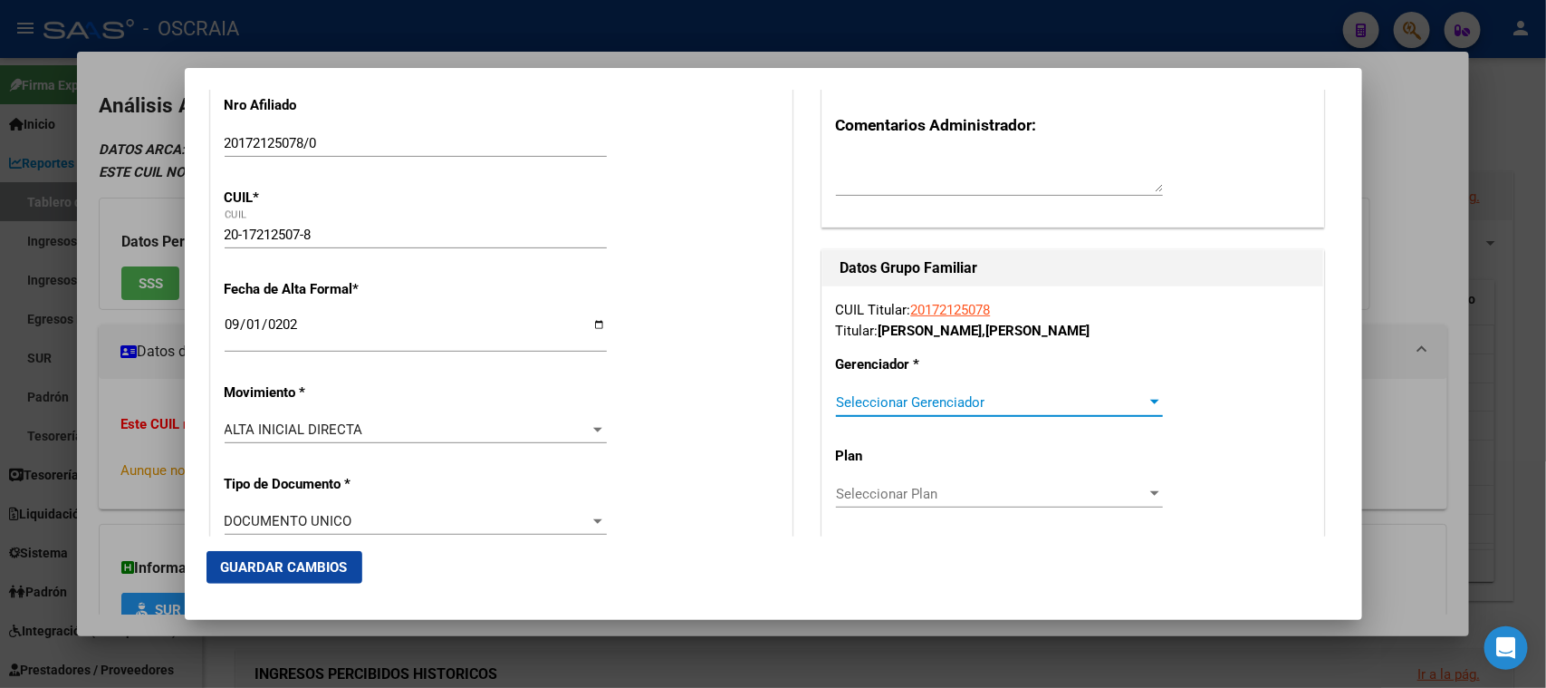
click at [885, 394] on span "Seleccionar Gerenciador" at bounding box center [991, 402] width 311 height 16
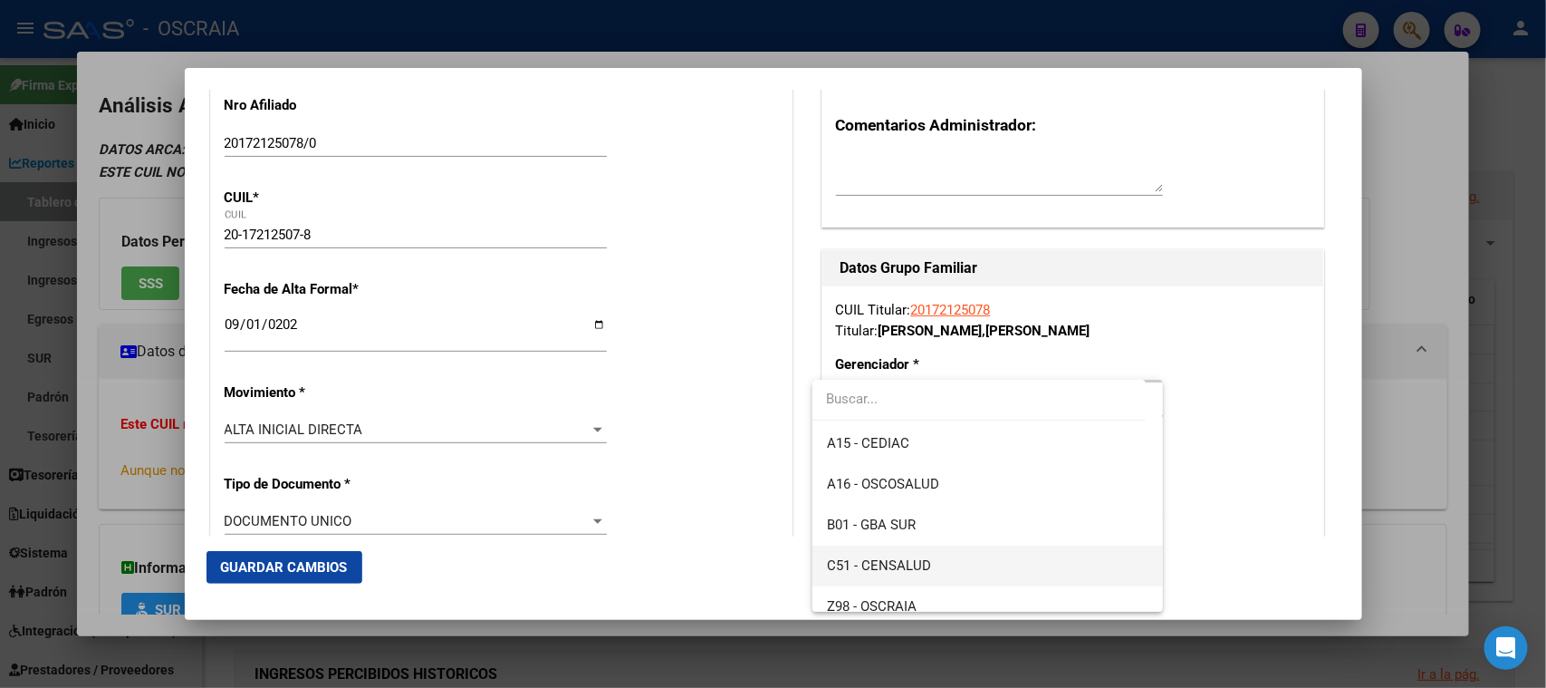
scroll to position [112, 0]
click at [917, 560] on span "Z98 - OSCRAIA" at bounding box center [988, 573] width 322 height 41
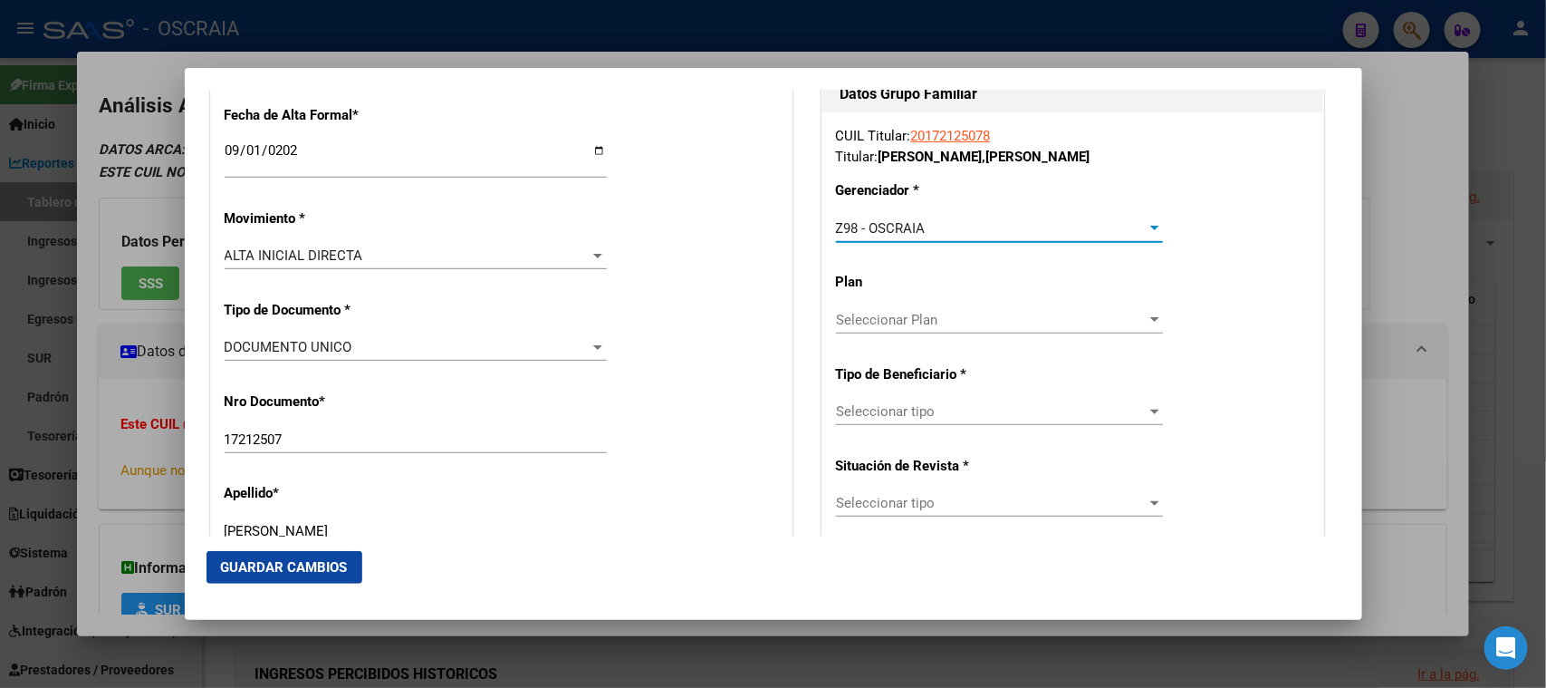
scroll to position [452, 0]
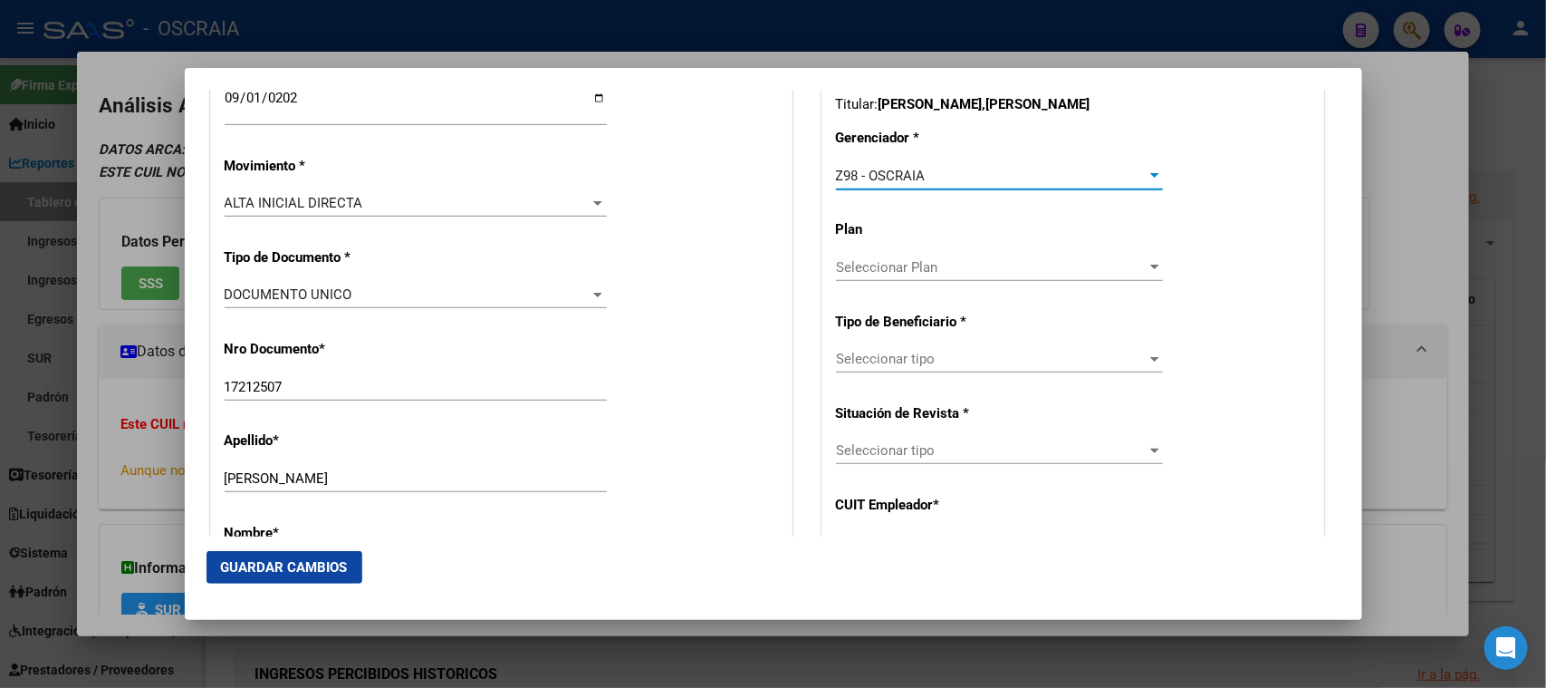
click at [888, 351] on span "Seleccionar tipo" at bounding box center [991, 359] width 311 height 16
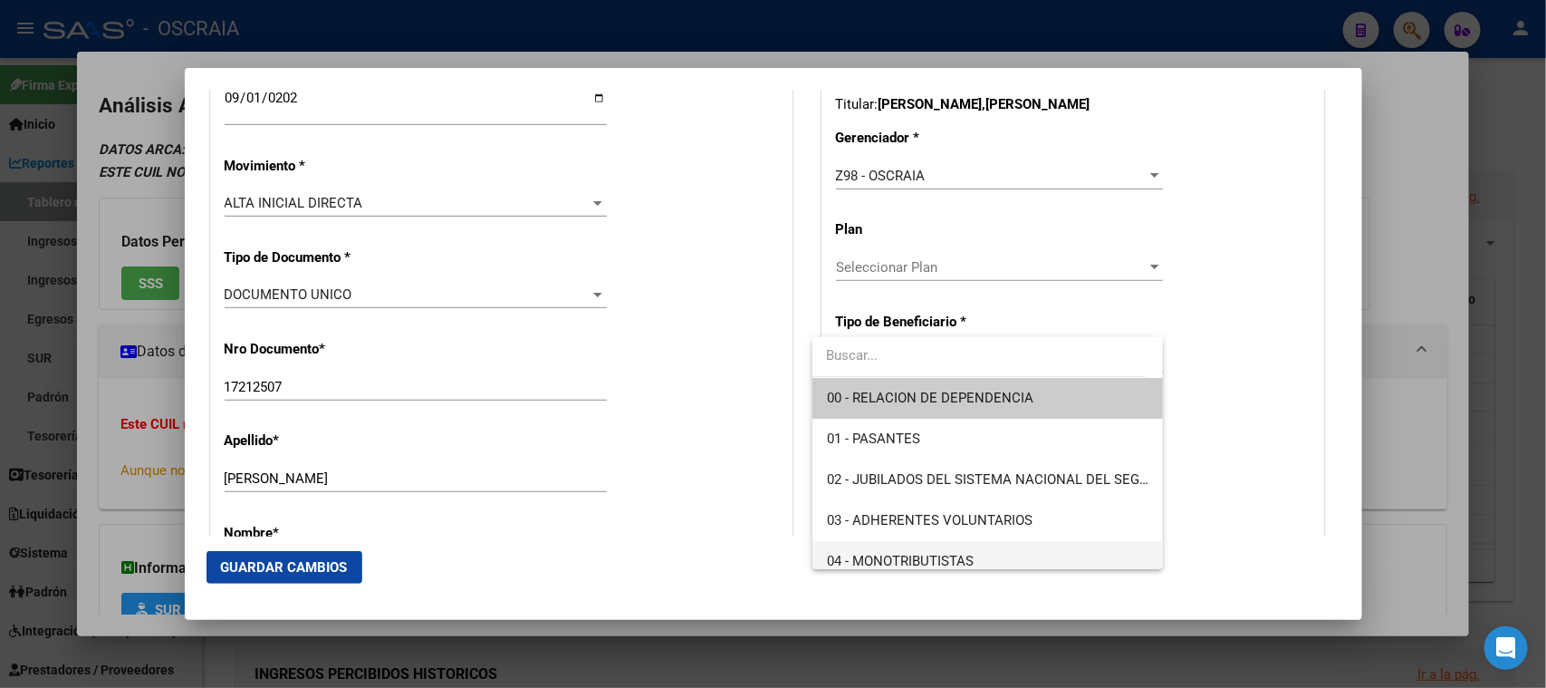
click at [896, 546] on span "04 - MONOTRIBUTISTAS" at bounding box center [988, 561] width 322 height 41
type input "20-17212507-8"
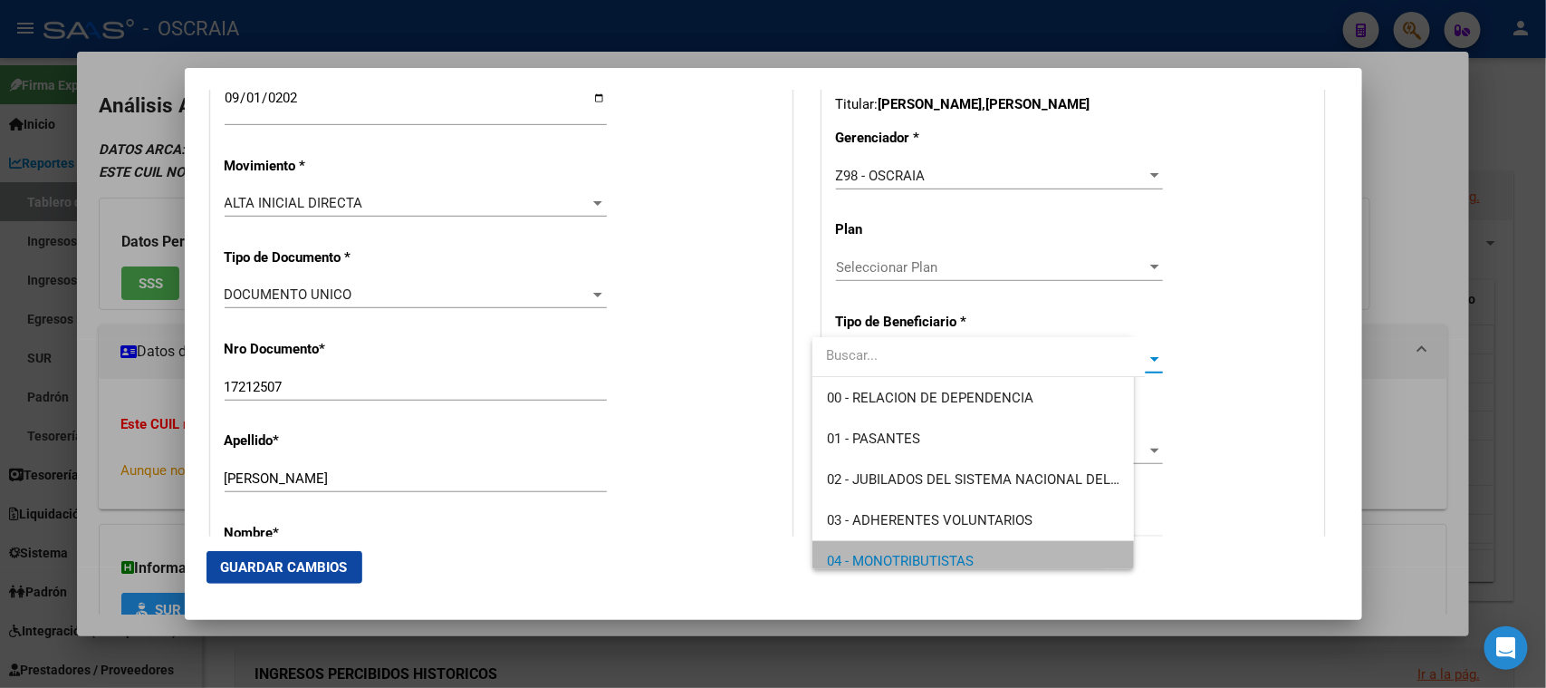
scroll to position [12, 0]
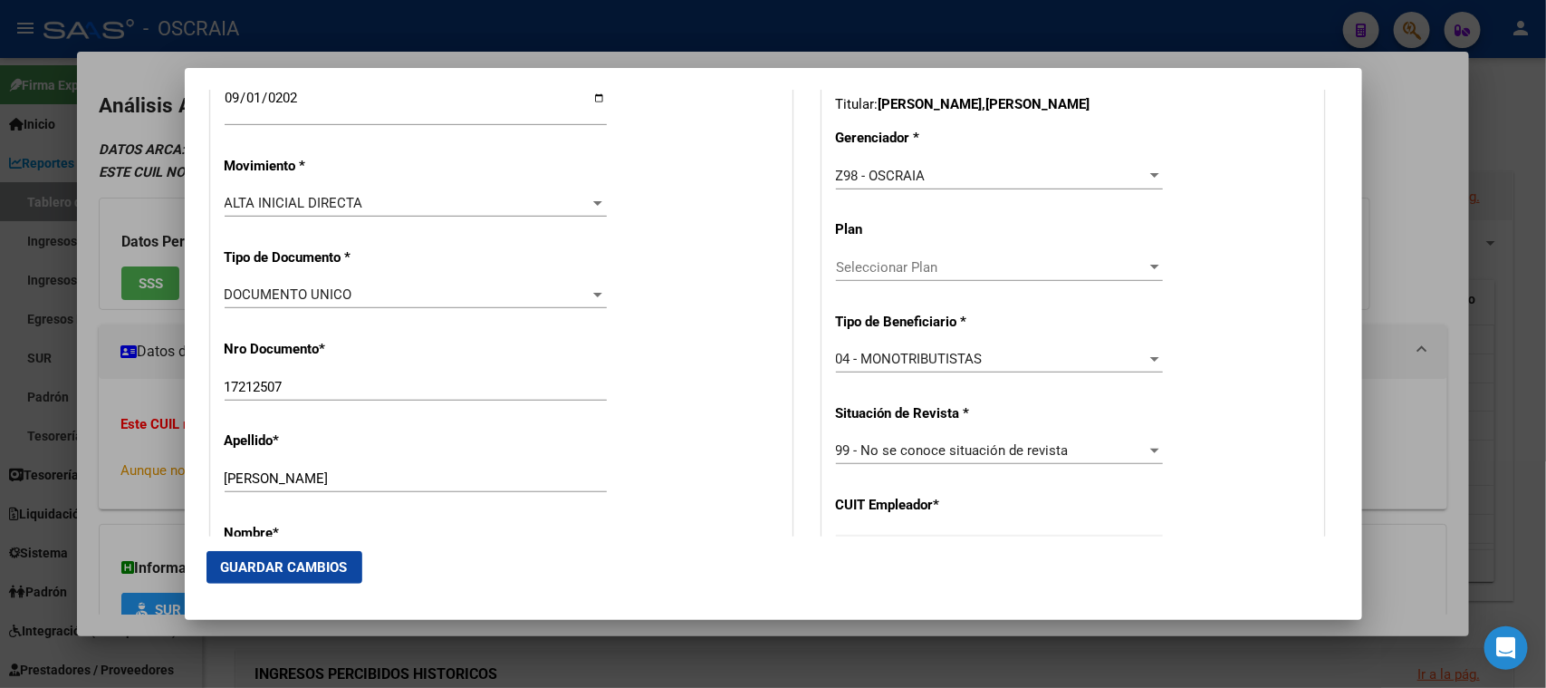
click at [326, 592] on mat-dialog-actions "Guardar Cambios" at bounding box center [774, 567] width 1134 height 62
click at [319, 577] on button "Guardar Cambios" at bounding box center [285, 567] width 156 height 33
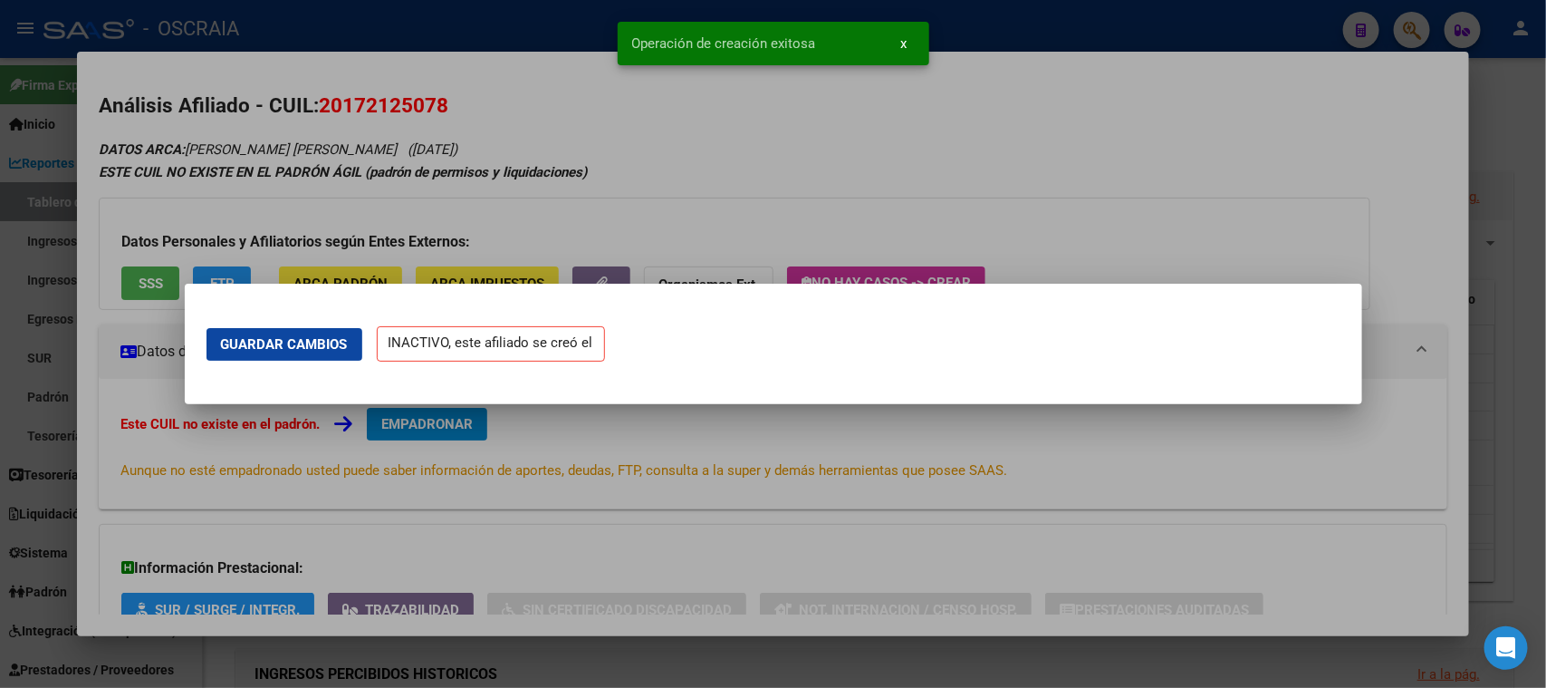
scroll to position [0, 0]
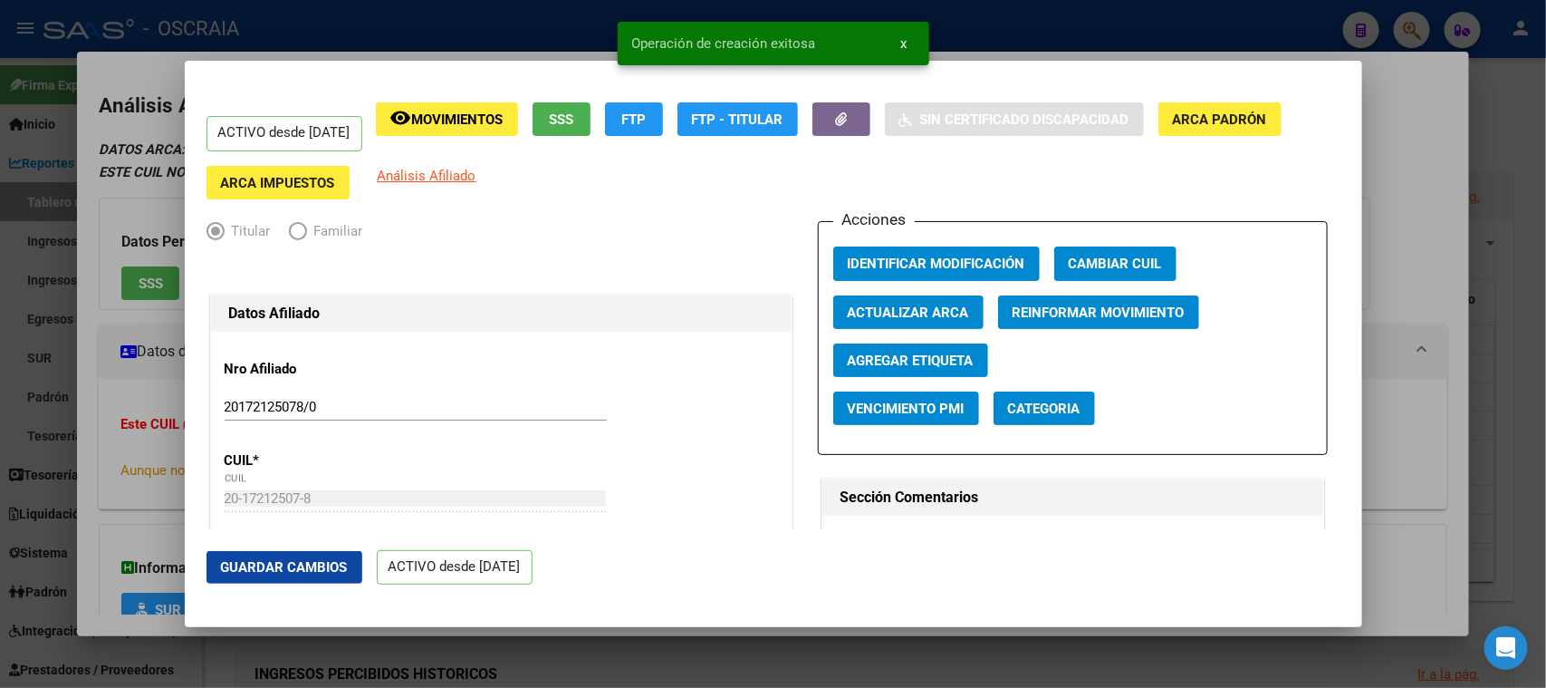
click at [357, 35] on div at bounding box center [773, 344] width 1546 height 688
